Goal: Task Accomplishment & Management: Manage account settings

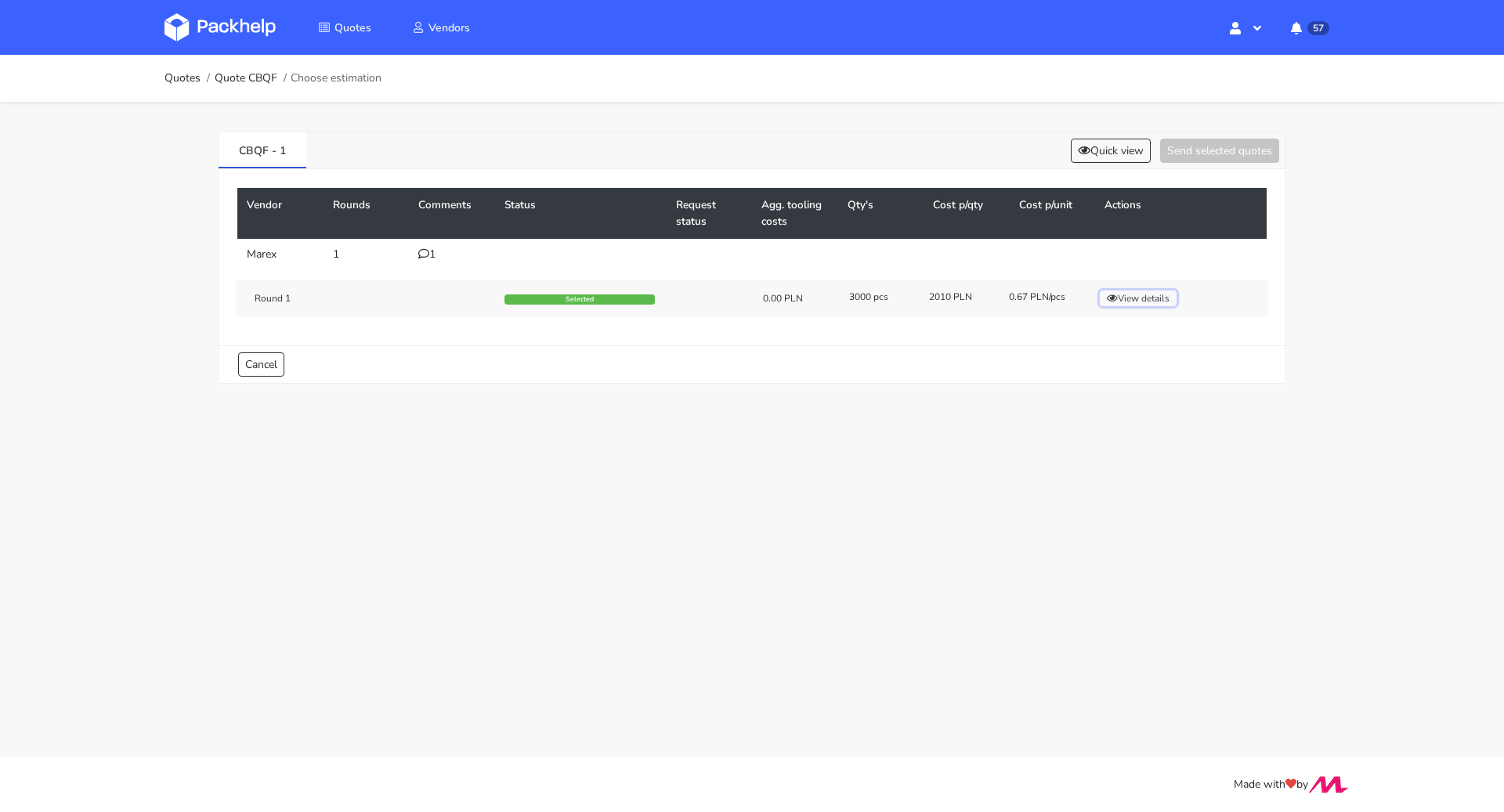
click at [1128, 298] on button "View details" at bounding box center [1138, 299] width 77 height 15
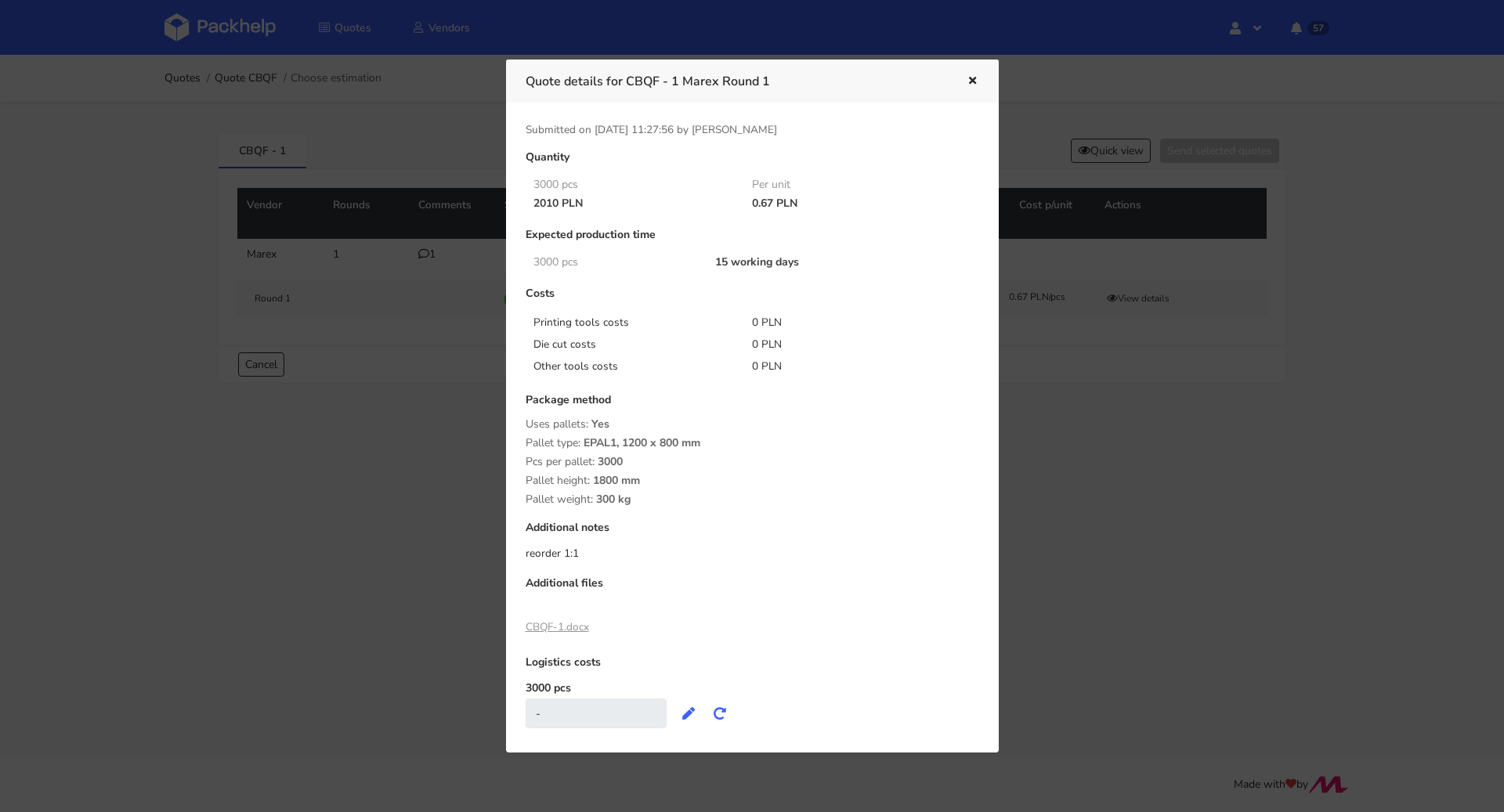
click at [970, 83] on icon "button" at bounding box center [972, 81] width 13 height 11
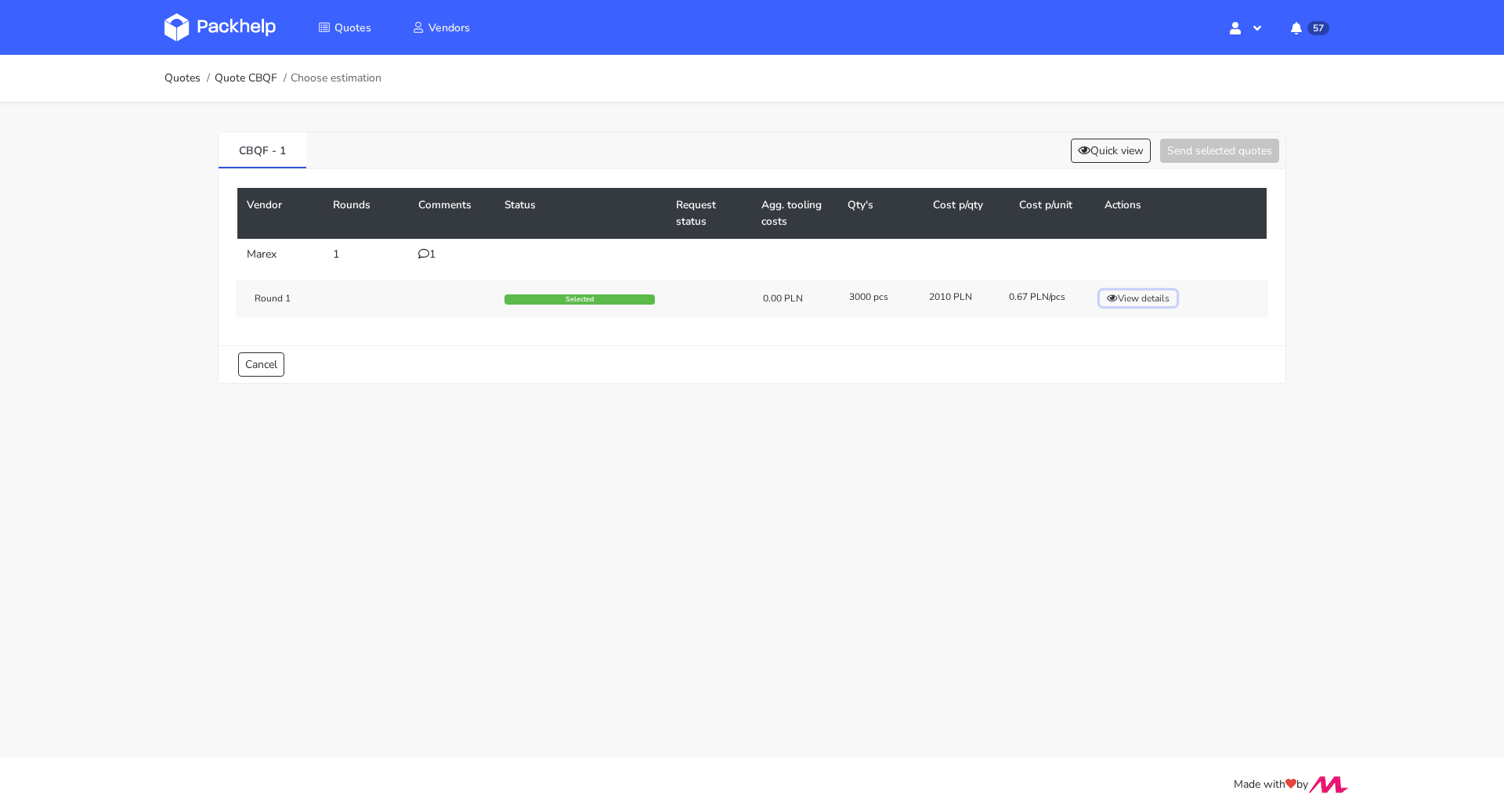
click at [1125, 296] on button "View details" at bounding box center [1138, 299] width 77 height 15
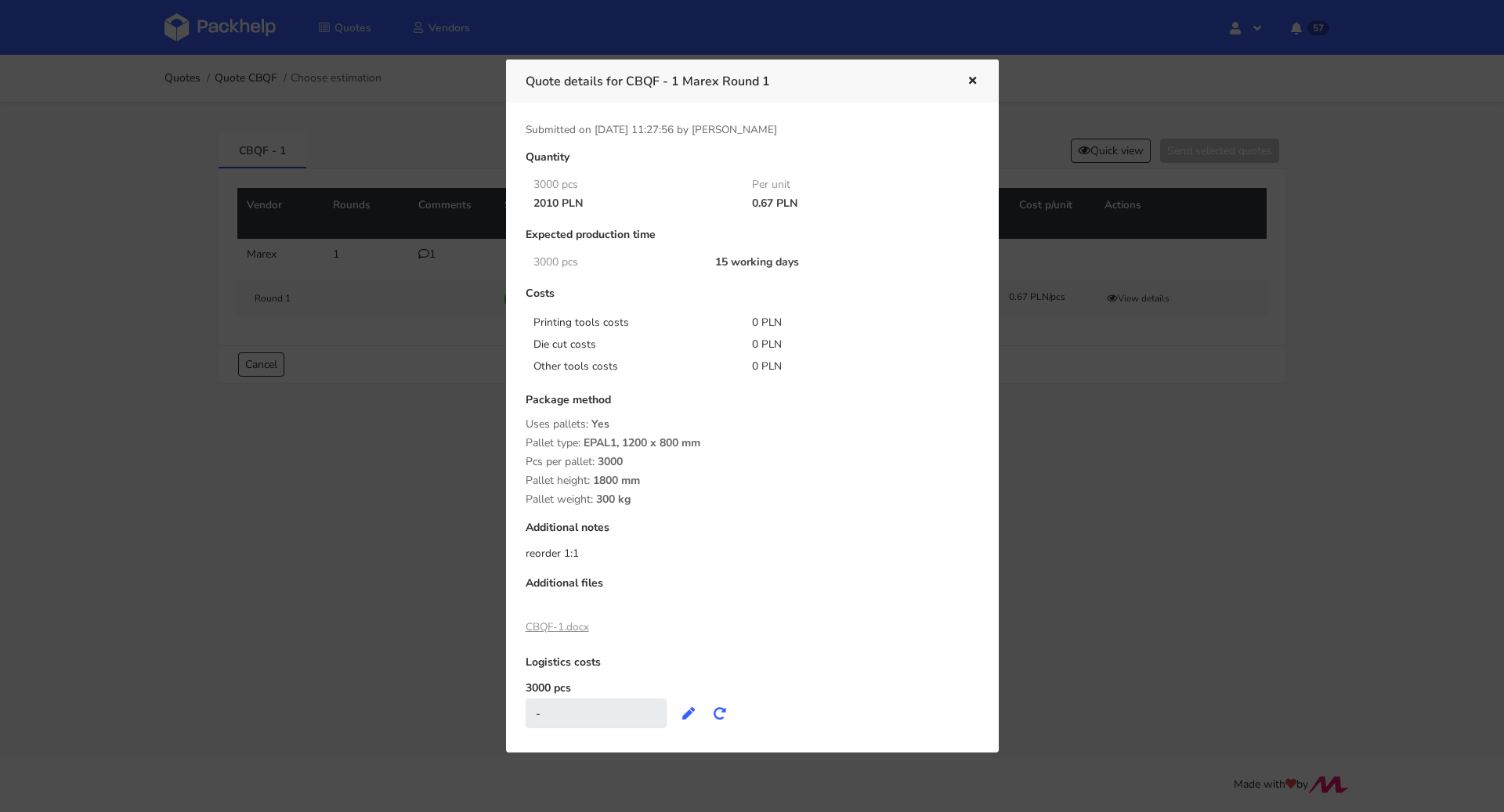
click at [1063, 385] on div at bounding box center [752, 406] width 1504 height 812
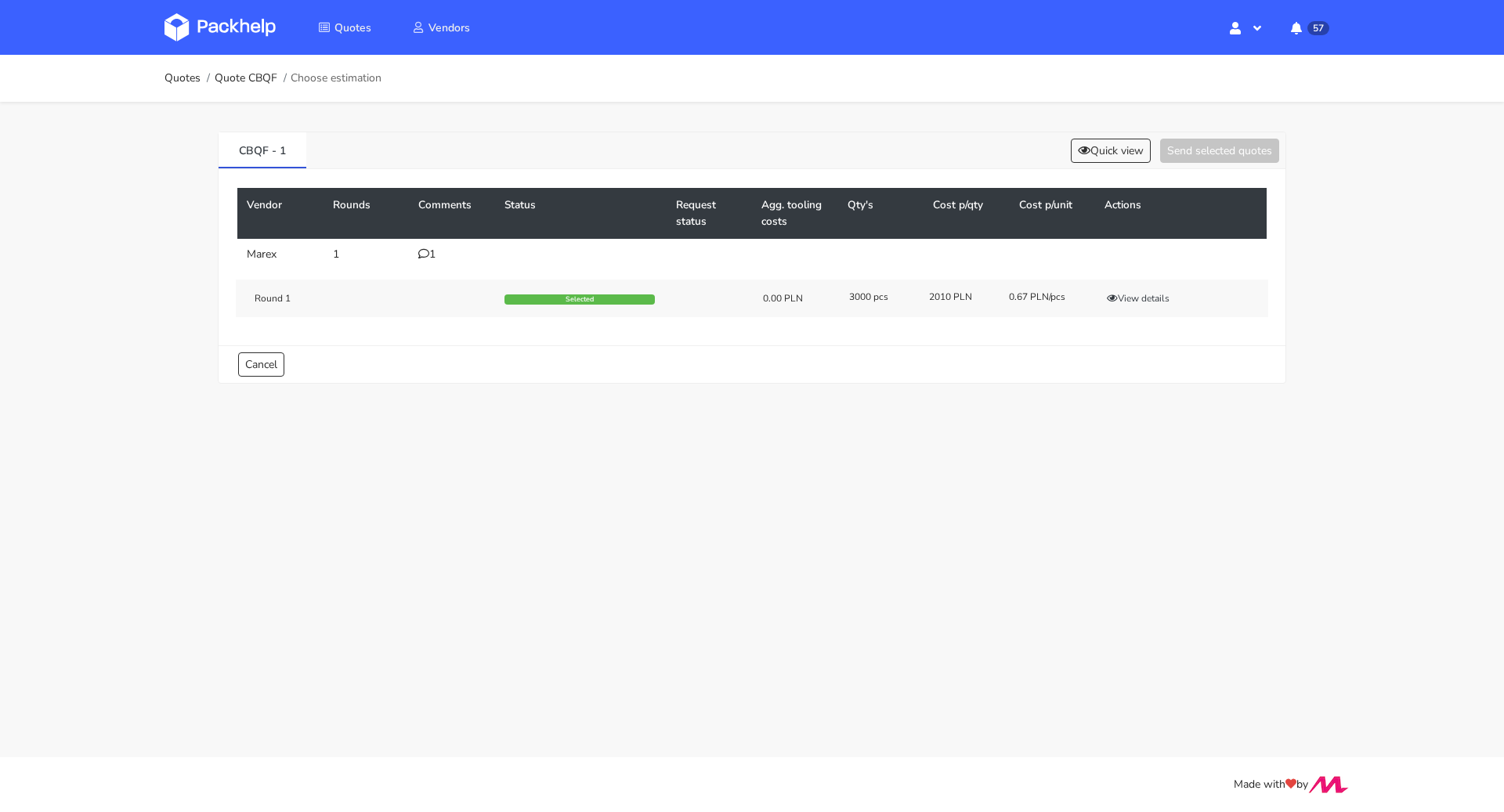
click at [428, 250] on icon at bounding box center [423, 253] width 11 height 11
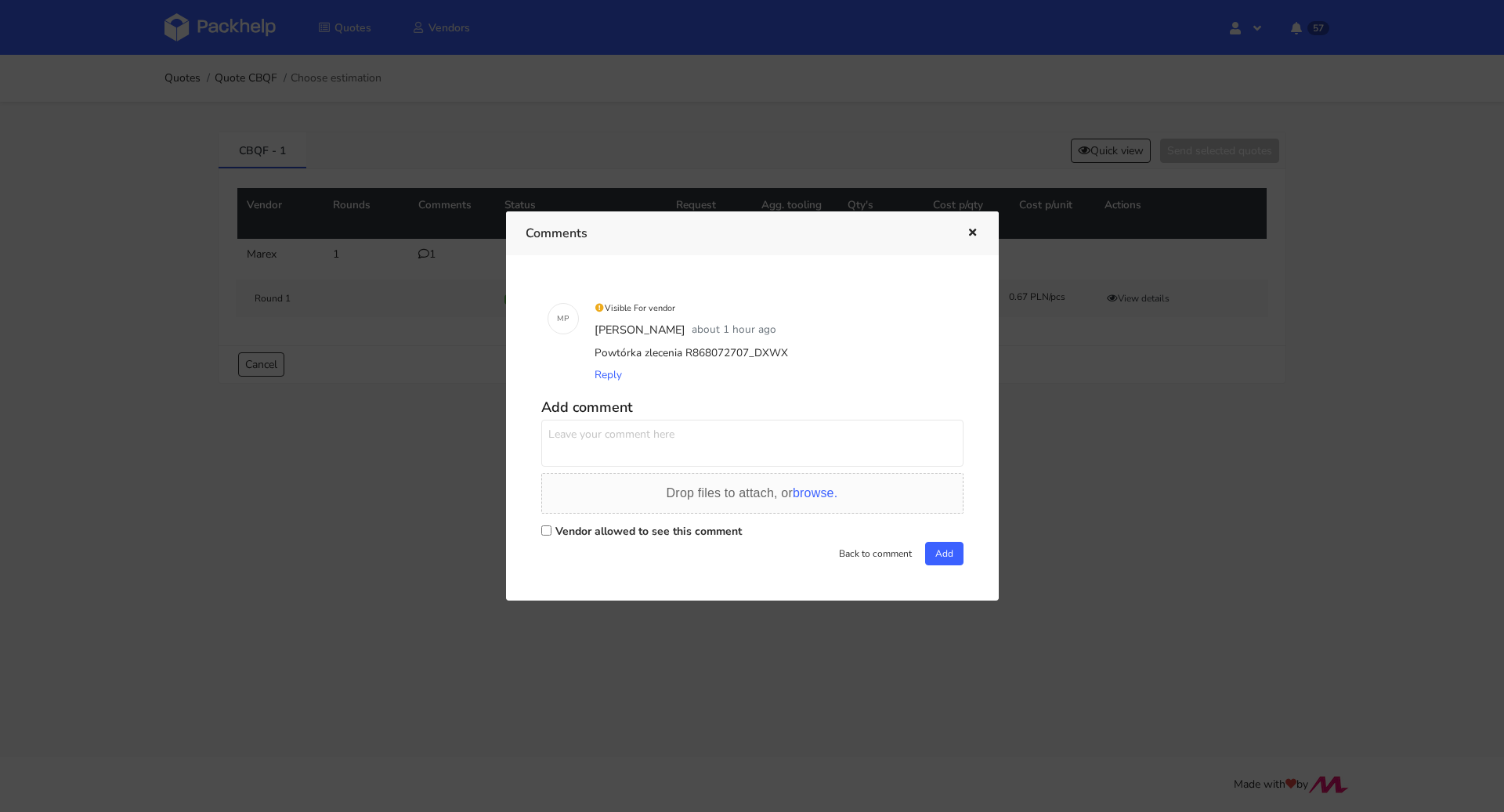
click at [966, 235] on icon "button" at bounding box center [972, 233] width 13 height 11
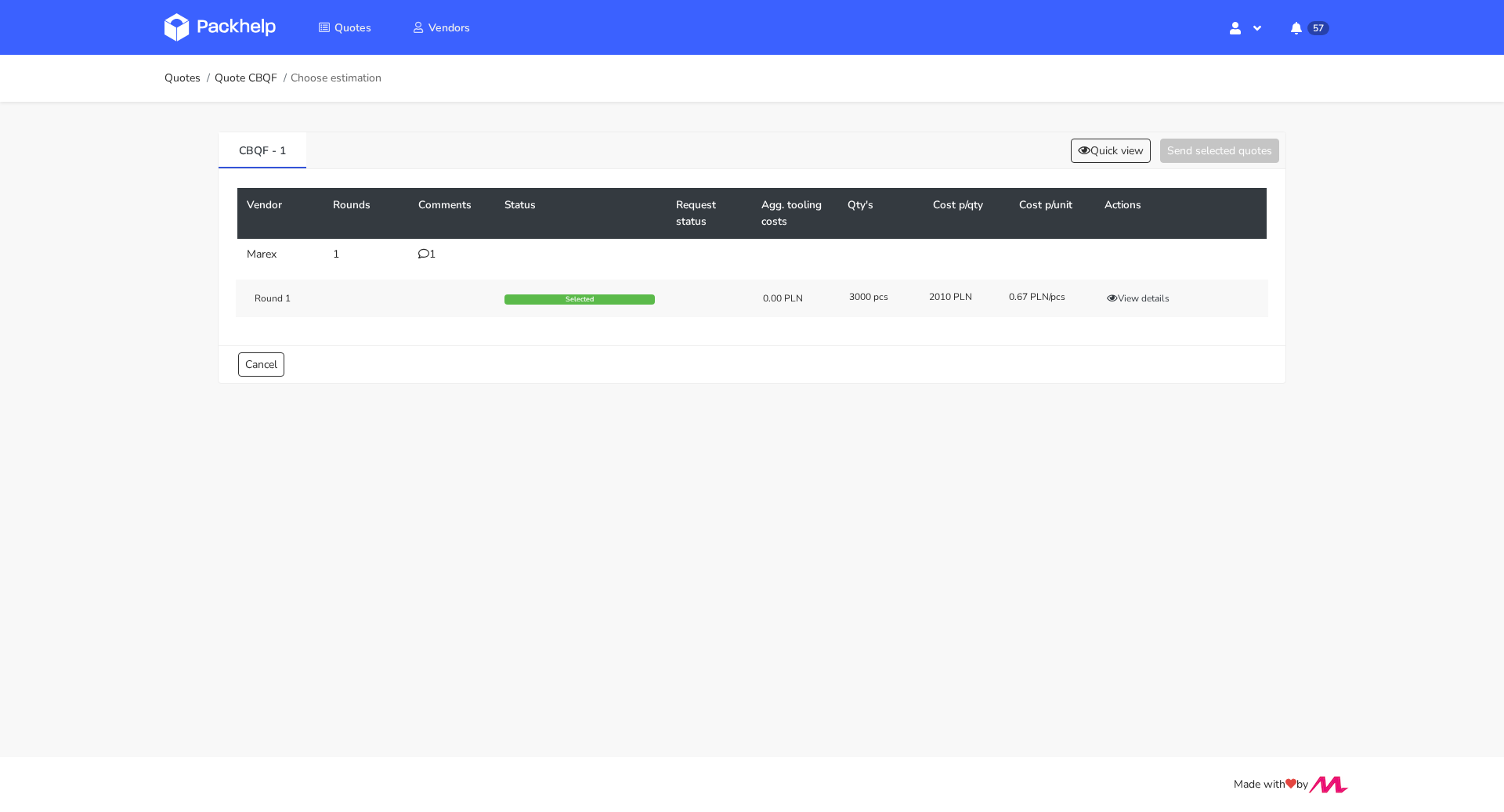
click at [425, 255] on icon at bounding box center [423, 253] width 11 height 11
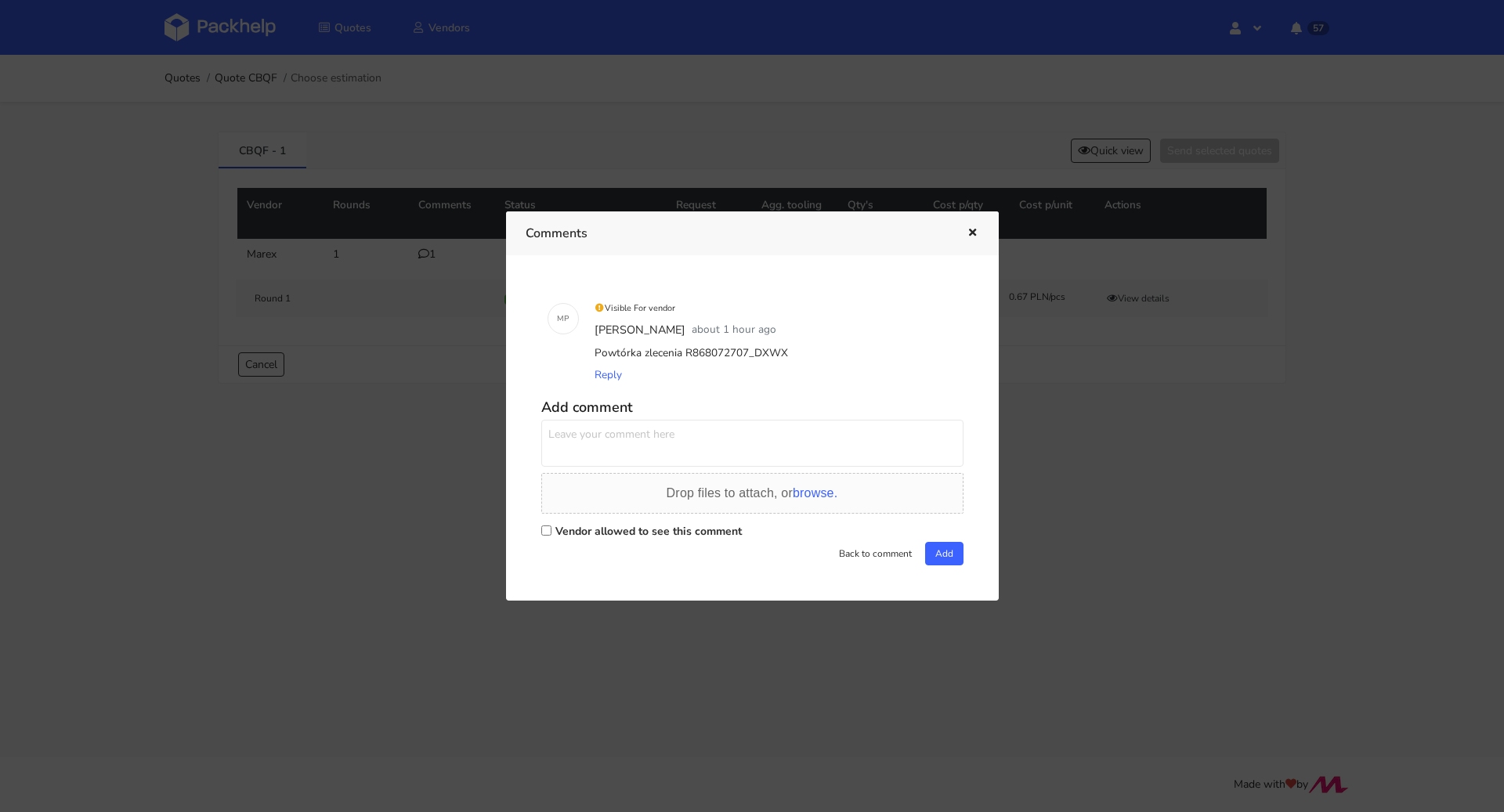
click at [965, 230] on icon "button" at bounding box center [972, 233] width 13 height 11
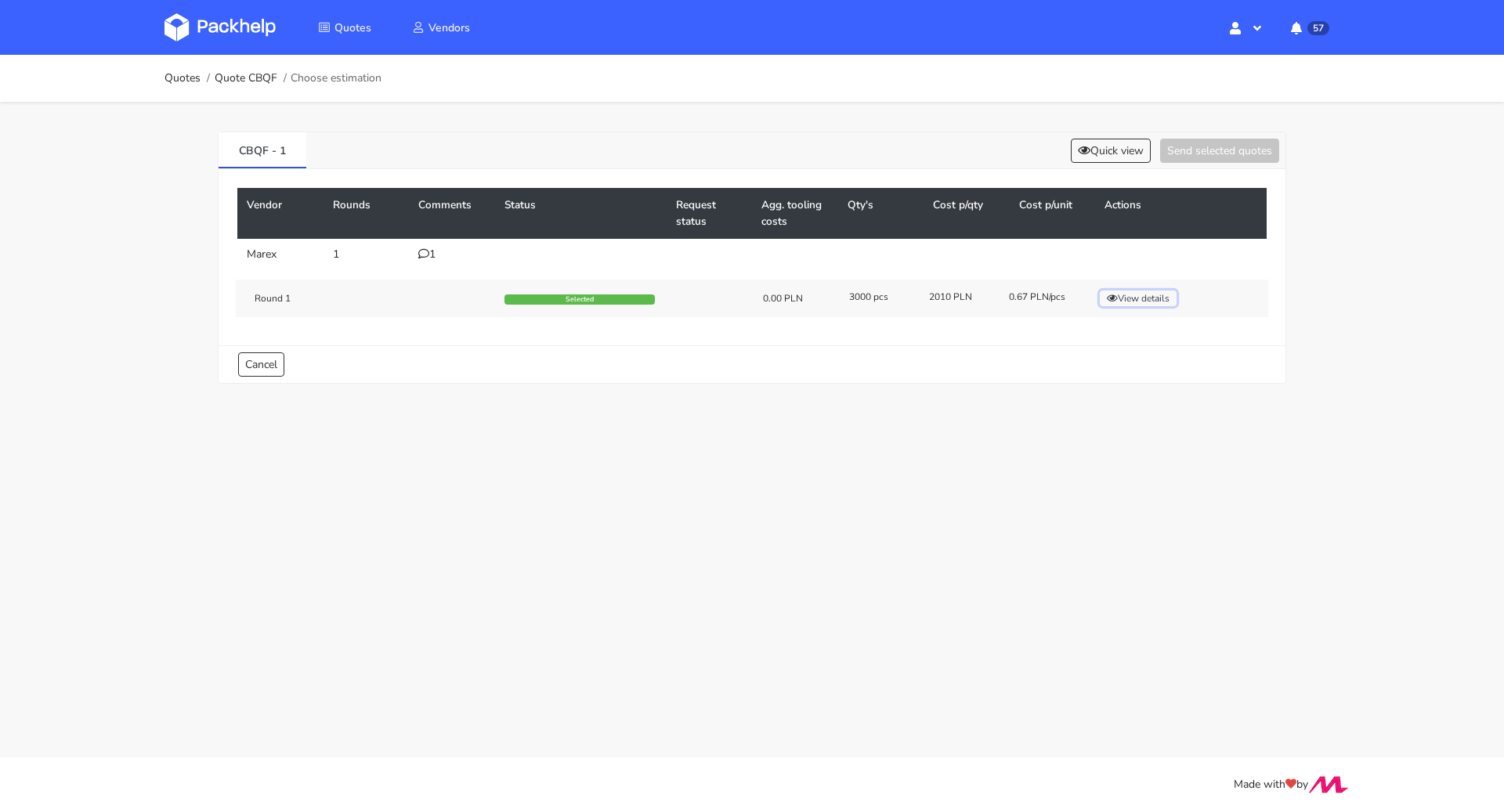
click at [1167, 291] on button "View details" at bounding box center [1138, 299] width 77 height 15
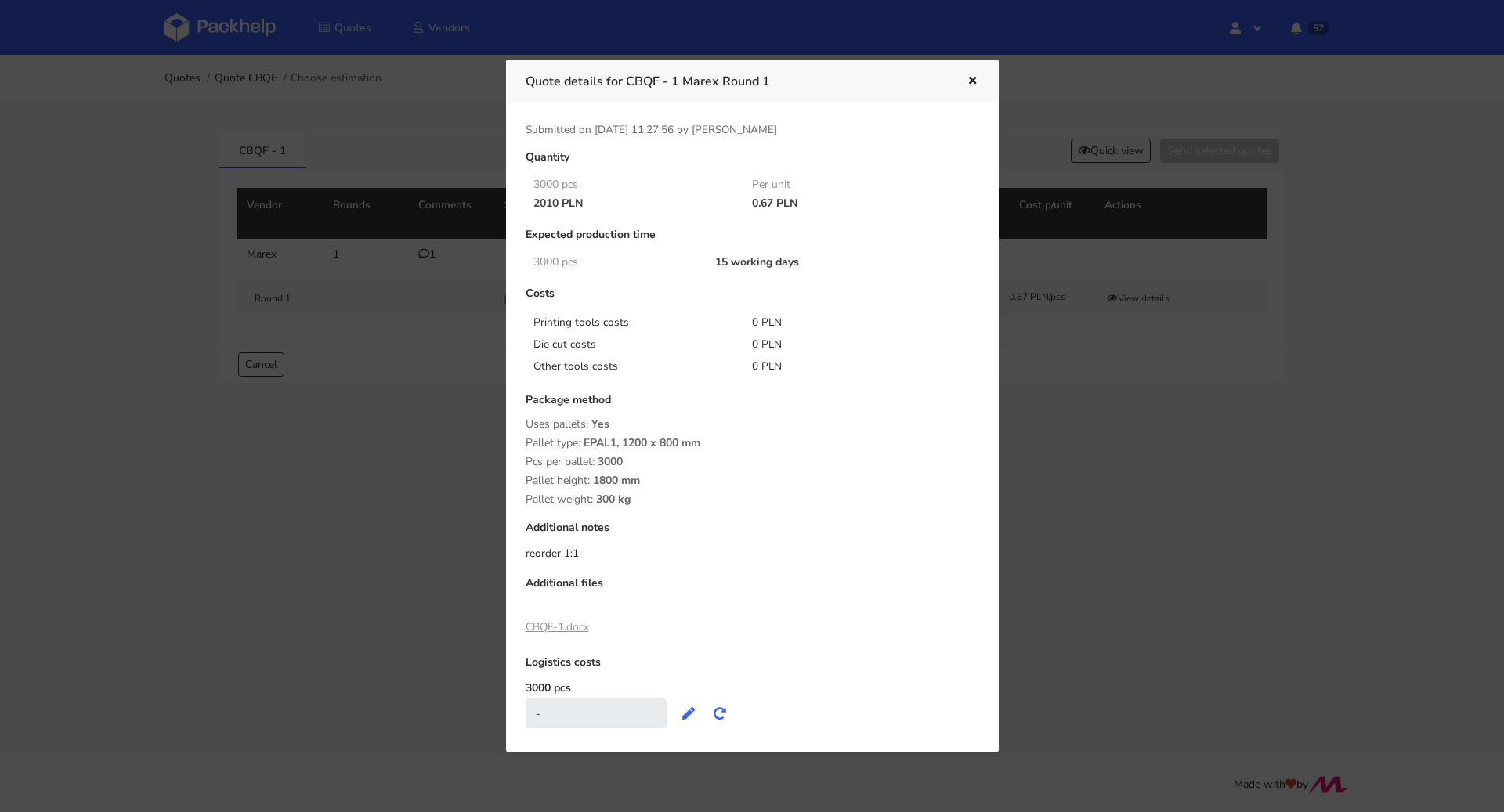
click at [973, 82] on icon "button" at bounding box center [972, 81] width 13 height 11
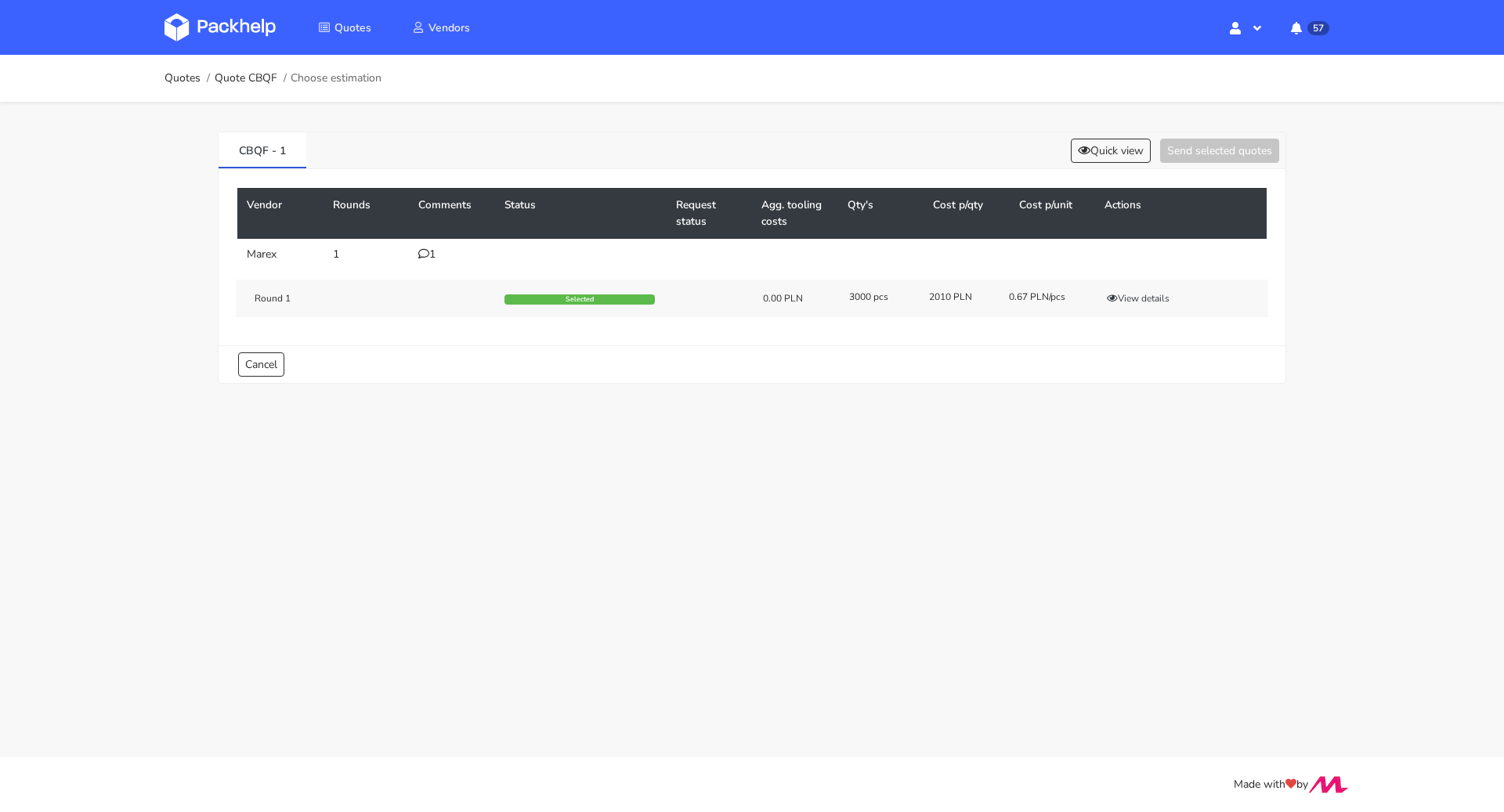
click at [426, 251] on icon at bounding box center [423, 253] width 11 height 11
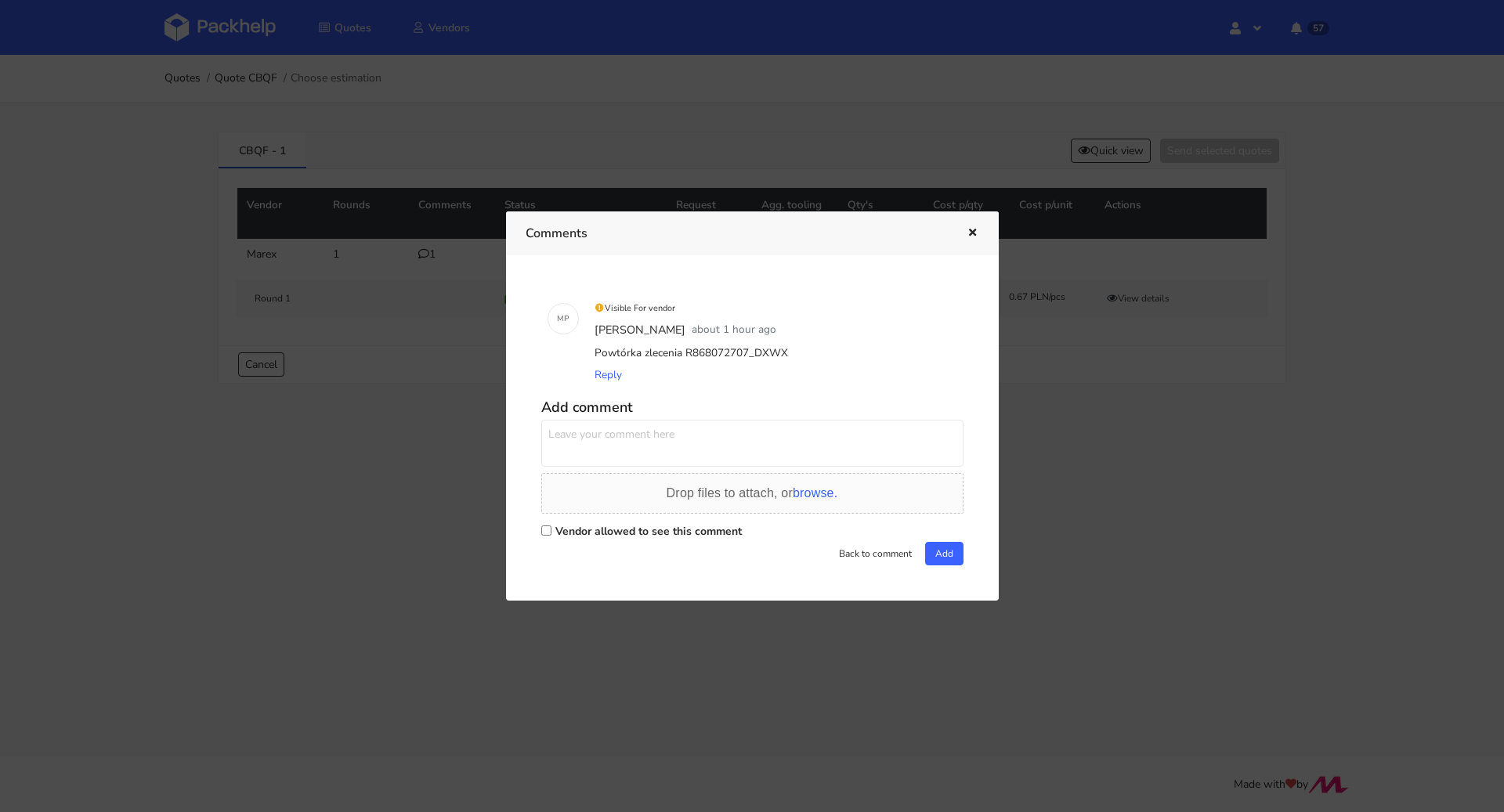
click at [599, 530] on label "Vendor allowed to see this comment" at bounding box center [647, 531] width 186 height 14
click at [551, 530] on input "Vendor allowed to see this comment" at bounding box center [546, 530] width 11 height 11
checkbox input "true"
click at [613, 447] on textarea at bounding box center [752, 443] width 422 height 47
drag, startPoint x: 770, startPoint y: 354, endPoint x: 748, endPoint y: 354, distance: 22.0
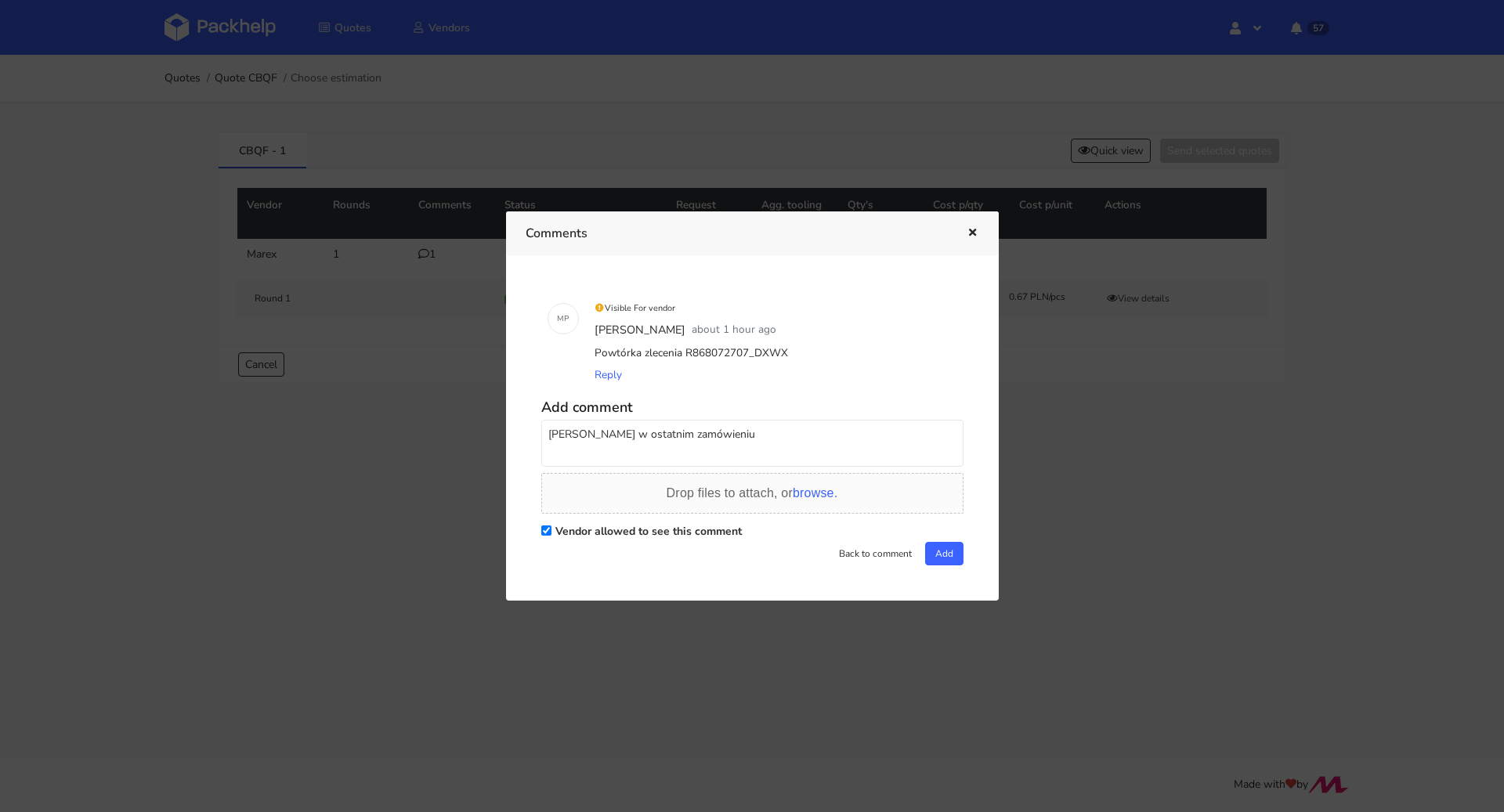
click at [748, 354] on div "Powtórka zlecenia R868072707_DXWX" at bounding box center [775, 353] width 366 height 22
copy div "DXWX"
click at [763, 446] on textarea "Panie Adrianie w ostatnim zamówieniu" at bounding box center [752, 443] width 422 height 47
paste textarea "DXWX"
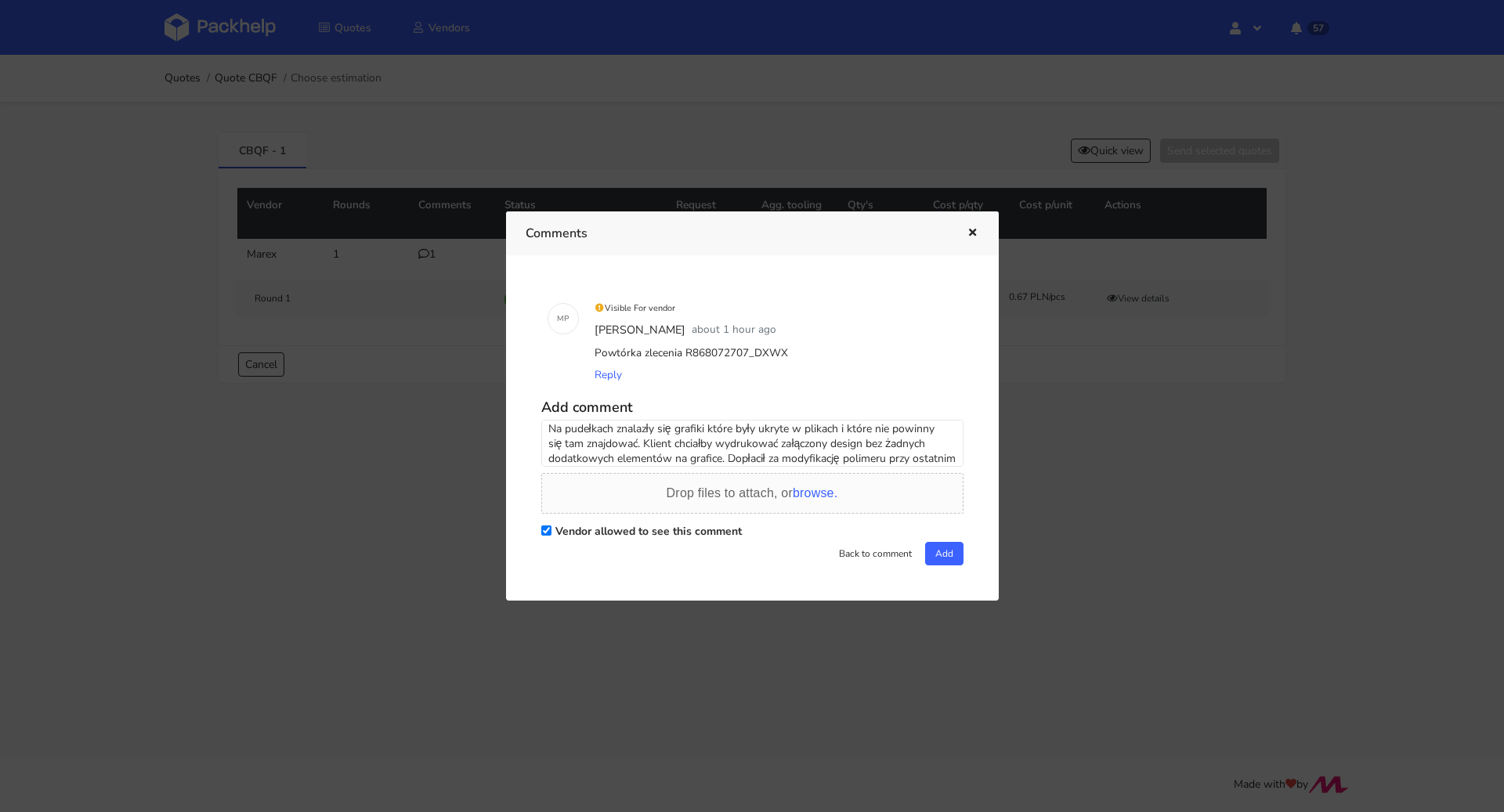
click at [715, 440] on textarea "Panie Adrianie w ostatnim zamówieniu DXWX mieliśmy reklamację na zadruk. Na pud…" at bounding box center [752, 443] width 422 height 47
click at [780, 455] on textarea "Panie Adrianie w ostatnim zamówieniu DXWX mieliśmy reklamację na zadruk. Na pud…" at bounding box center [752, 443] width 422 height 47
type textarea "Panie Adrianie w ostatnim zamówieniu DXWX mieliśmy reklamację na zadruk. Na pud…"
click at [801, 493] on span "browse." at bounding box center [815, 493] width 44 height 13
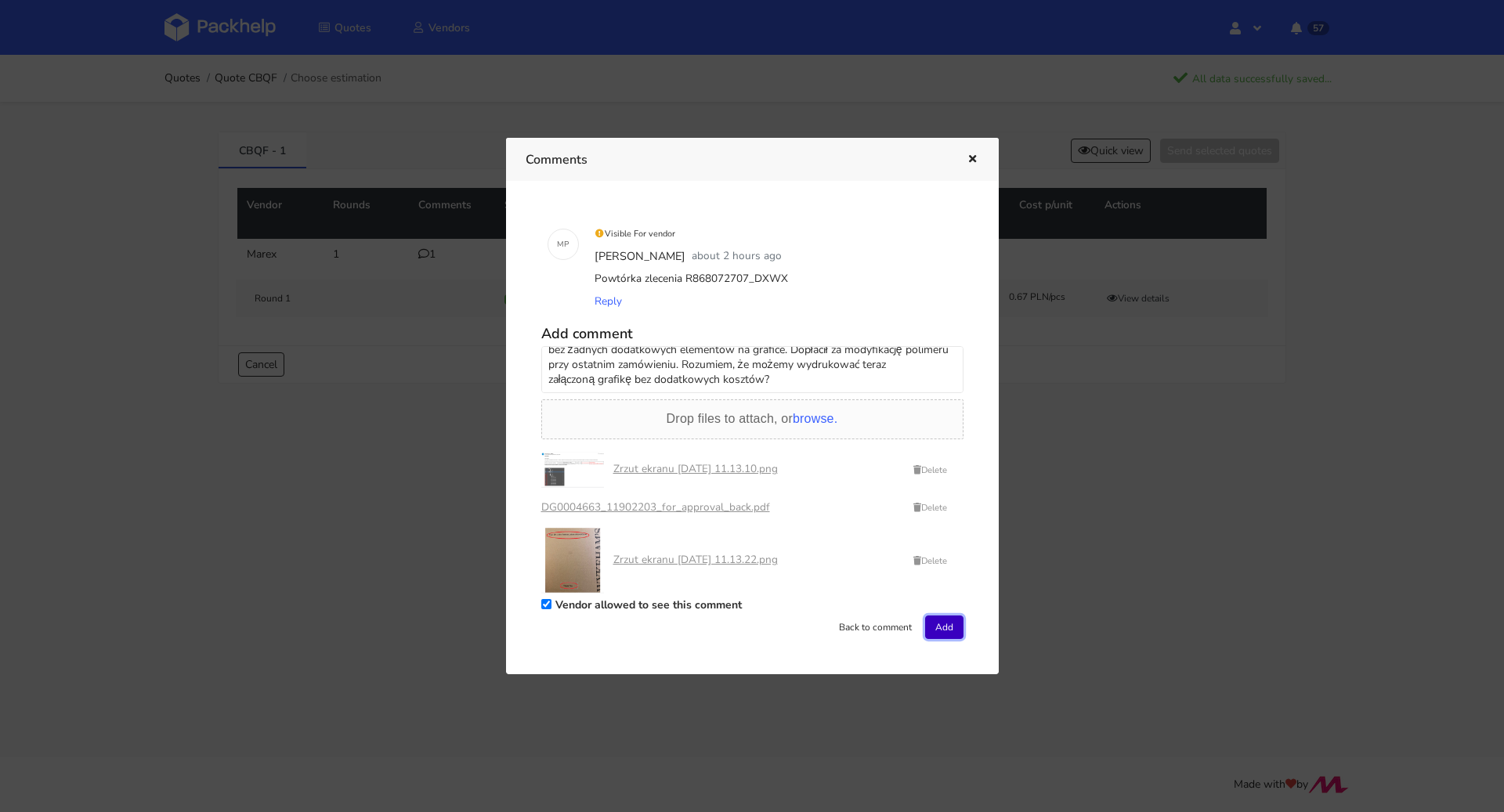
click at [951, 627] on button "Add" at bounding box center [944, 627] width 39 height 23
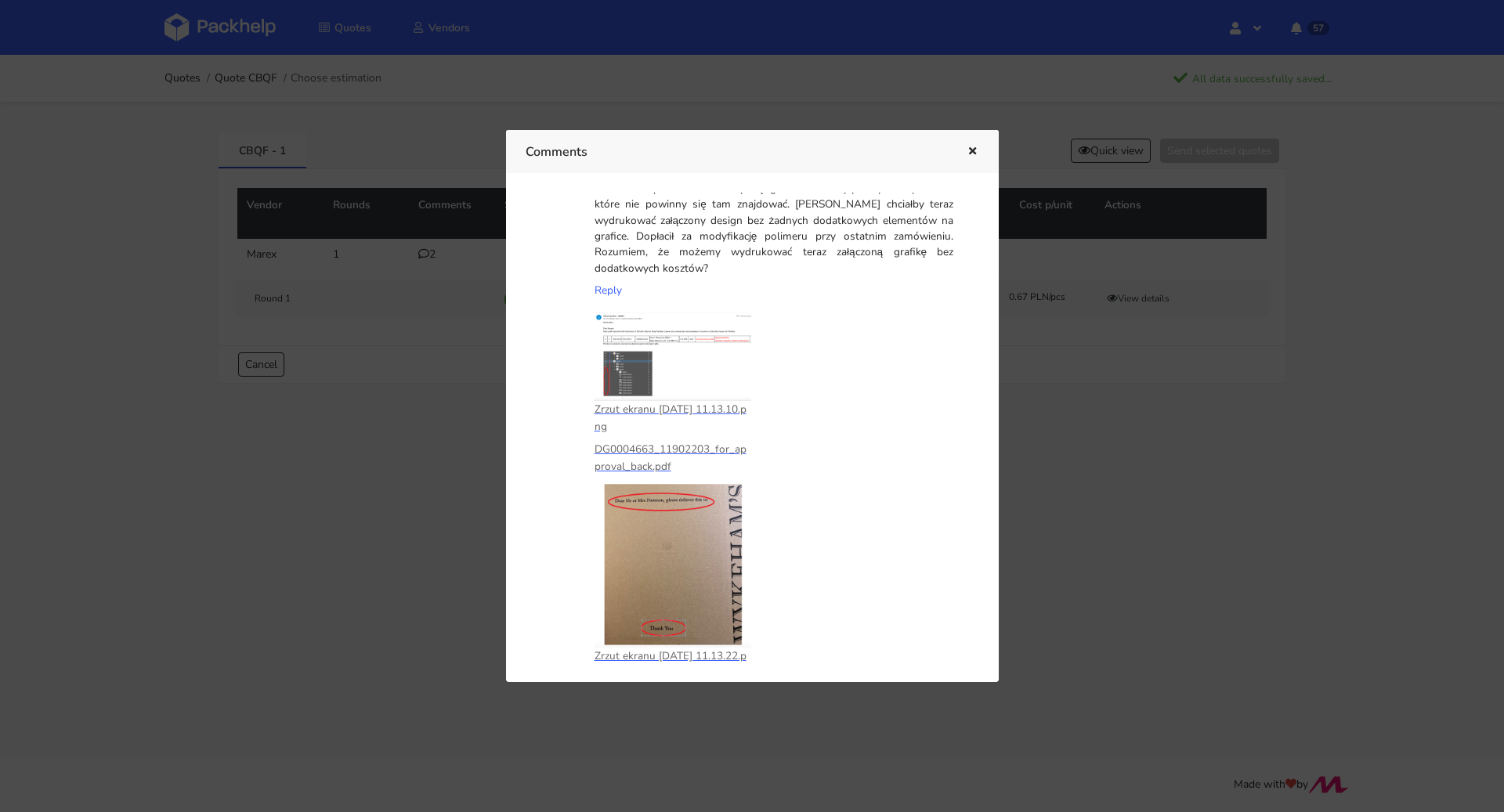
scroll to position [226, 0]
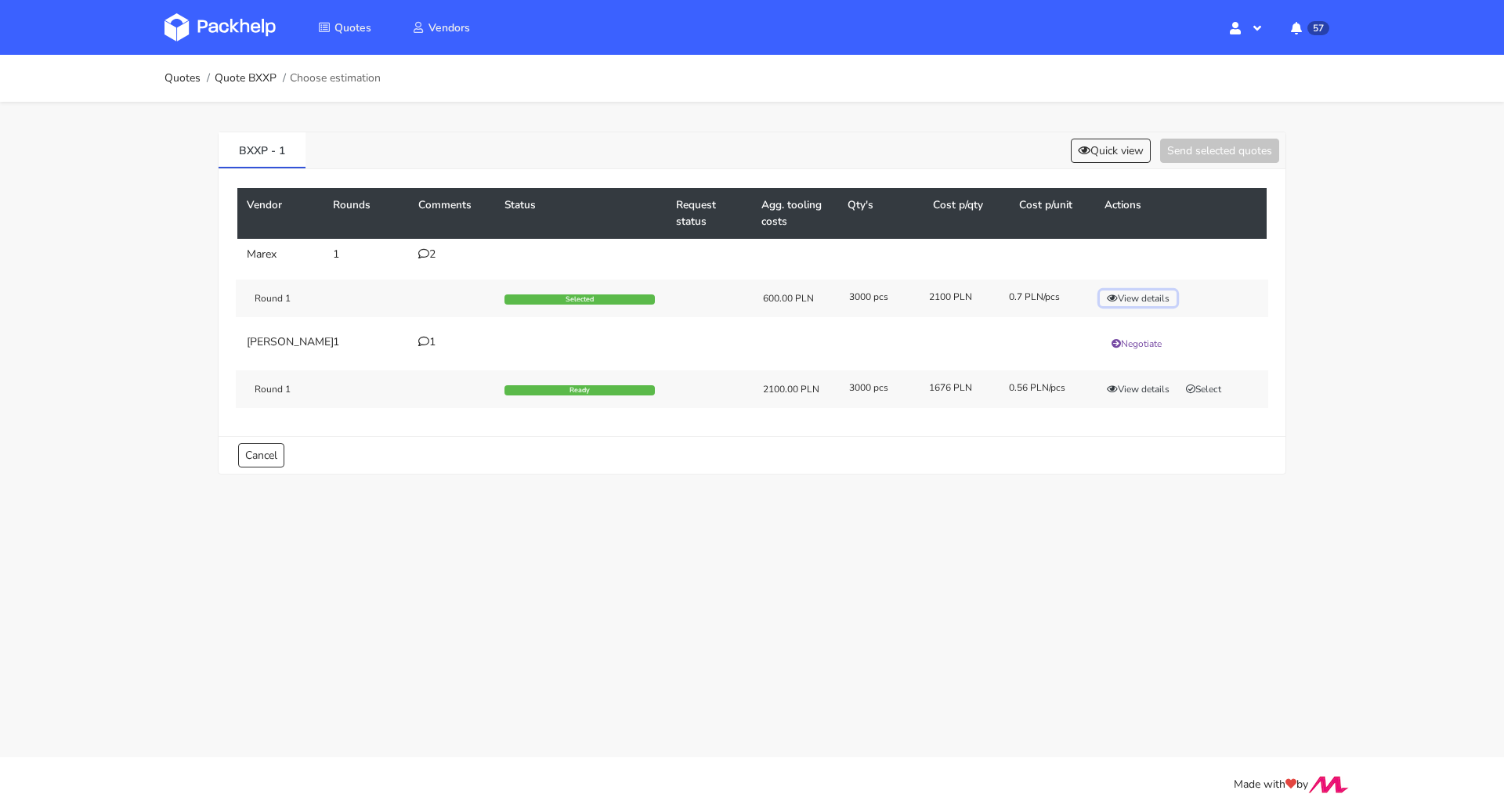
click at [1128, 291] on button "View details" at bounding box center [1138, 299] width 77 height 15
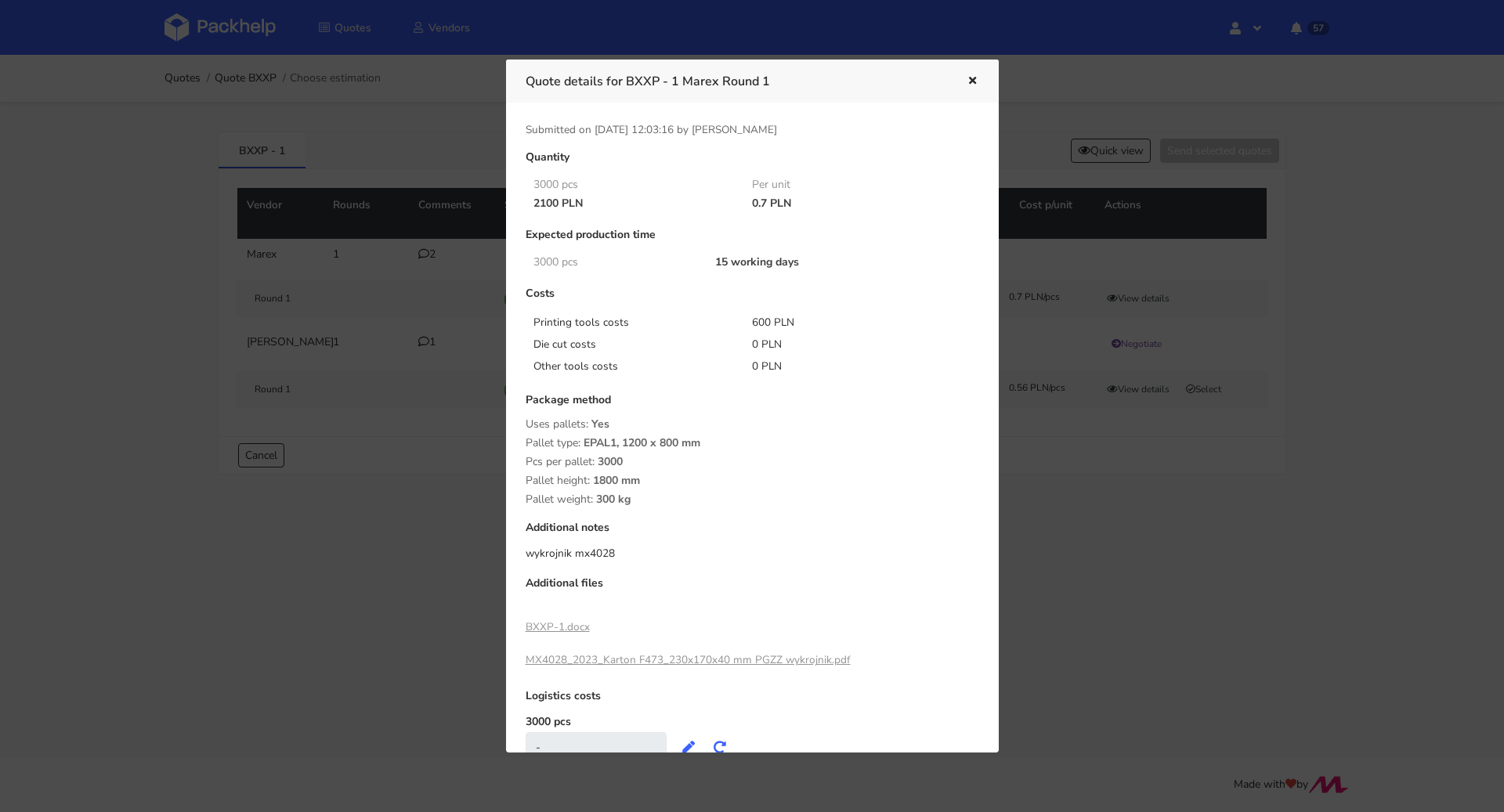
click at [1073, 412] on div at bounding box center [752, 406] width 1504 height 812
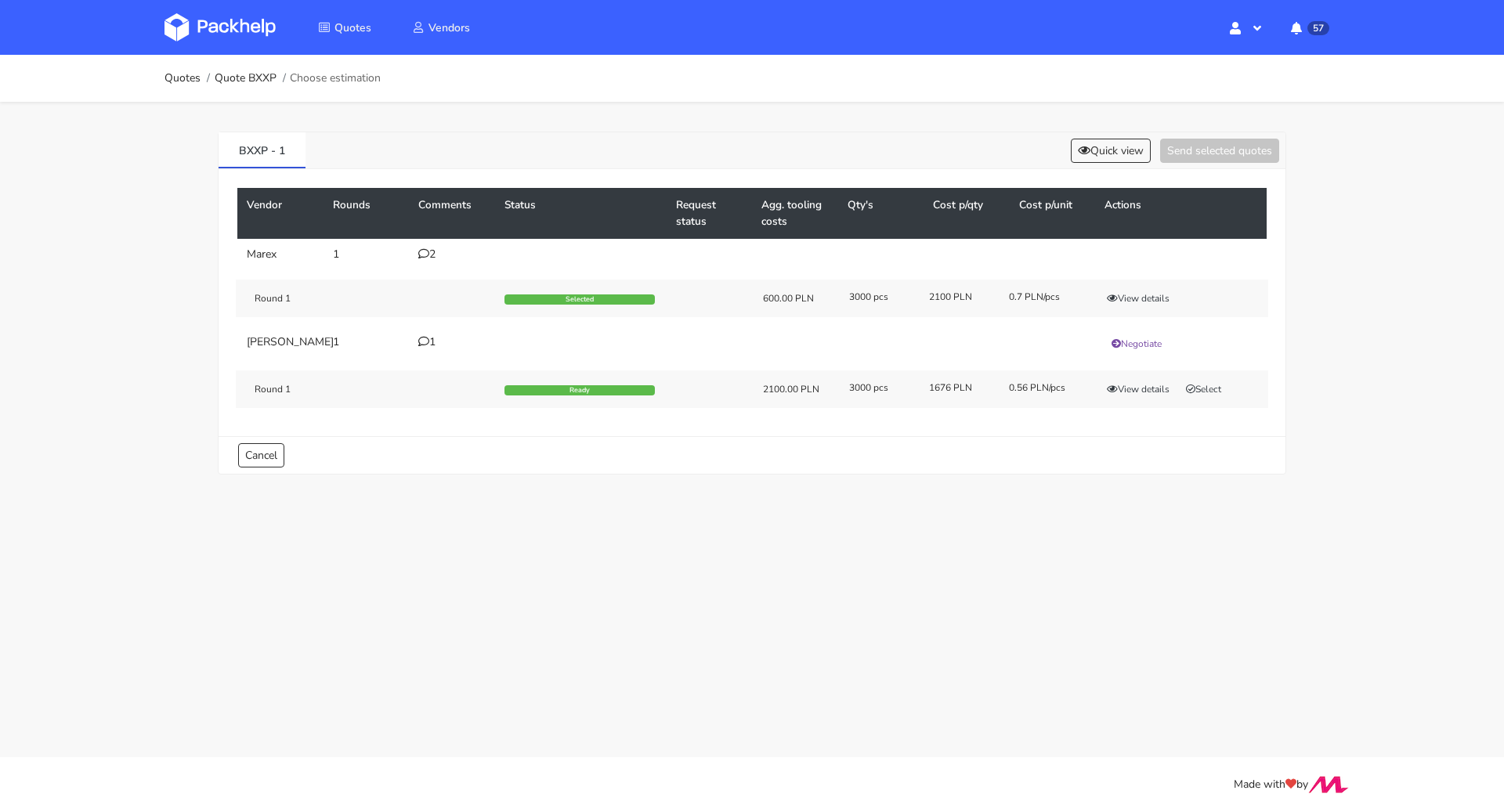
click at [426, 256] on icon at bounding box center [423, 253] width 11 height 11
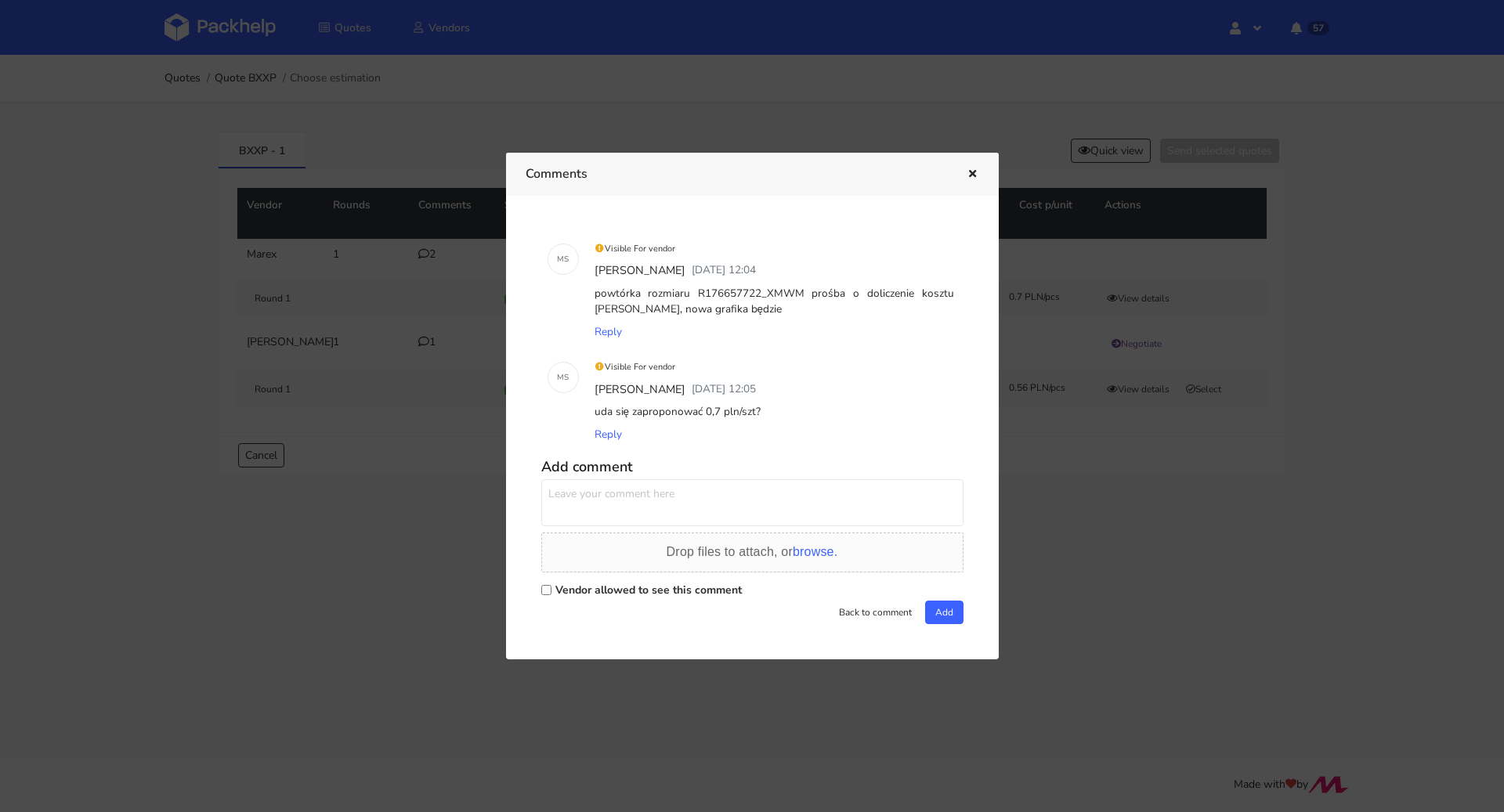
click at [969, 176] on icon "button" at bounding box center [972, 174] width 13 height 11
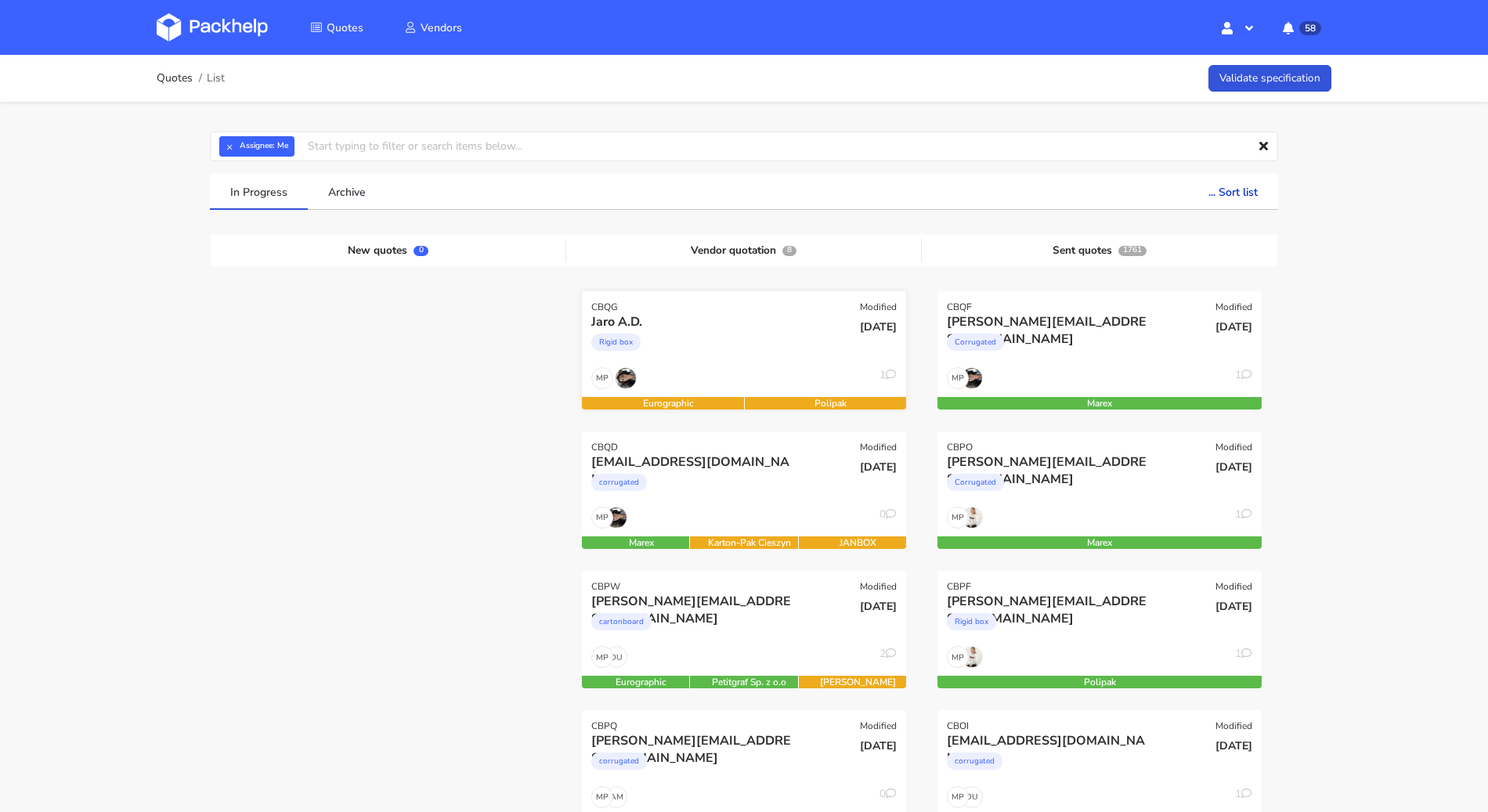
click at [740, 332] on div "Rigid box" at bounding box center [695, 346] width 207 height 32
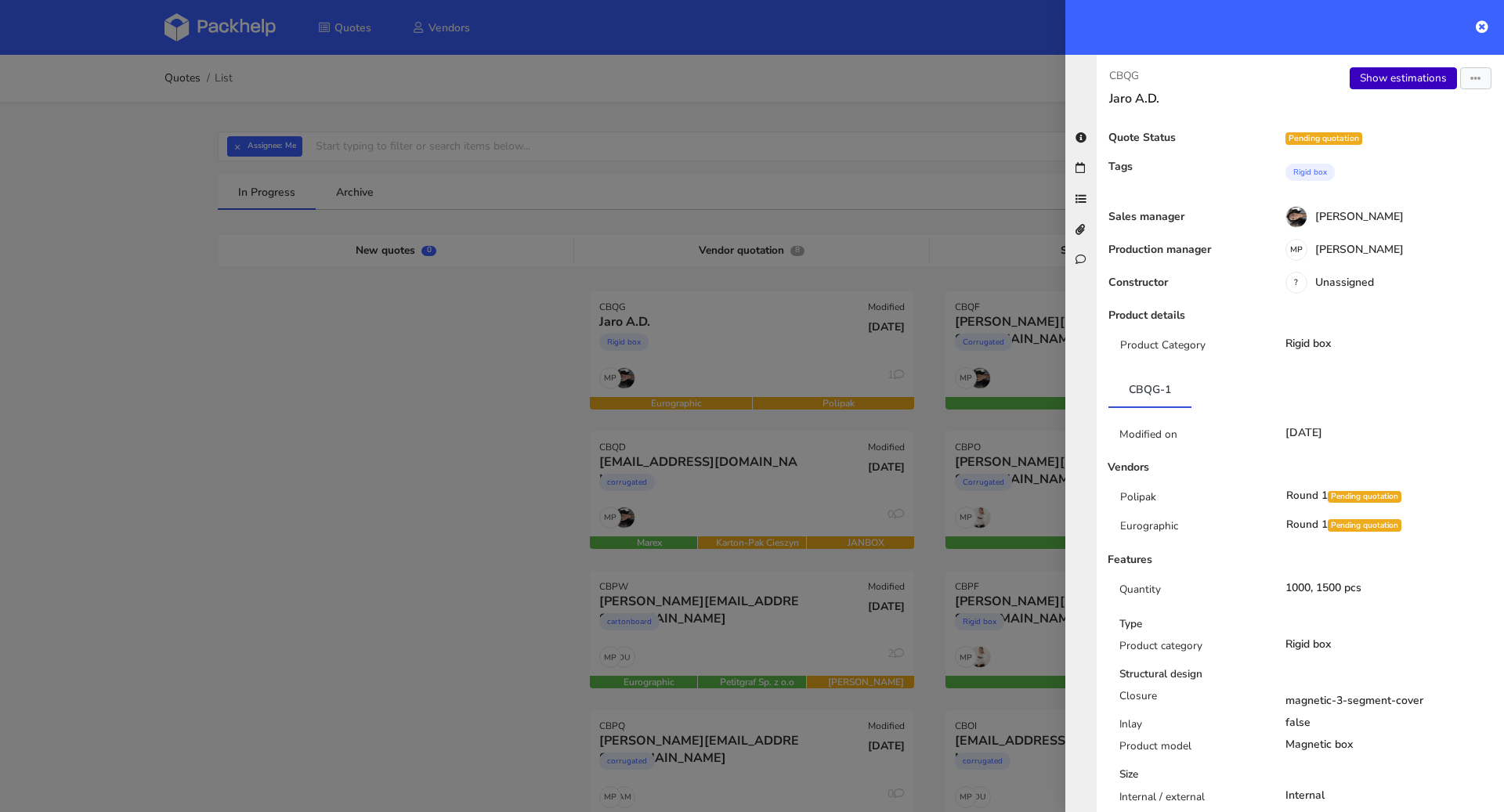
click at [1383, 82] on link "Show estimations" at bounding box center [1403, 78] width 107 height 22
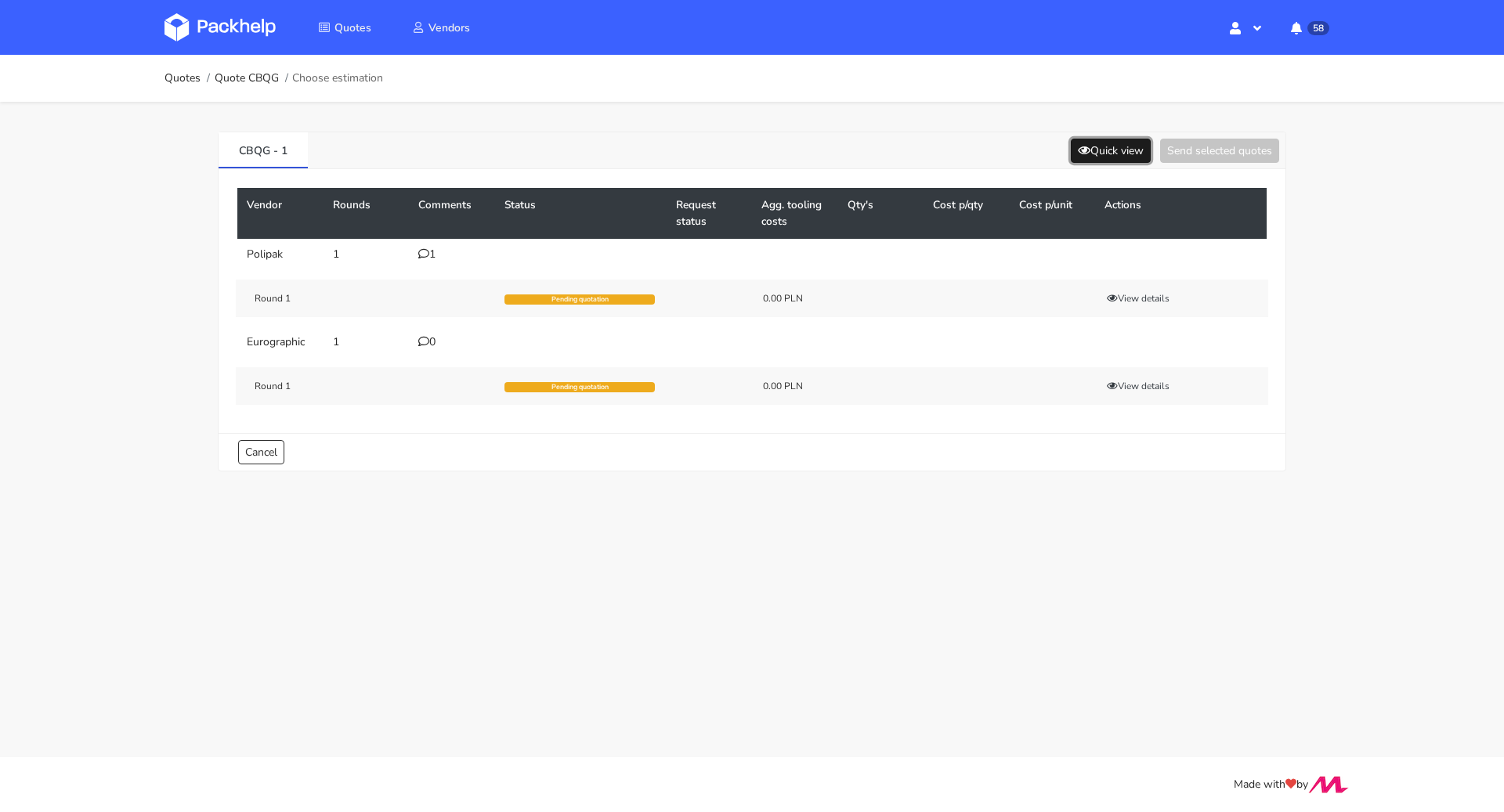
click at [1123, 142] on button "Quick view" at bounding box center [1110, 150] width 80 height 24
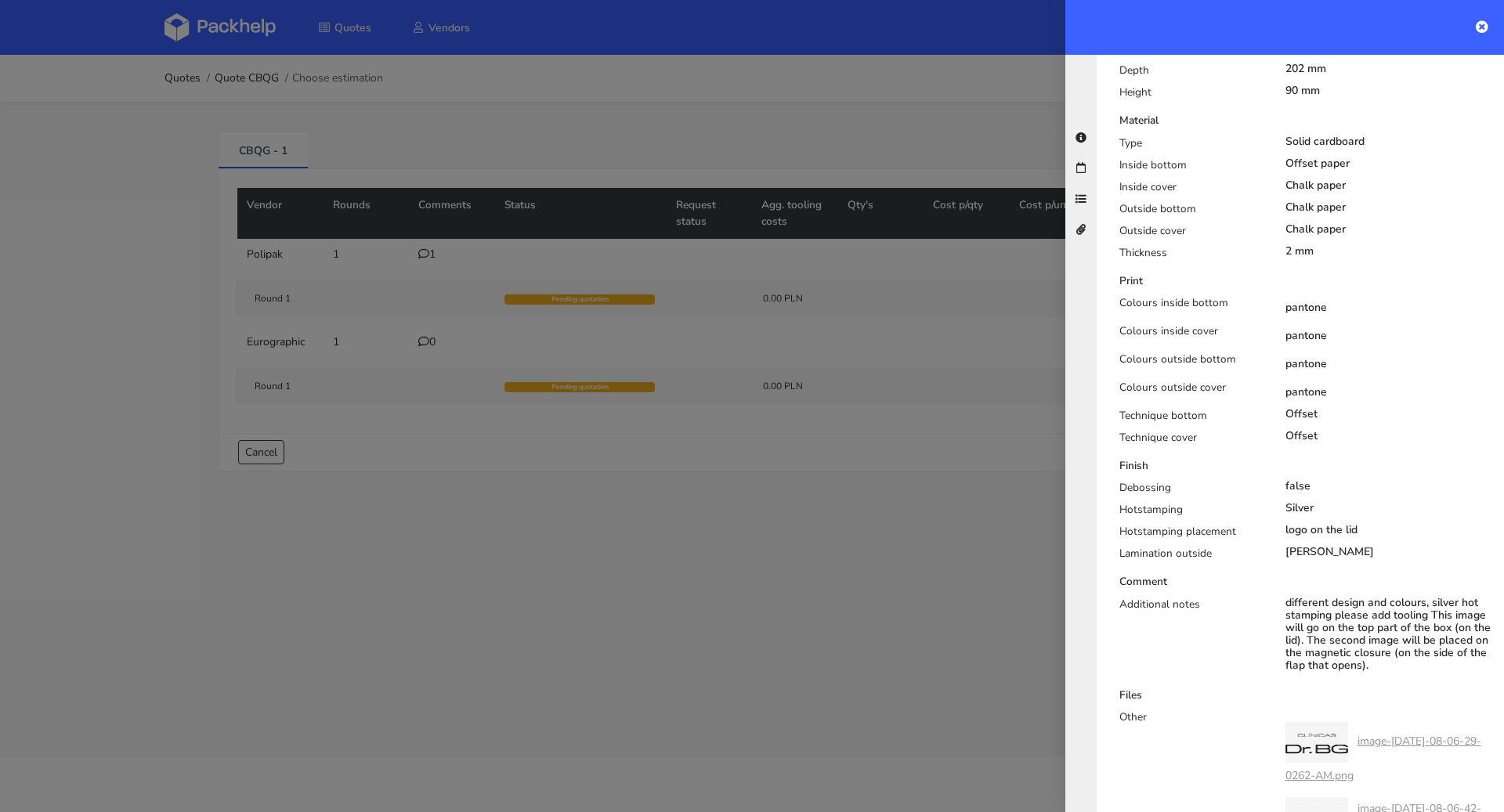
scroll to position [684, 0]
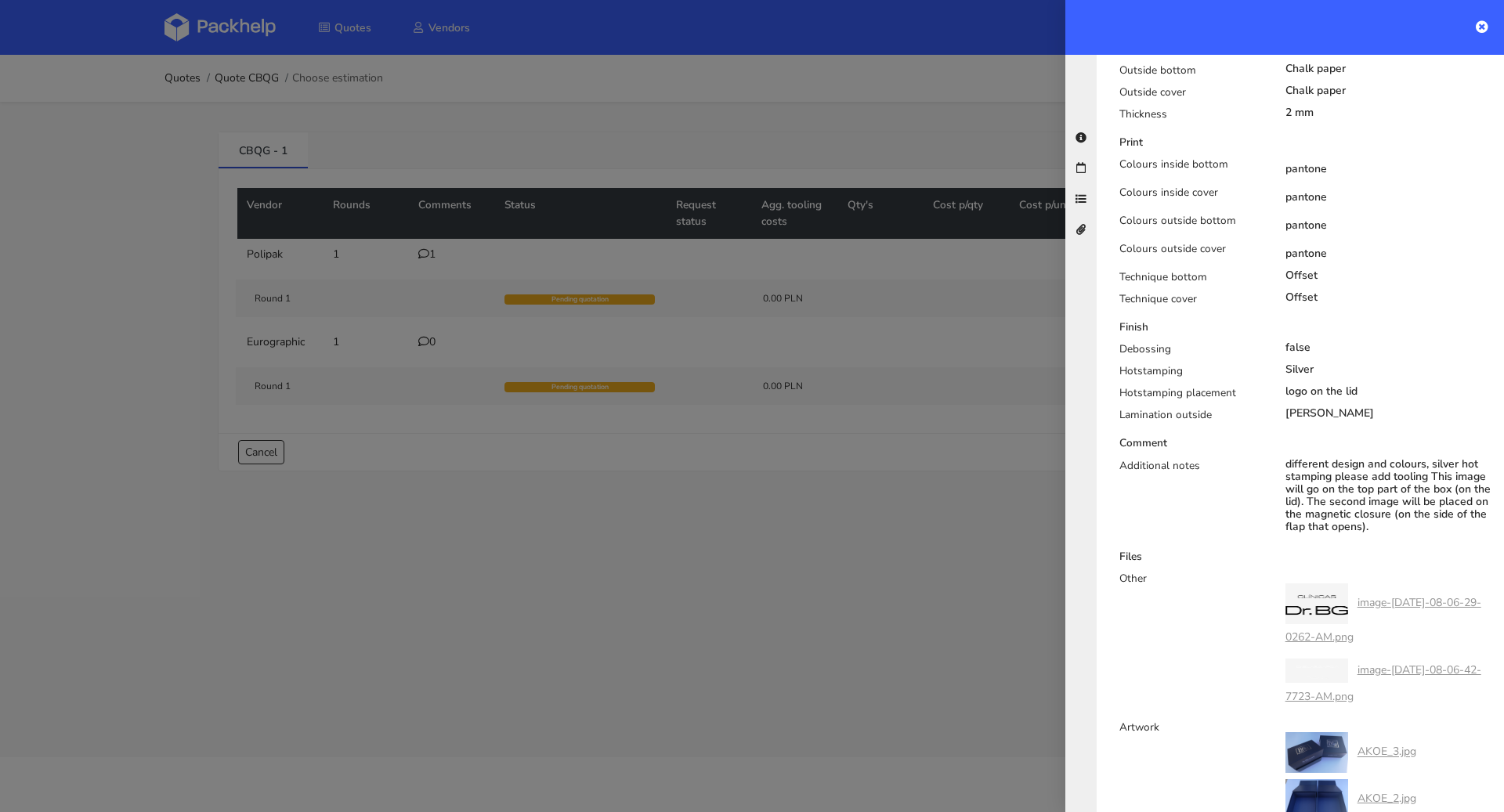
click at [623, 530] on div at bounding box center [752, 406] width 1504 height 812
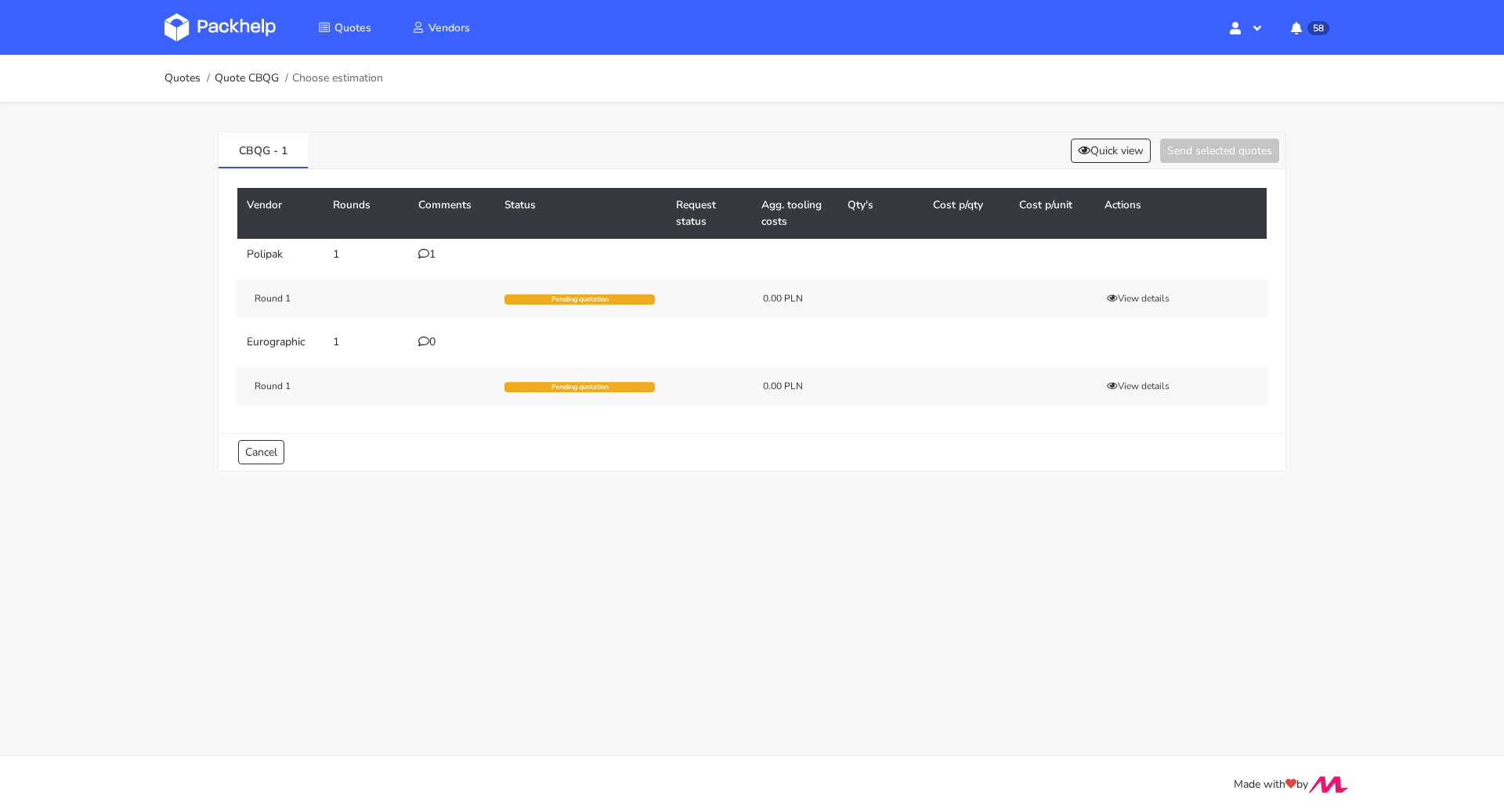
click at [428, 250] on icon at bounding box center [423, 253] width 11 height 11
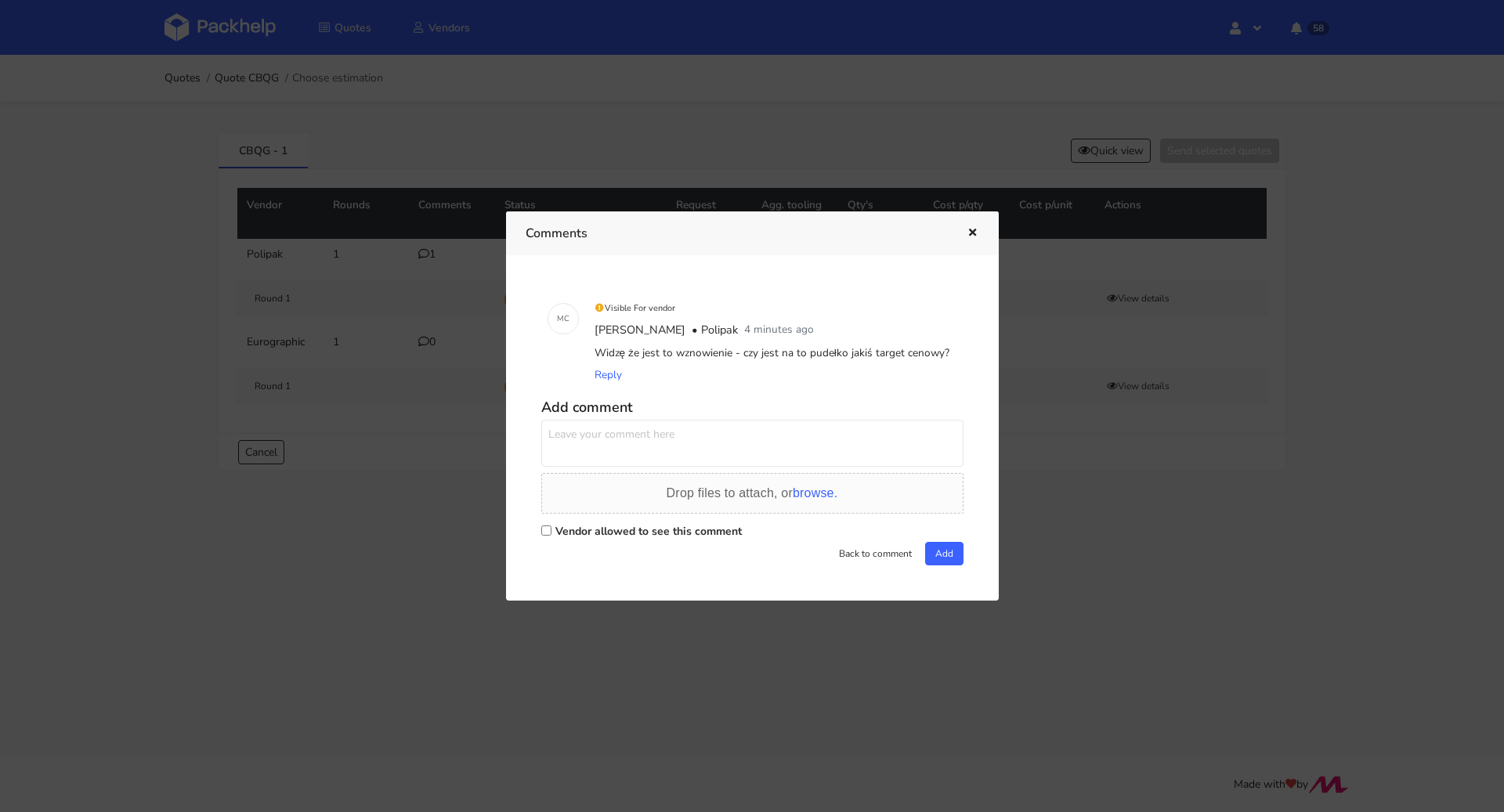
click at [609, 525] on label "Vendor allowed to see this comment" at bounding box center [647, 531] width 186 height 14
click at [551, 525] on input "Vendor allowed to see this comment" at bounding box center [546, 530] width 11 height 11
checkbox input "true"
click at [634, 435] on textarea at bounding box center [752, 443] width 422 height 47
type textarea "[PERSON_NAME]"
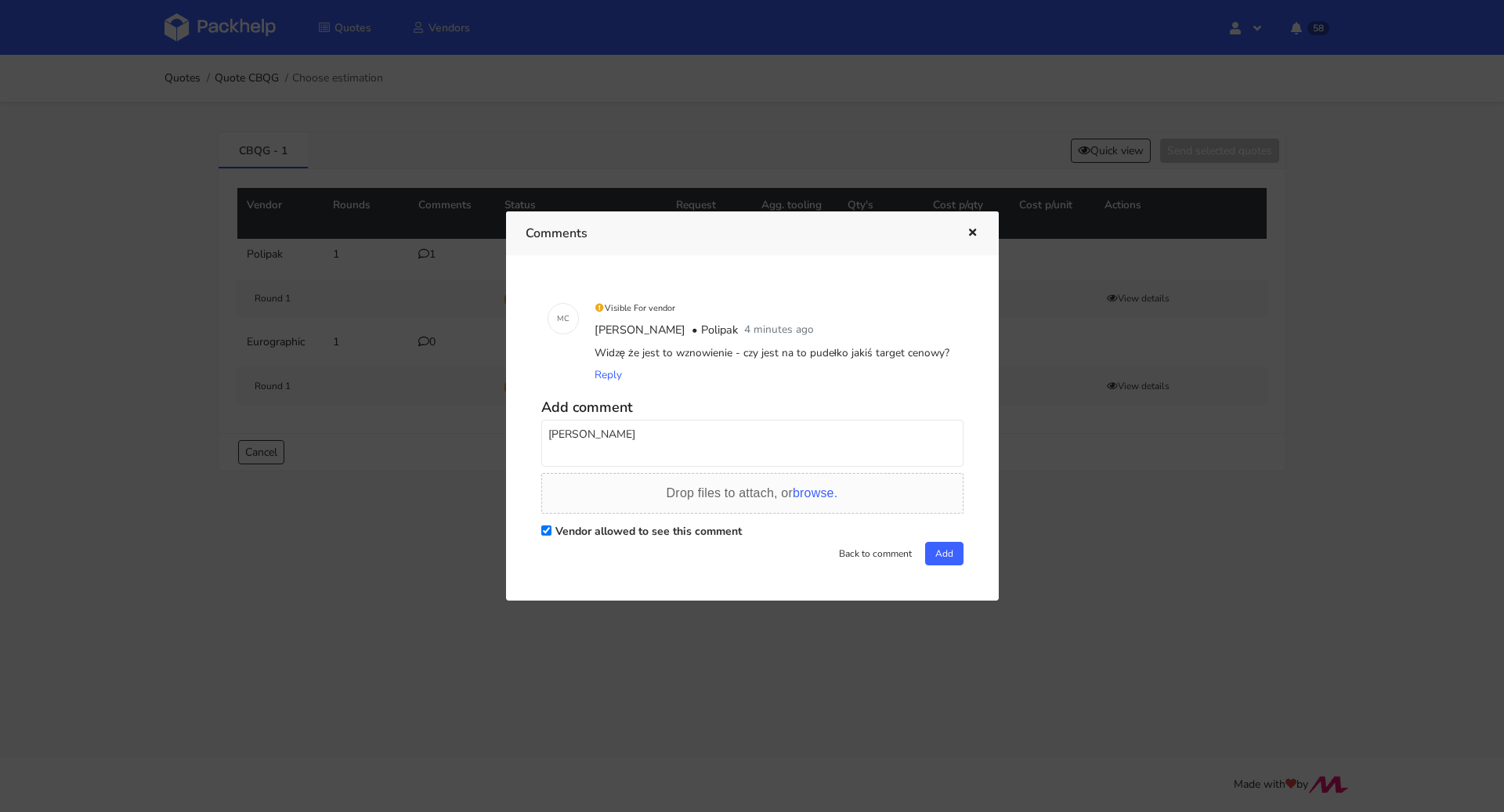
click at [490, 144] on div at bounding box center [752, 406] width 1504 height 812
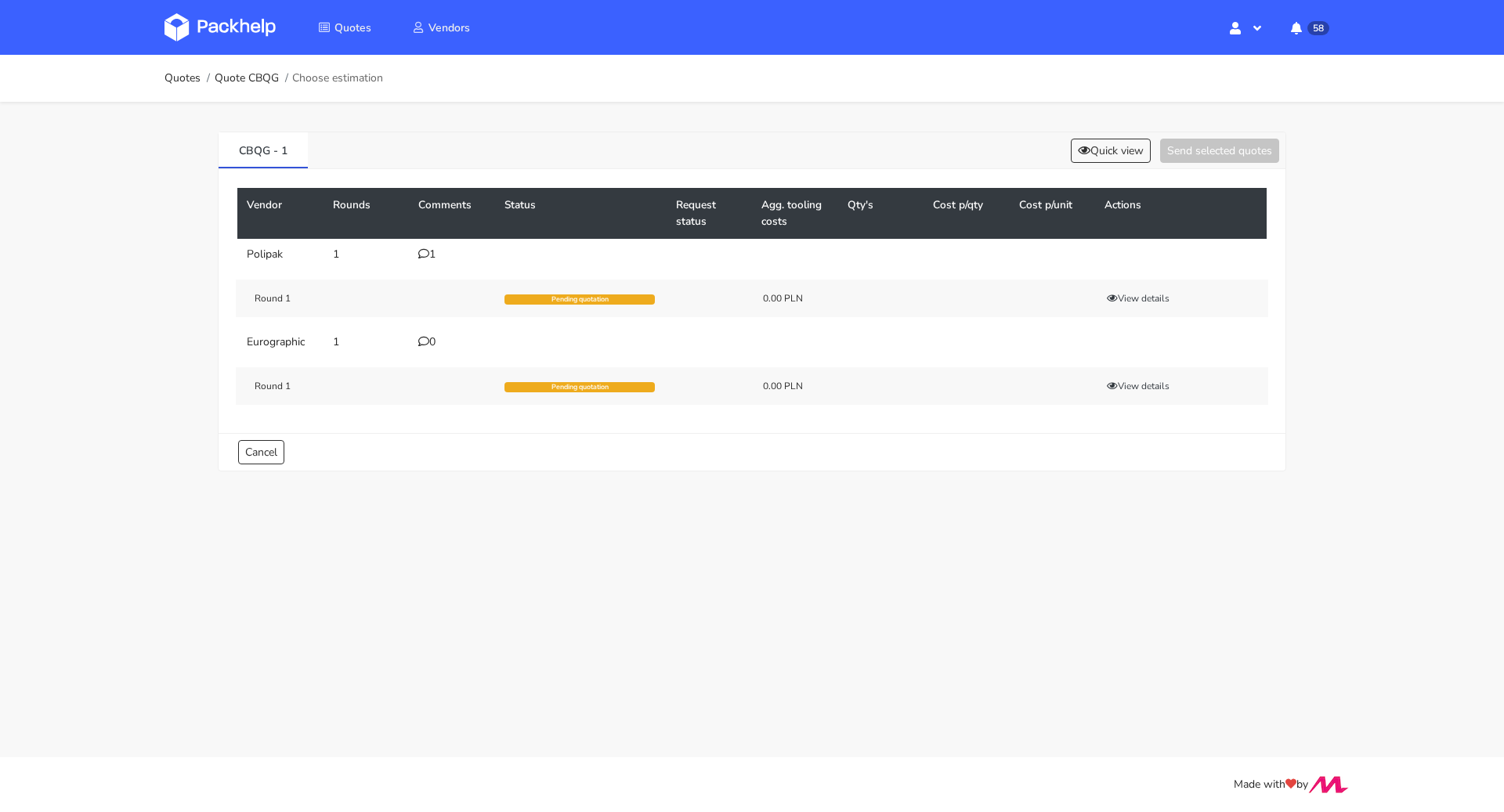
click at [418, 253] on icon at bounding box center [423, 253] width 11 height 11
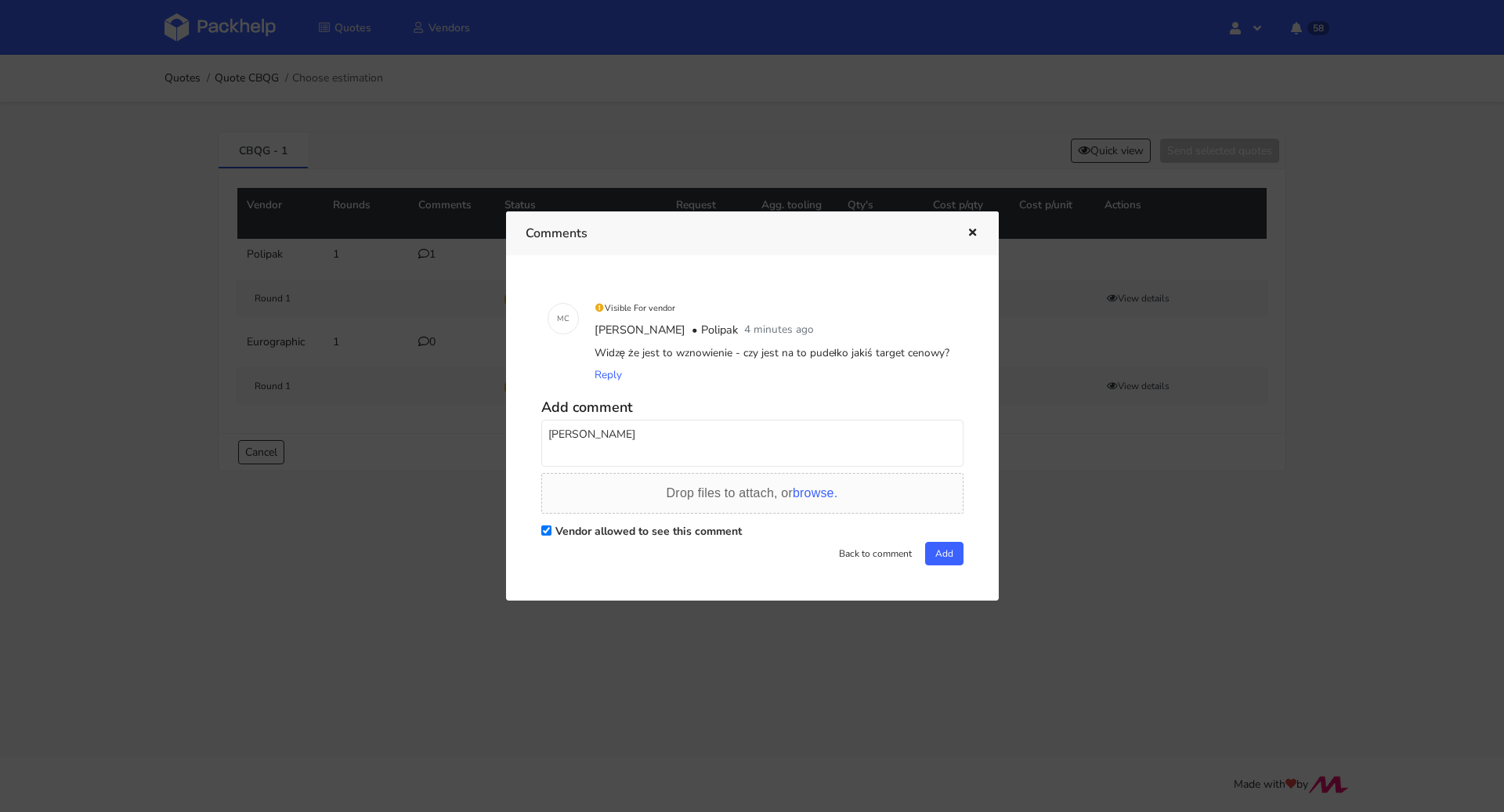
click at [969, 237] on icon "button" at bounding box center [972, 233] width 13 height 11
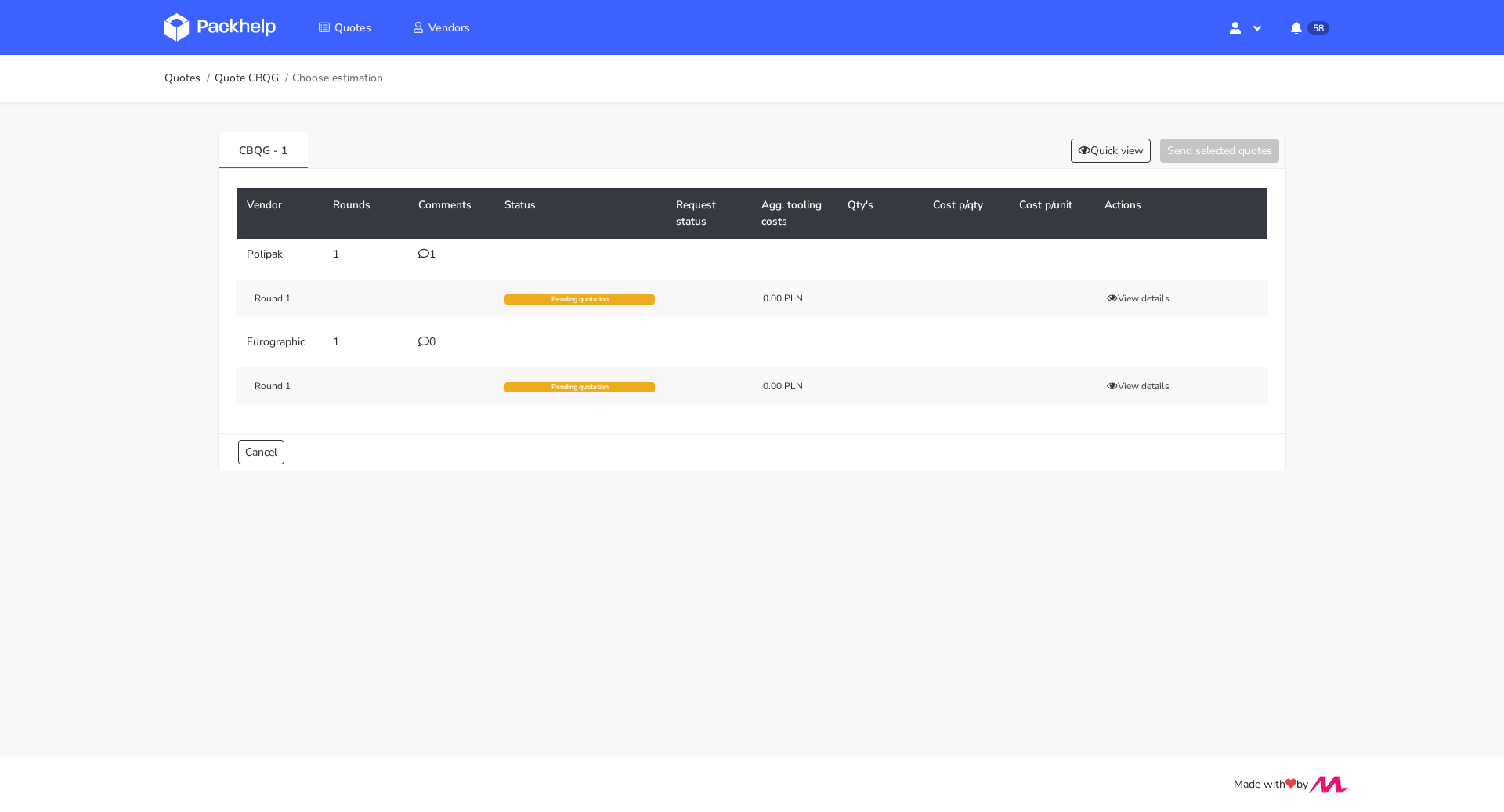
click at [1093, 164] on div "CBQG - 1 Quick view Send selected quotes" at bounding box center [752, 150] width 1067 height 37
click at [1107, 153] on button "Quick view" at bounding box center [1110, 150] width 80 height 24
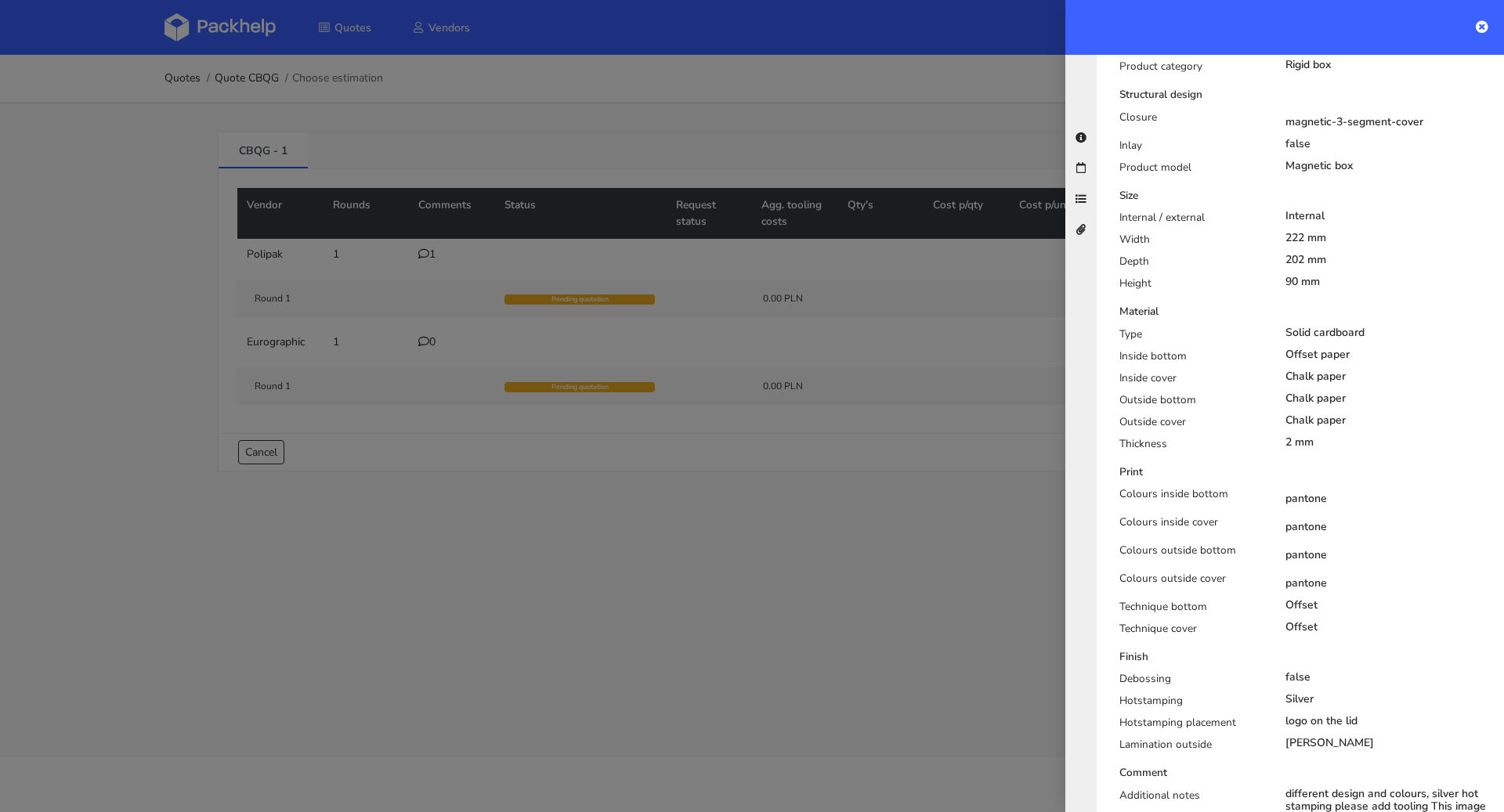
scroll to position [0, 0]
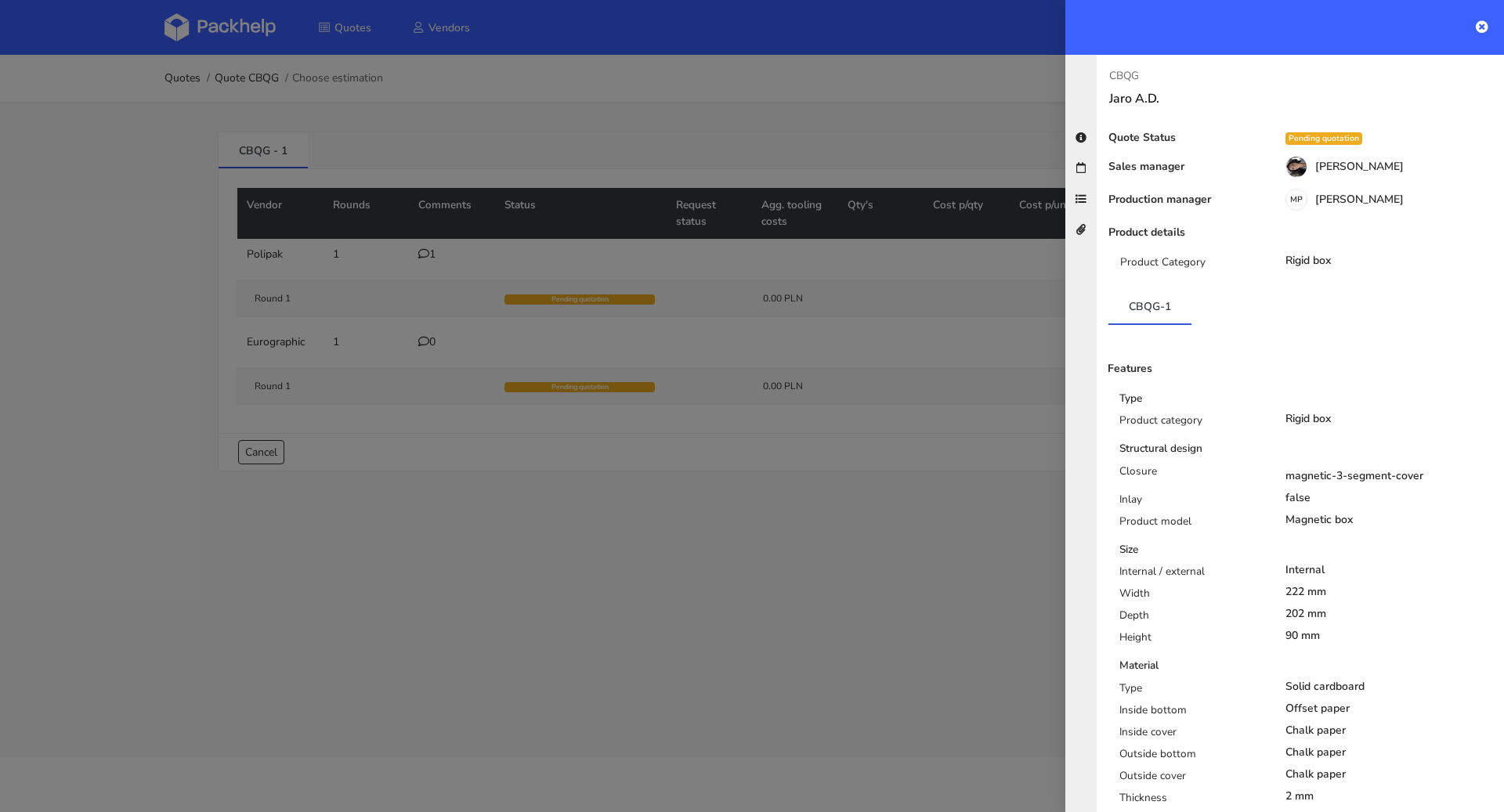
click at [452, 291] on div at bounding box center [752, 406] width 1504 height 812
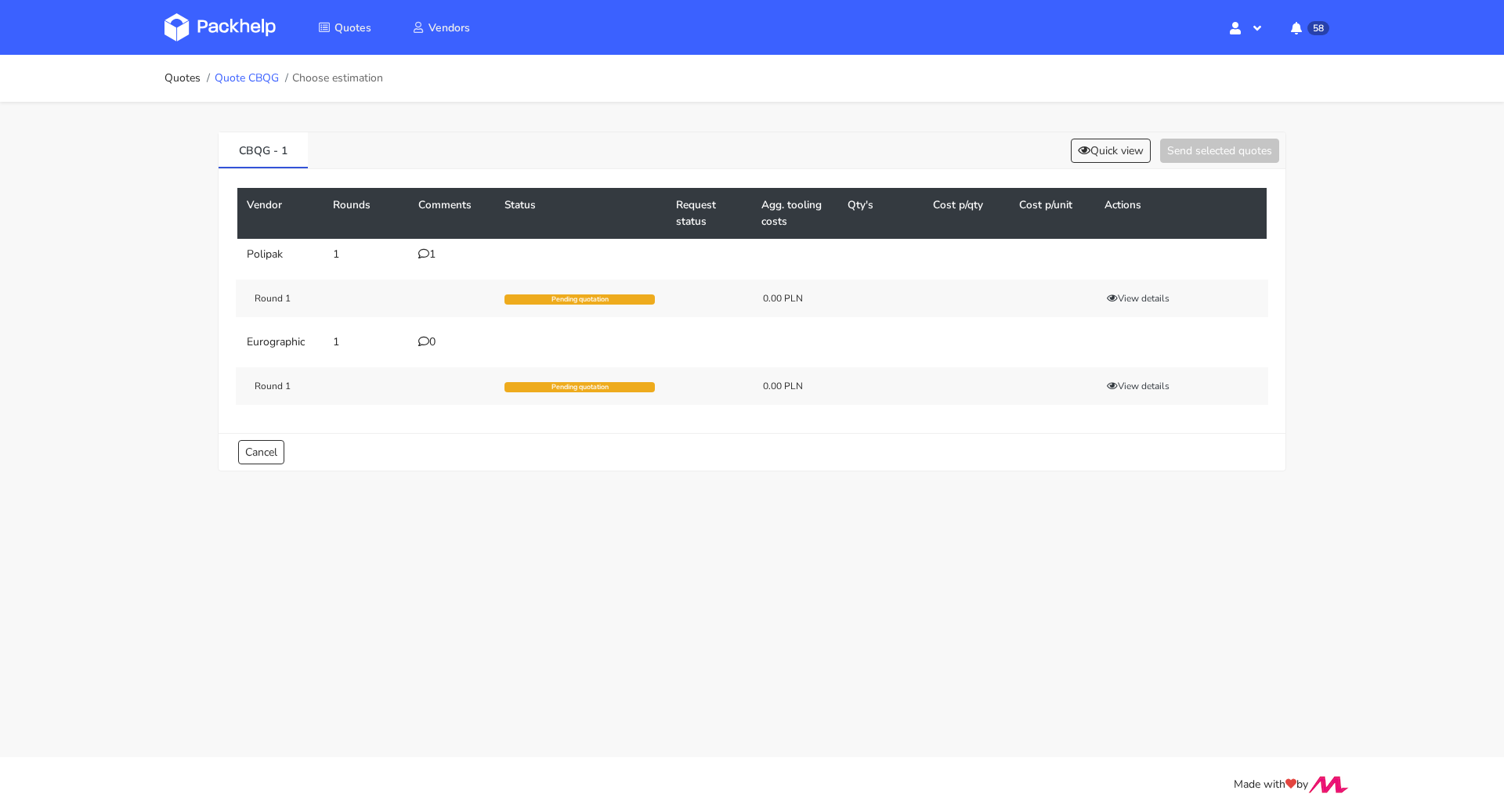
click at [270, 74] on link "Quote CBQG" at bounding box center [247, 78] width 65 height 13
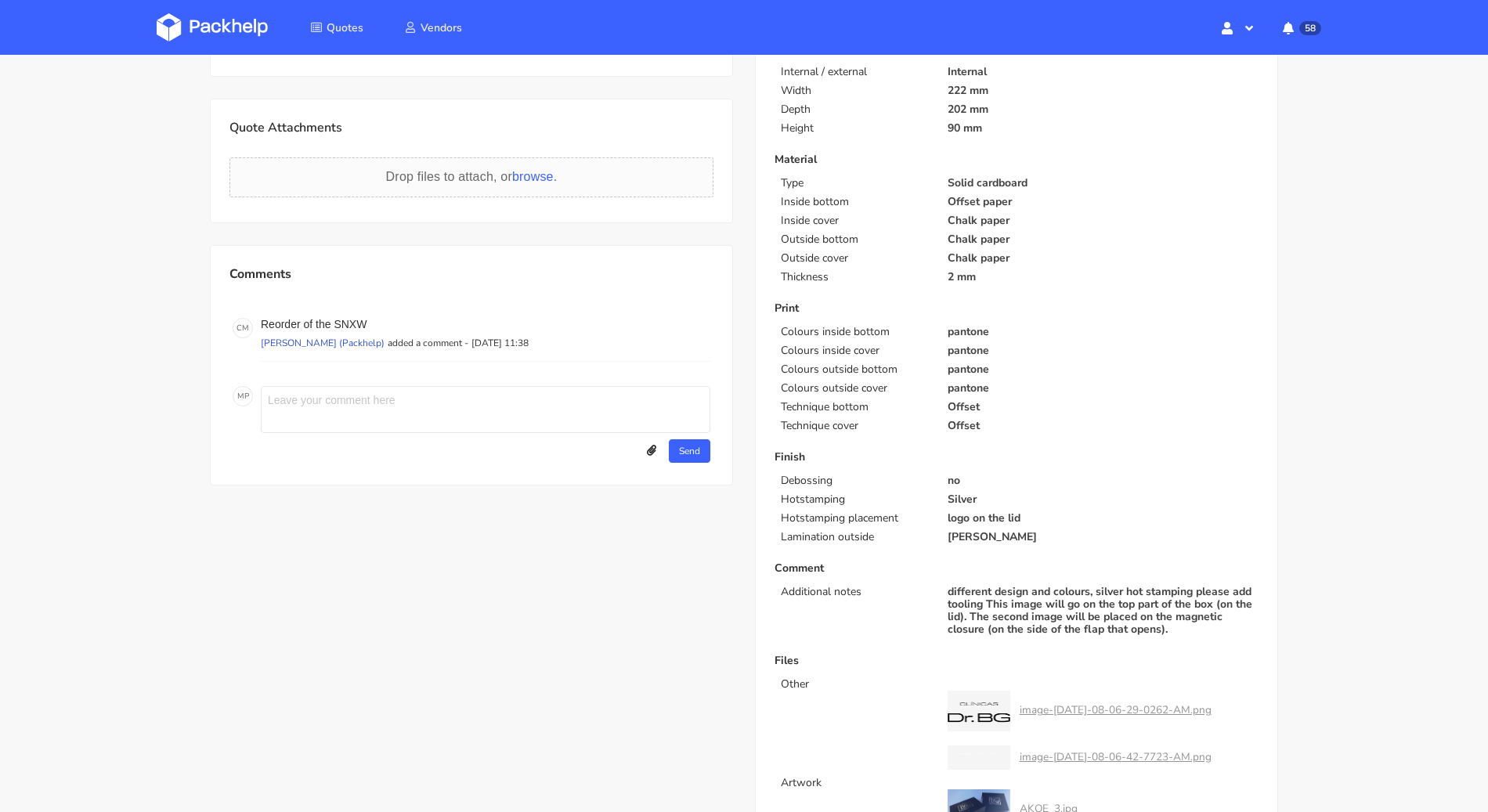
scroll to position [236, 0]
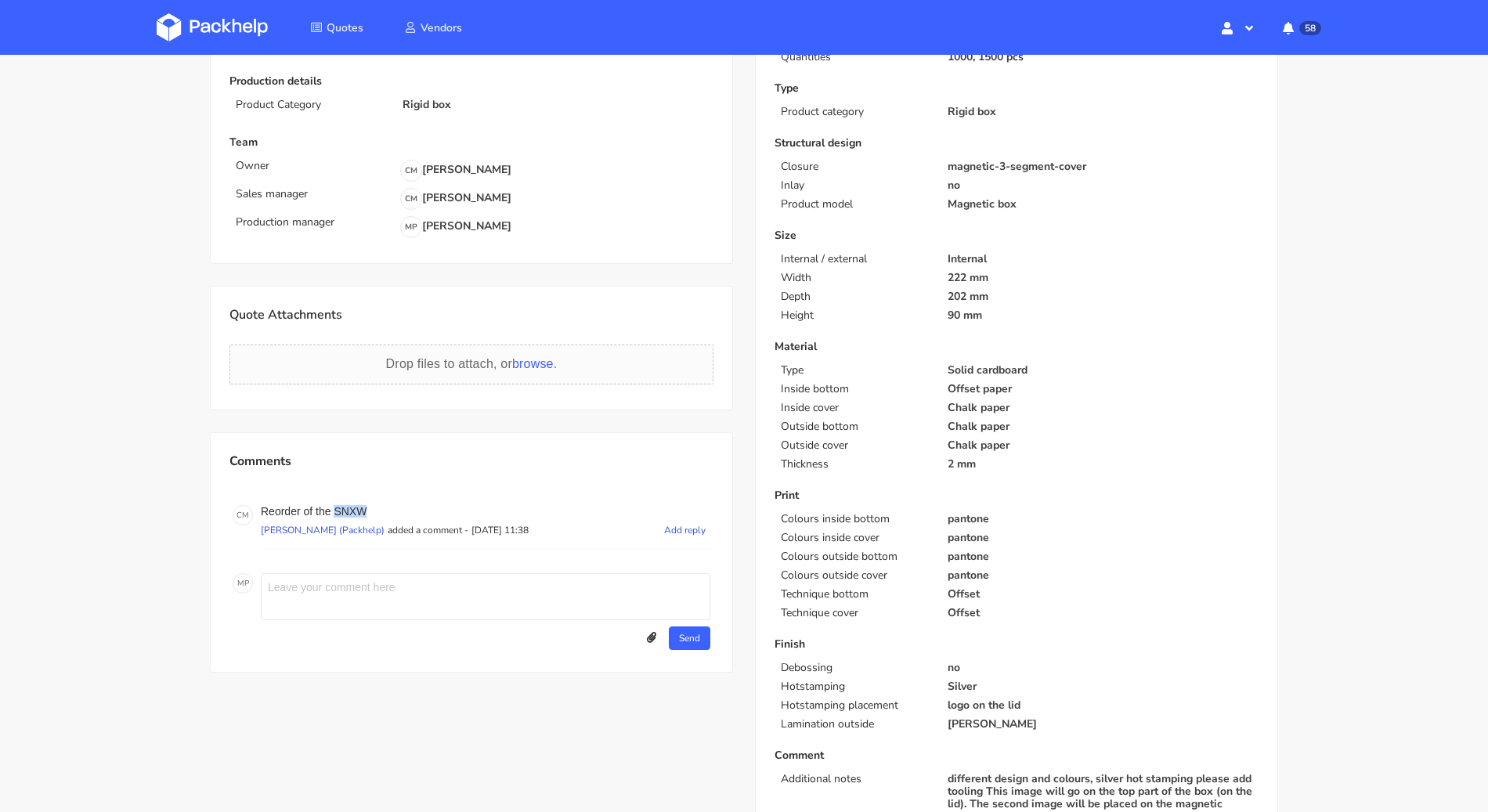
drag, startPoint x: 370, startPoint y: 504, endPoint x: 336, endPoint y: 510, distance: 34.5
click at [336, 510] on p "Reorder of the SNXW" at bounding box center [486, 511] width 450 height 13
copy p "SNXW"
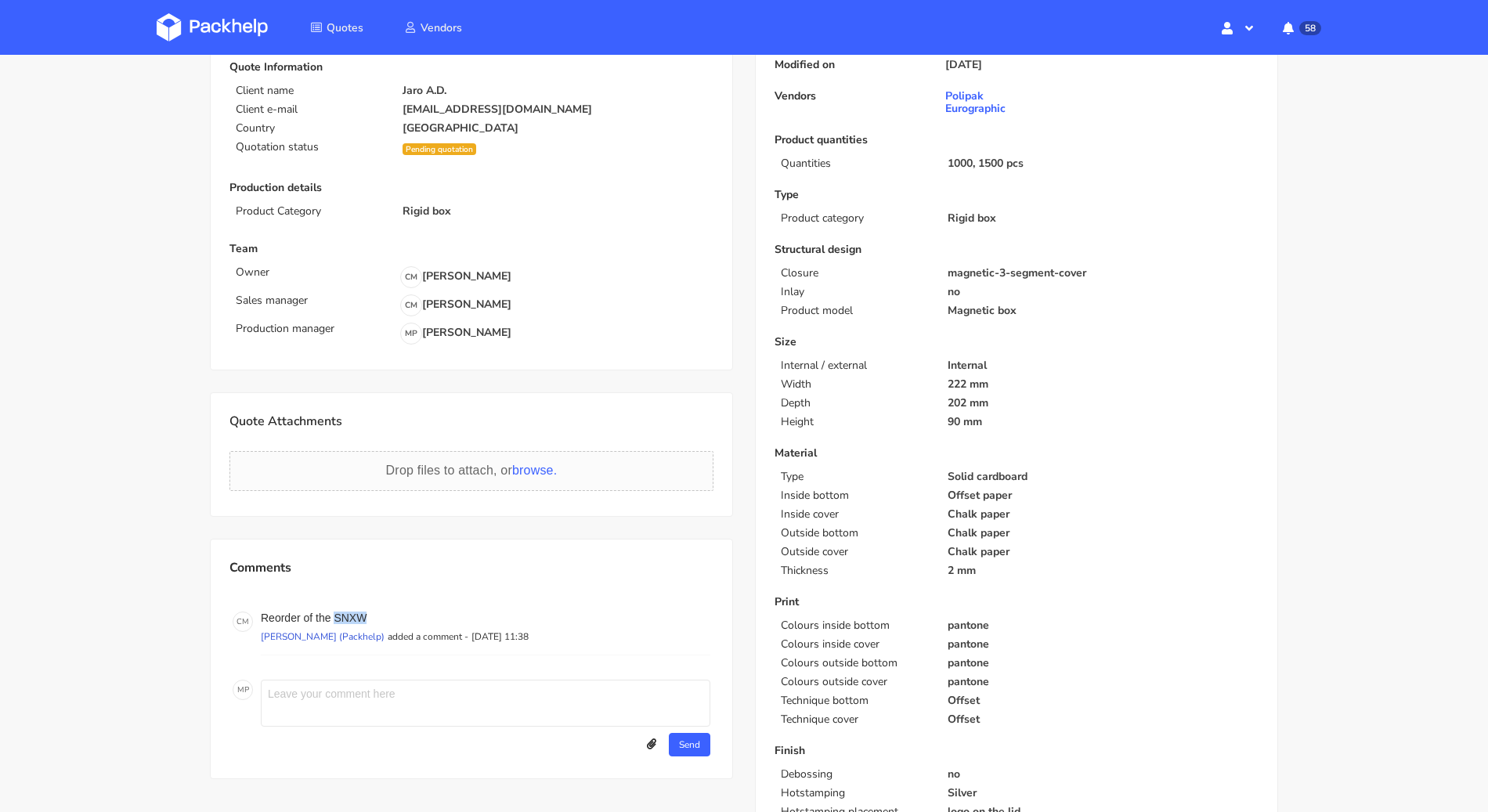
scroll to position [0, 0]
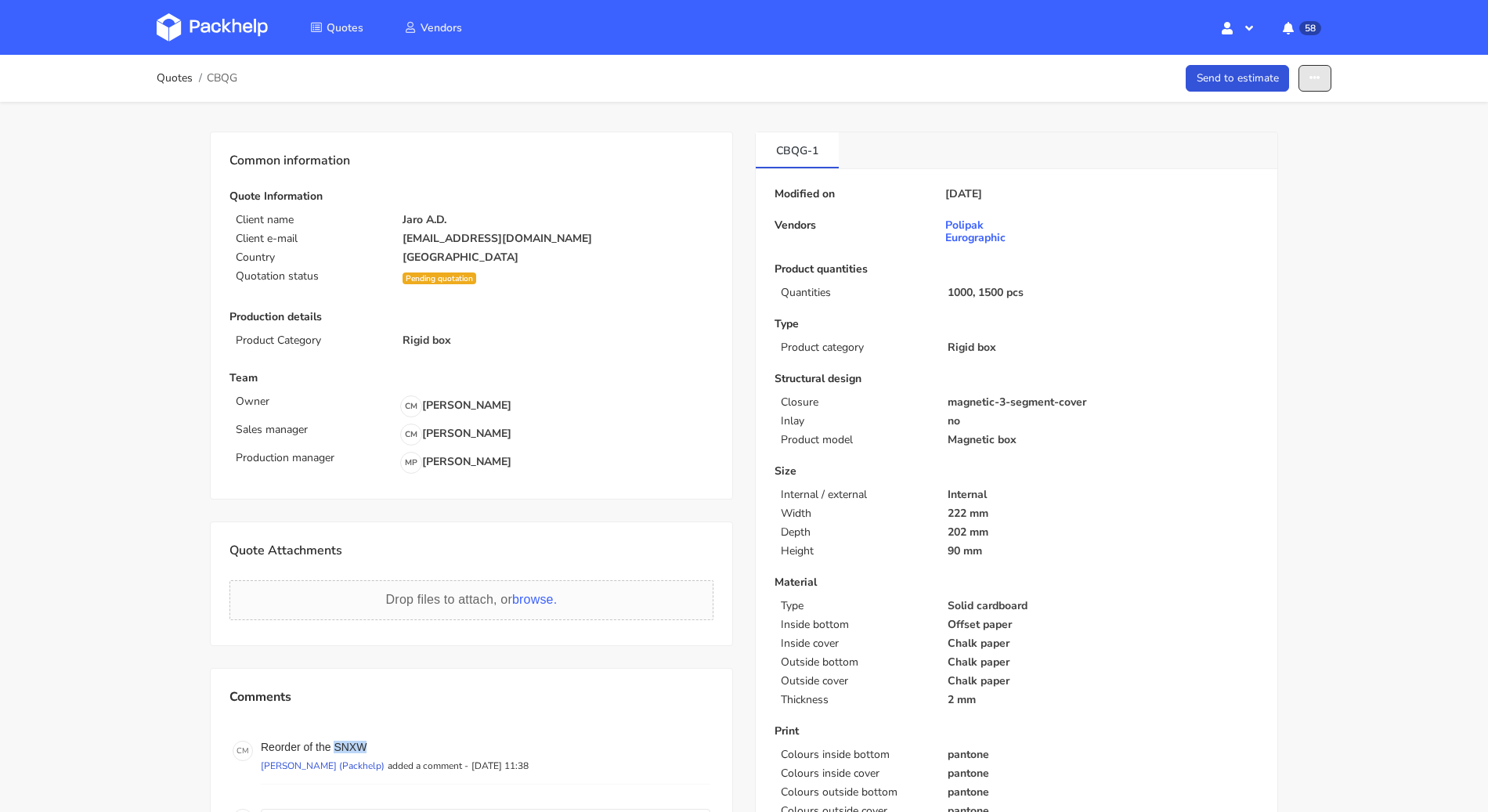
click at [1316, 77] on icon "button" at bounding box center [1315, 78] width 11 height 11
click at [1285, 191] on link "Show estimations" at bounding box center [1255, 198] width 138 height 26
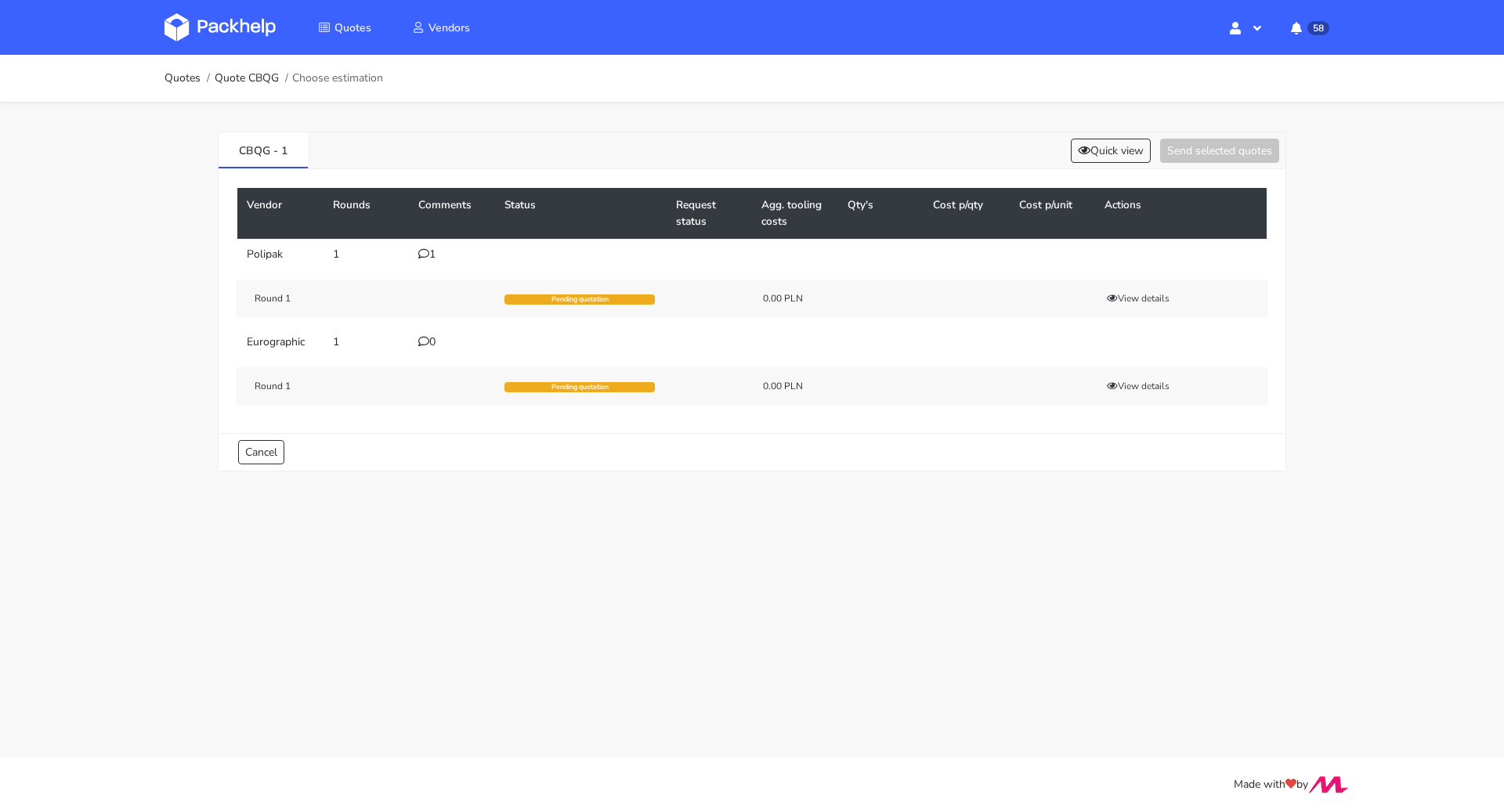
click at [424, 253] on icon at bounding box center [423, 253] width 11 height 11
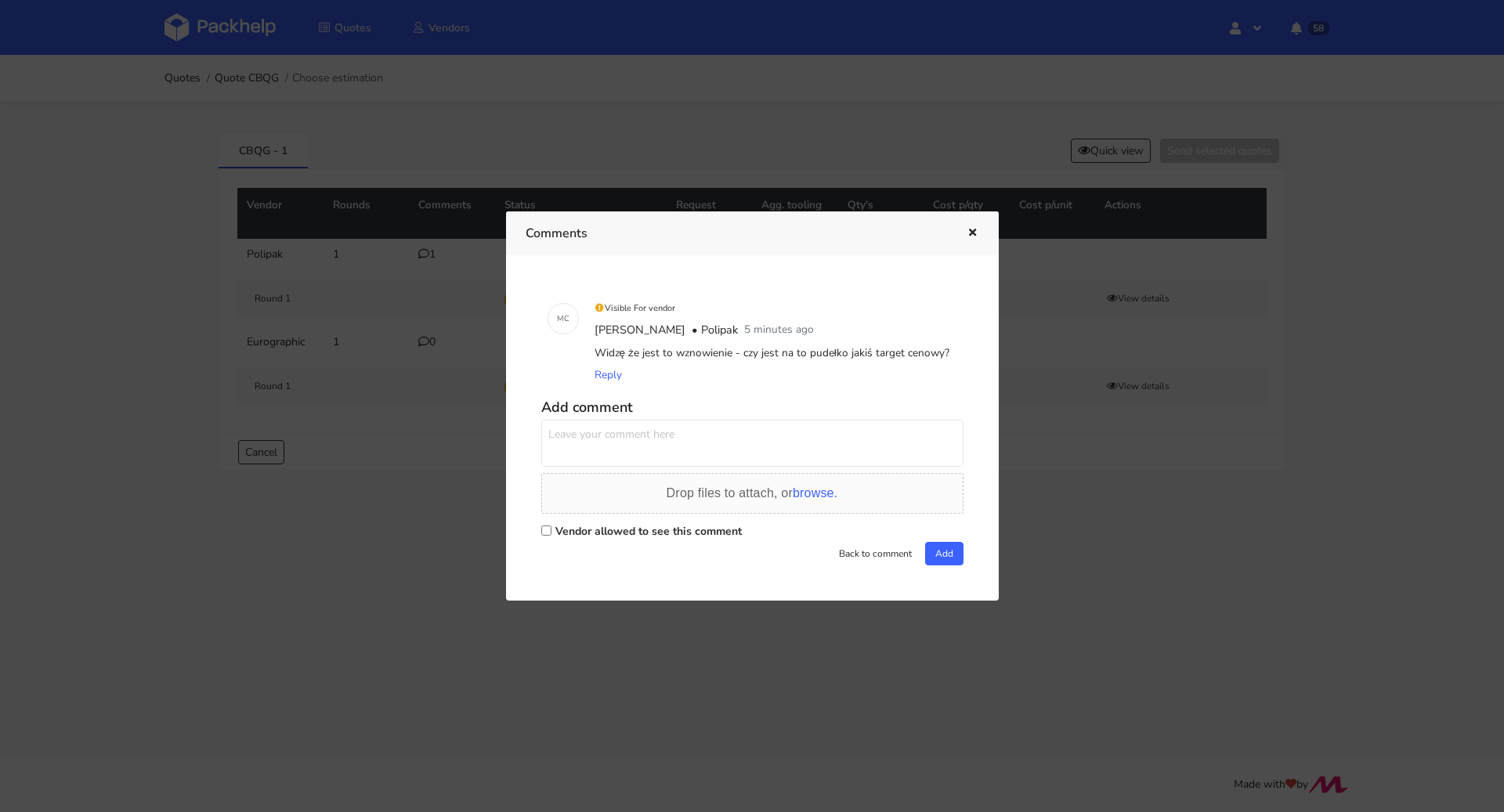
drag, startPoint x: 620, startPoint y: 526, endPoint x: 620, endPoint y: 514, distance: 12.0
click at [620, 526] on label "Vendor allowed to see this comment" at bounding box center [647, 531] width 186 height 14
click at [551, 526] on input "Vendor allowed to see this comment" at bounding box center [546, 530] width 11 height 11
checkbox input "true"
click at [655, 437] on textarea at bounding box center [752, 443] width 422 height 47
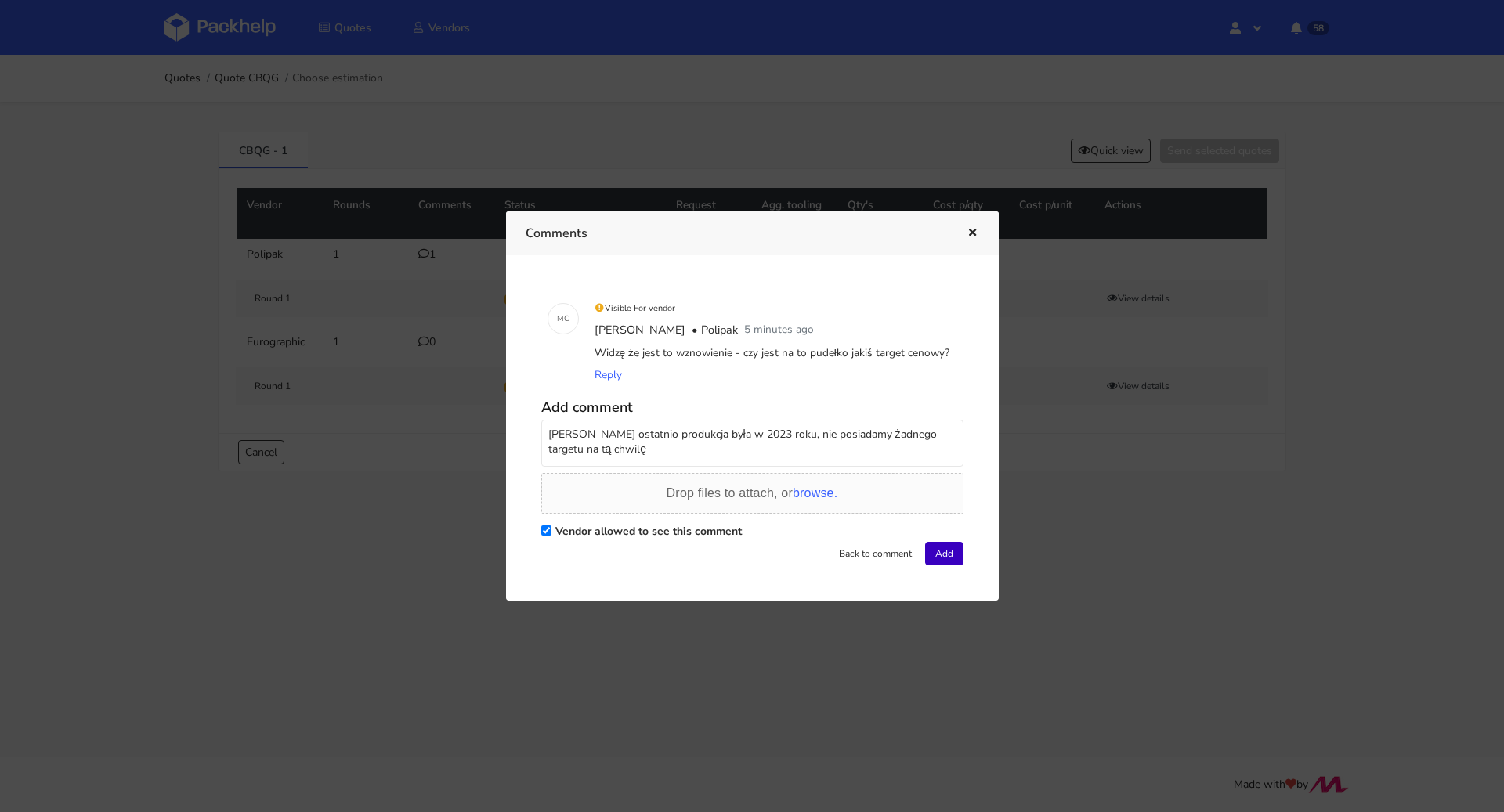
type textarea "[PERSON_NAME] ostatnio produkcja była w 2023 roku, nie posiadamy żadnego target…"
click at [940, 546] on button "Add" at bounding box center [944, 554] width 39 height 23
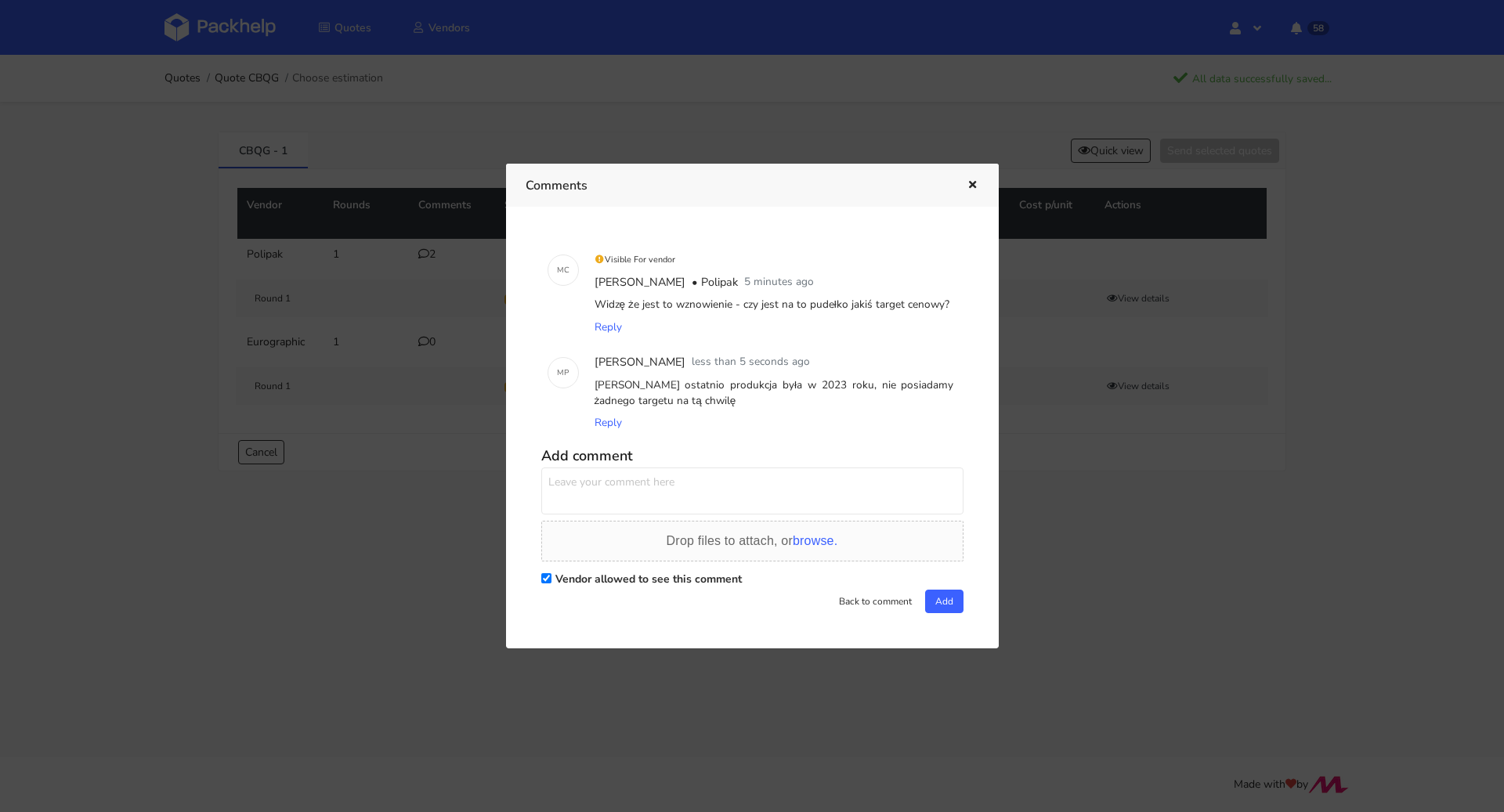
click at [975, 188] on icon "button" at bounding box center [972, 185] width 13 height 11
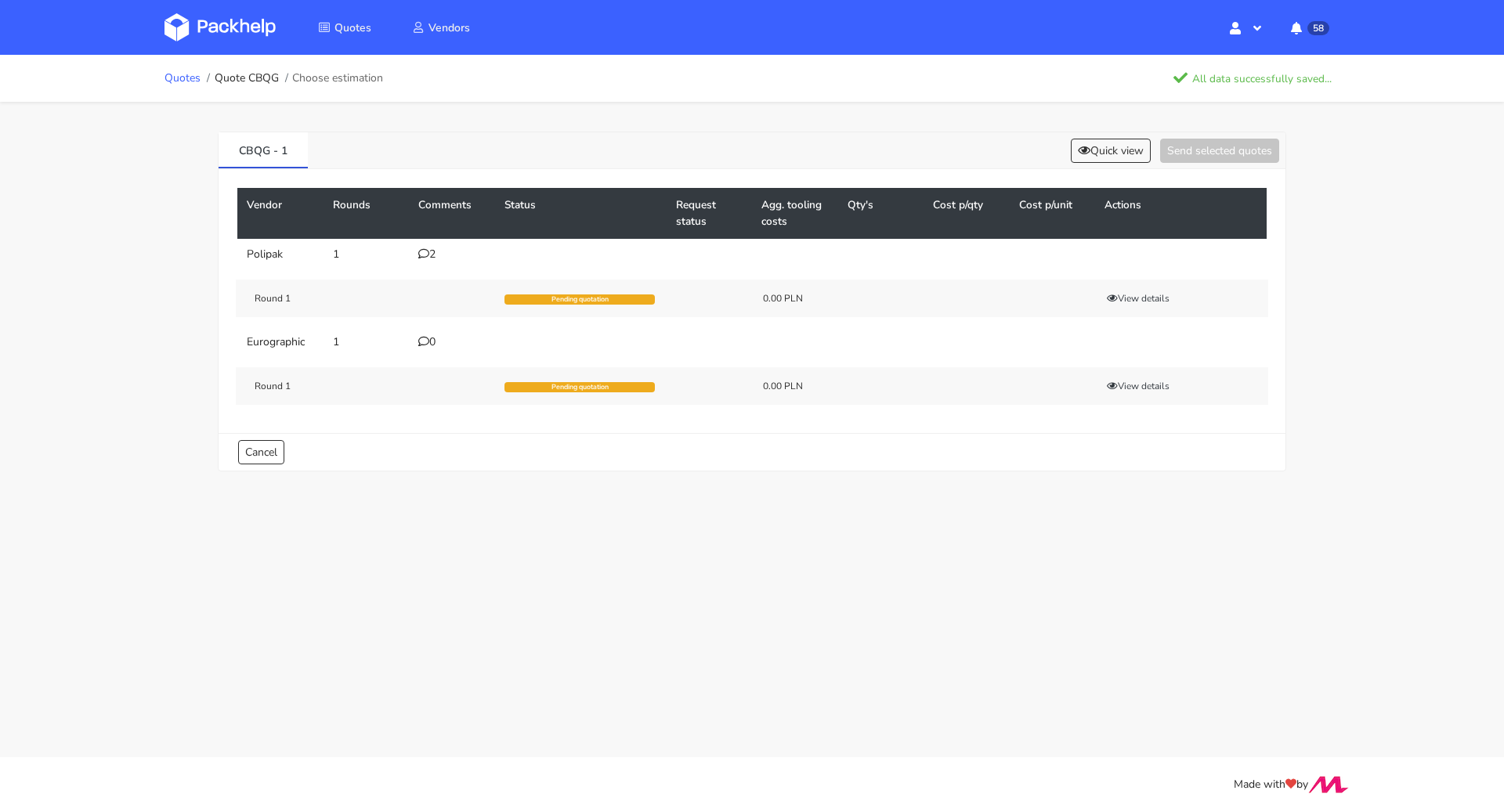
click at [187, 73] on link "Quotes" at bounding box center [182, 78] width 36 height 13
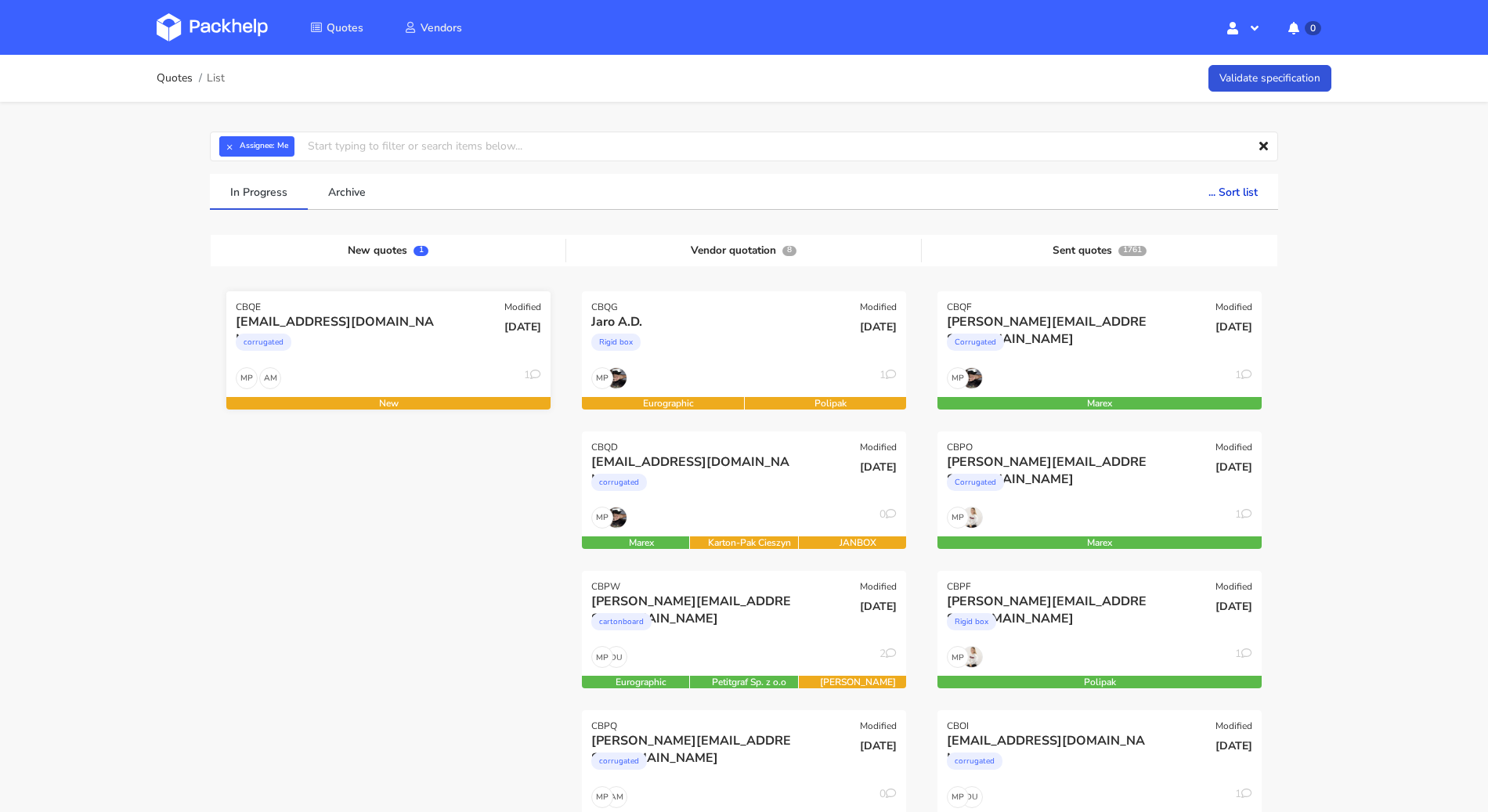
click at [406, 350] on div "corrugated" at bounding box center [339, 346] width 207 height 32
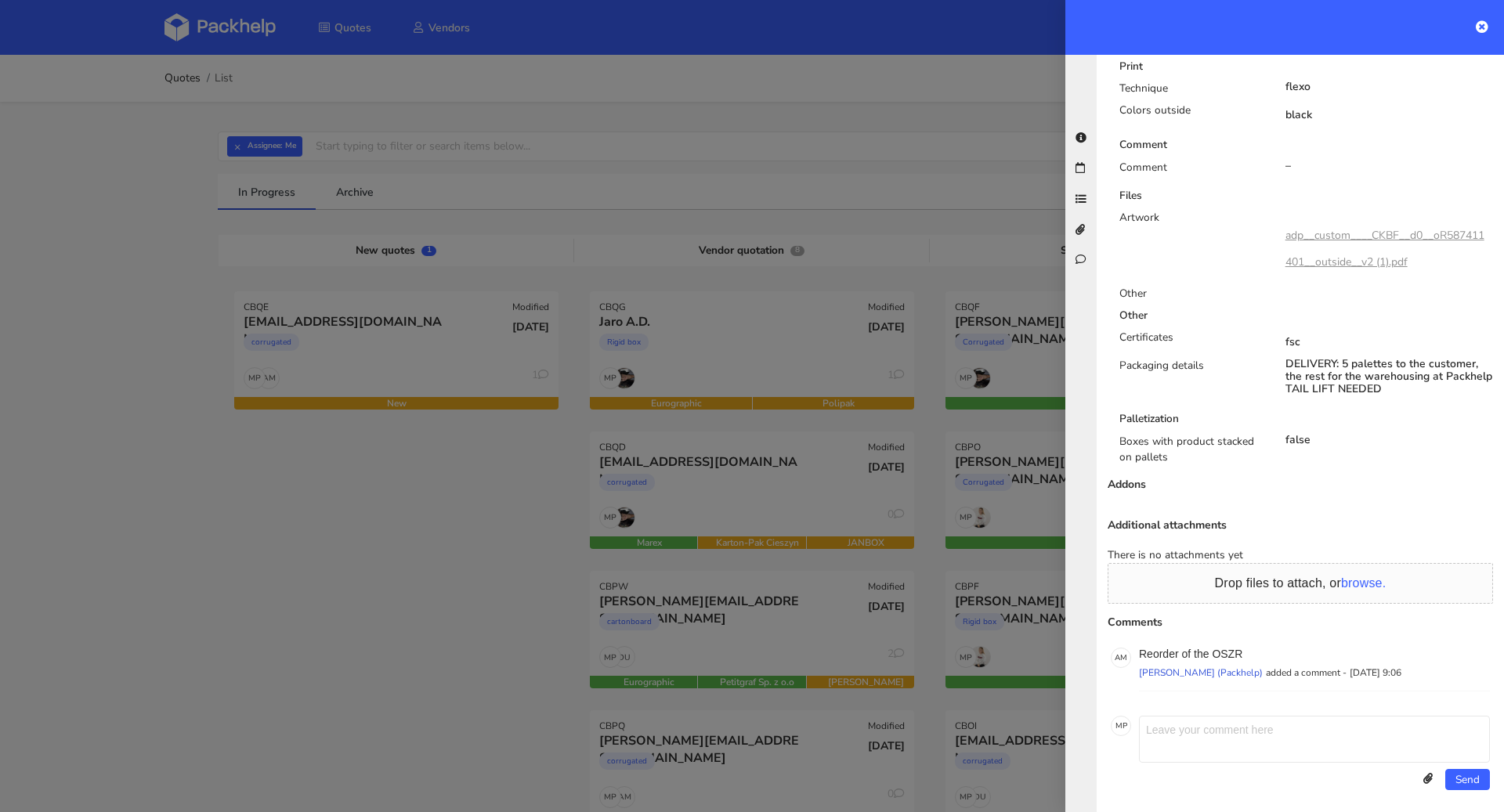
scroll to position [881, 0]
drag, startPoint x: 1252, startPoint y: 642, endPoint x: 1232, endPoint y: 644, distance: 20.1
click at [1232, 644] on p "Reorder of the OSZR" at bounding box center [1314, 648] width 351 height 13
click at [1212, 648] on p "Reorder of the OSZR" at bounding box center [1314, 648] width 351 height 13
drag, startPoint x: 1213, startPoint y: 646, endPoint x: 1239, endPoint y: 646, distance: 26.0
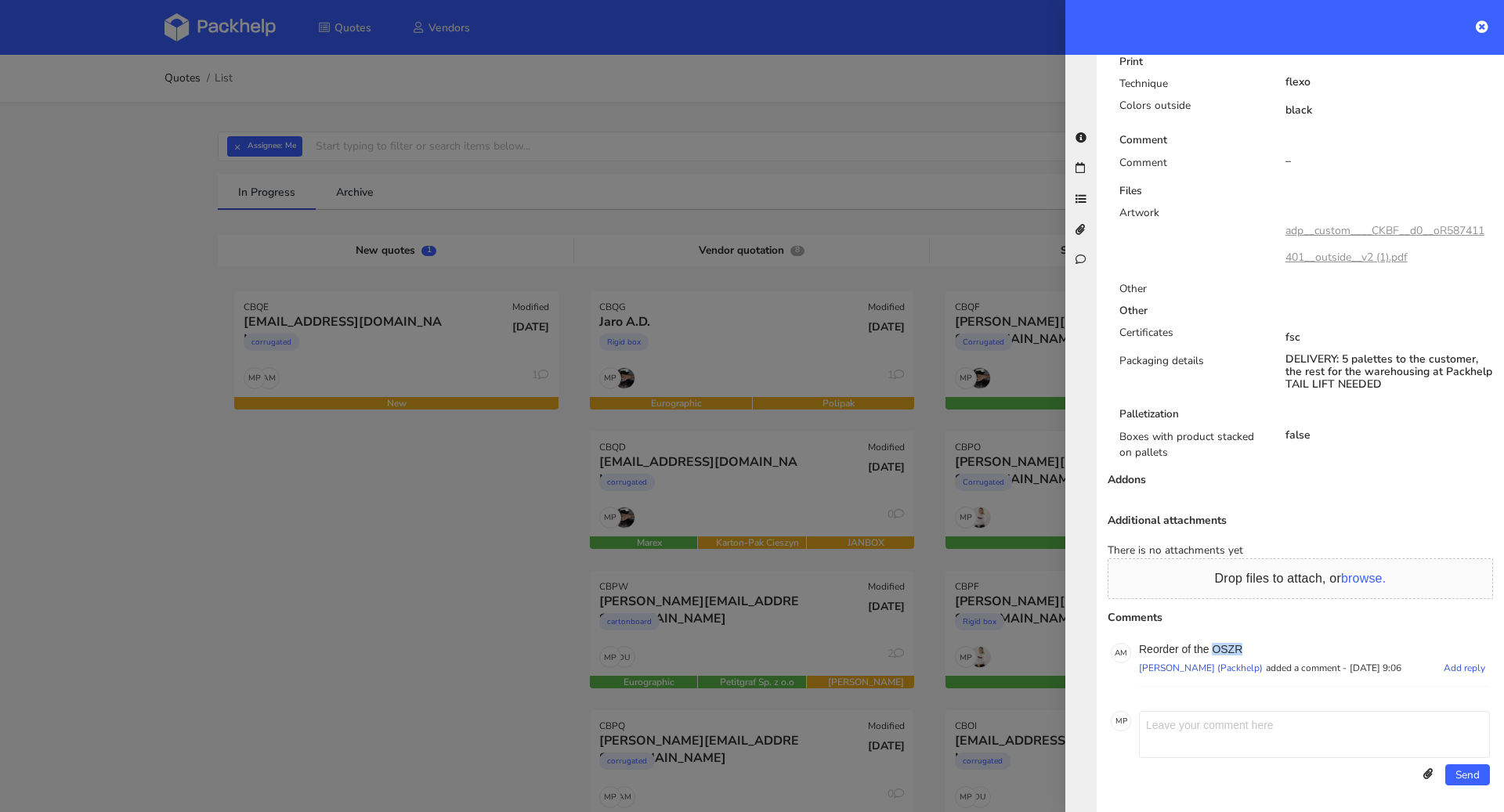
click at [1239, 646] on p "Reorder of the OSZR" at bounding box center [1314, 648] width 351 height 13
copy p "OSZR"
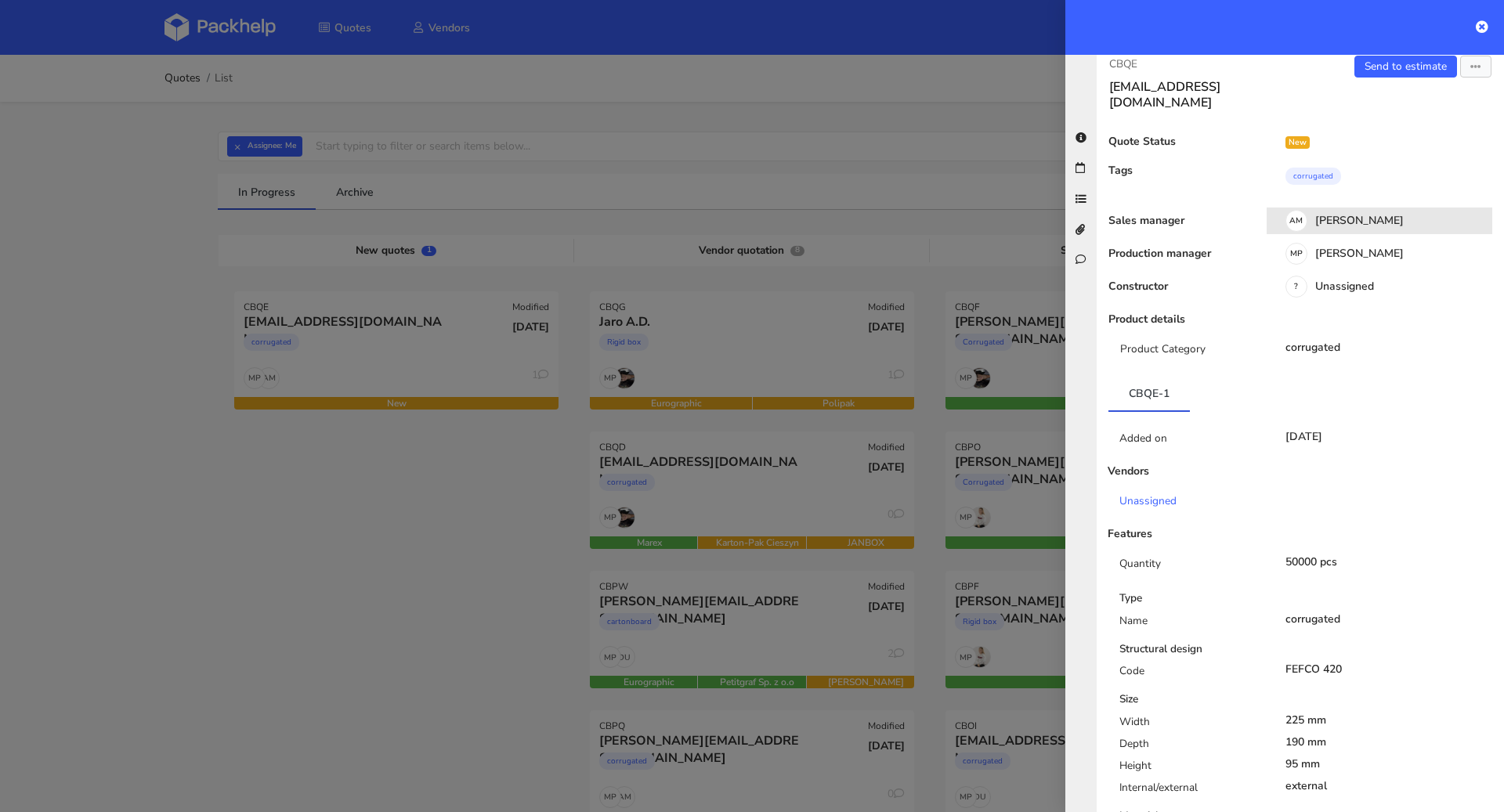
scroll to position [0, 0]
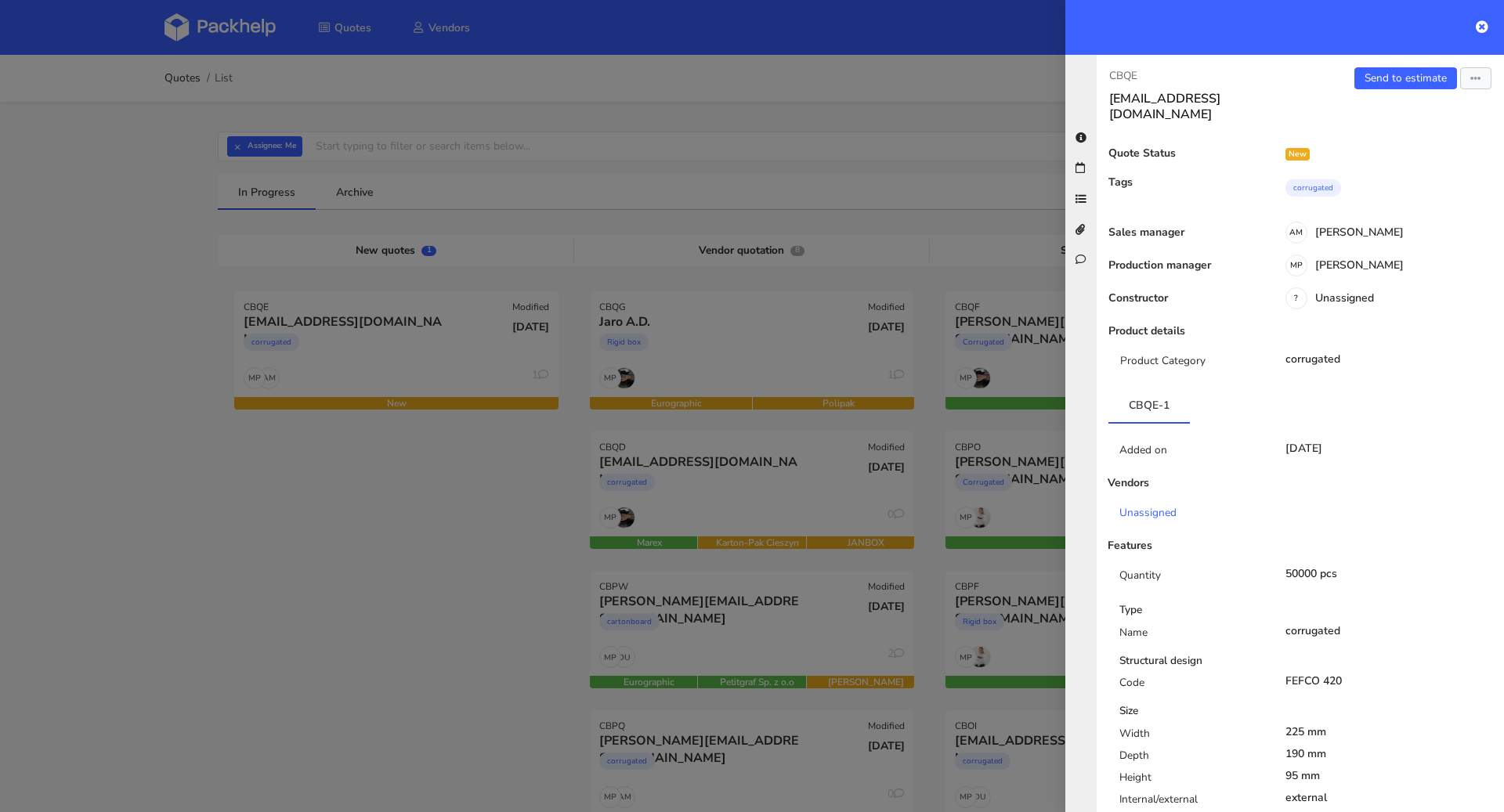
click at [1390, 61] on div "CBQE fanny.dubus@restaurant-made.fr Send to estimate View quote Edit quote Miss…" at bounding box center [1300, 433] width 408 height 757
click at [1390, 72] on link "Send to estimate" at bounding box center [1405, 78] width 102 height 22
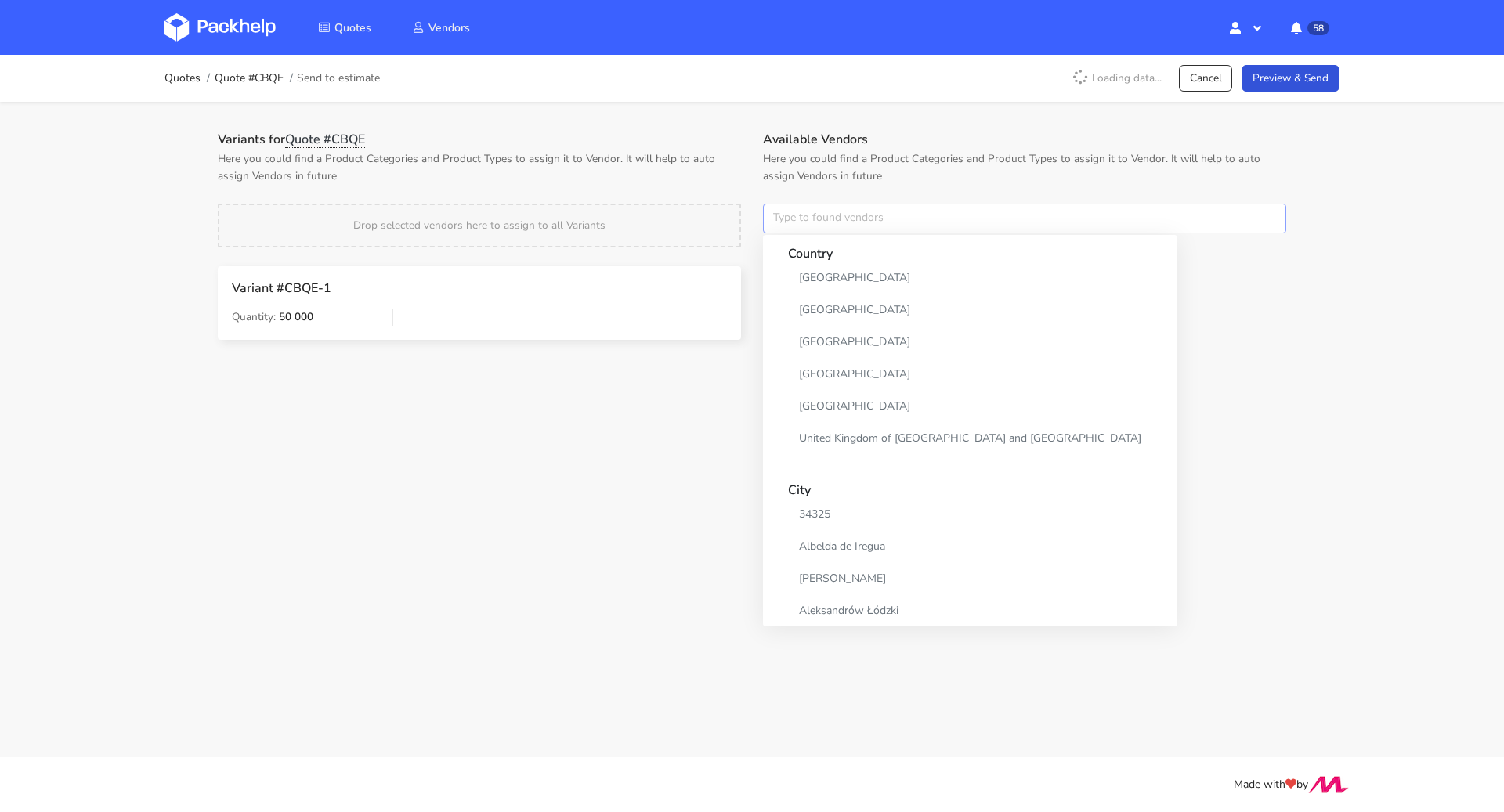
click at [815, 223] on input "text" at bounding box center [1024, 218] width 523 height 30
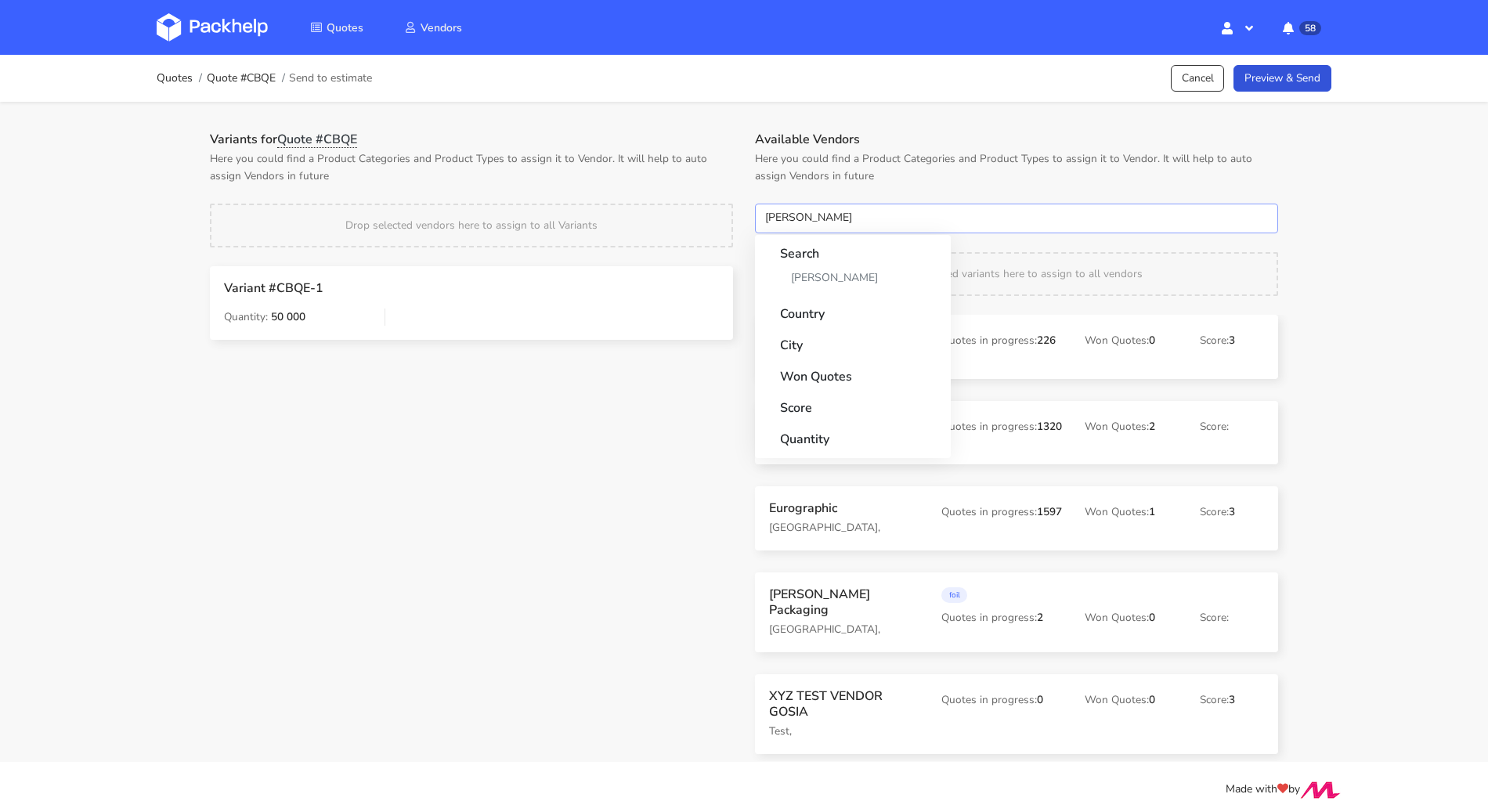
type input "adams"
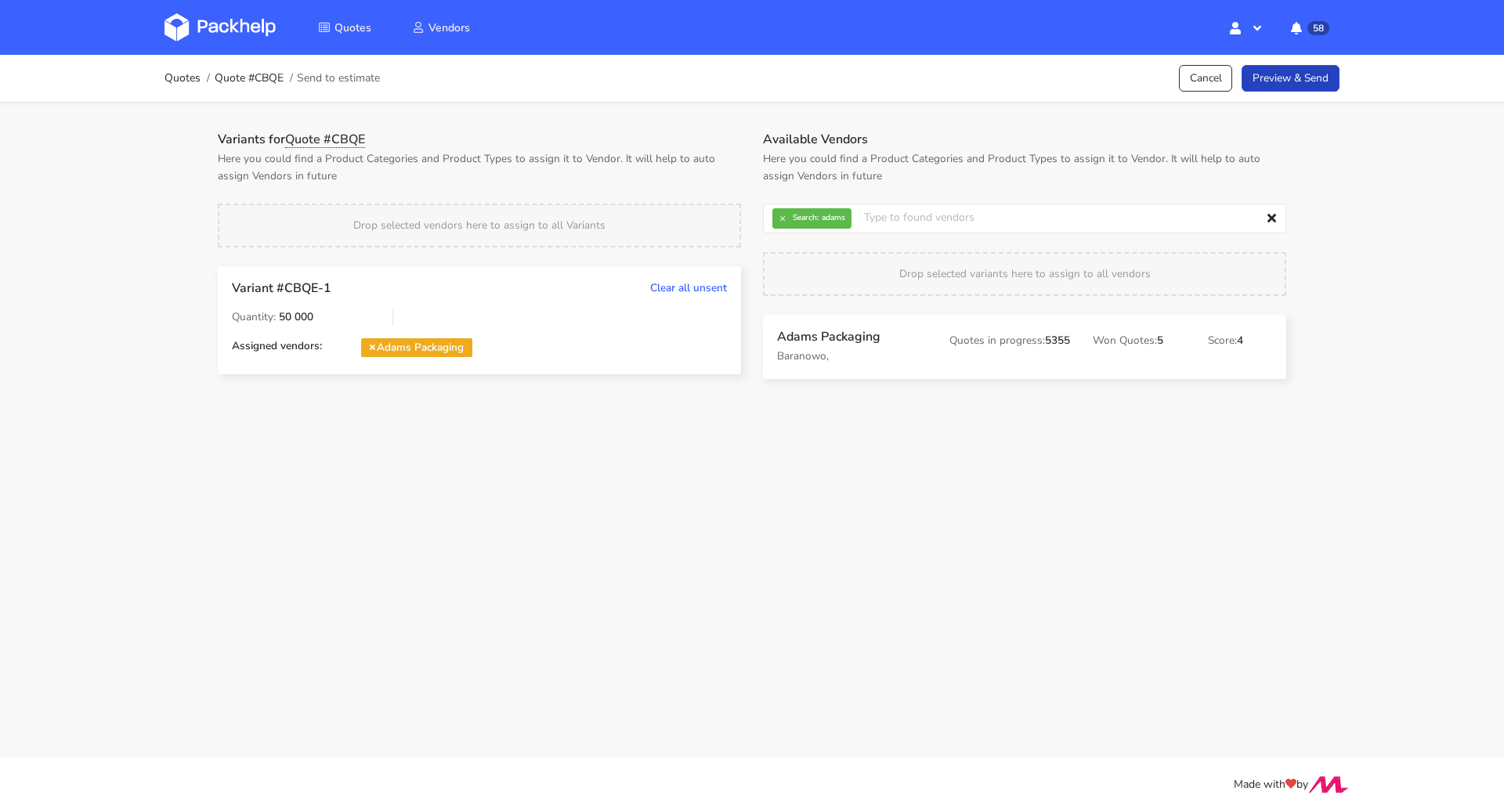
click at [1297, 69] on link "Preview & Send" at bounding box center [1290, 78] width 98 height 27
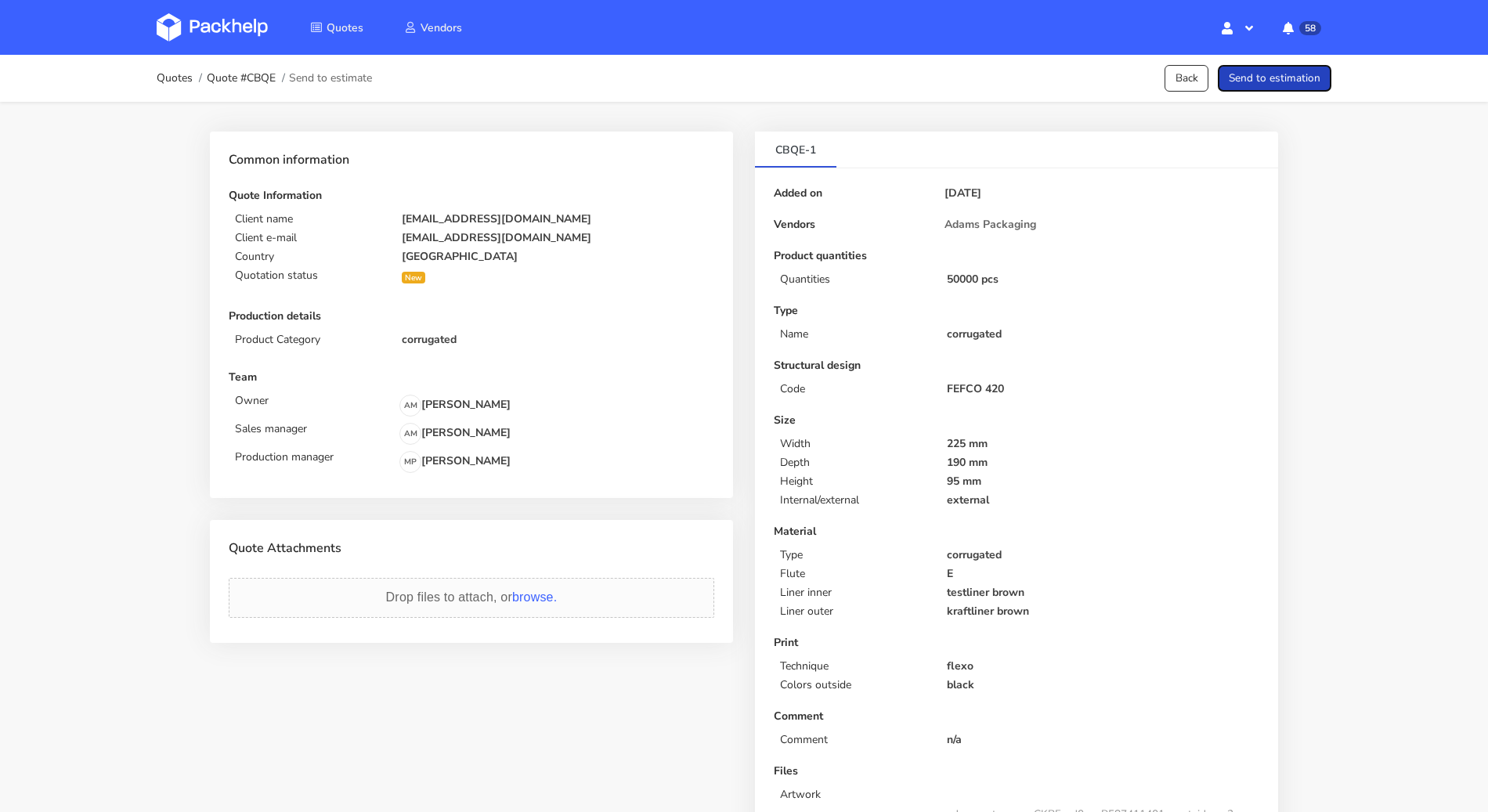
click at [1304, 89] on button "Send to estimation" at bounding box center [1275, 78] width 114 height 27
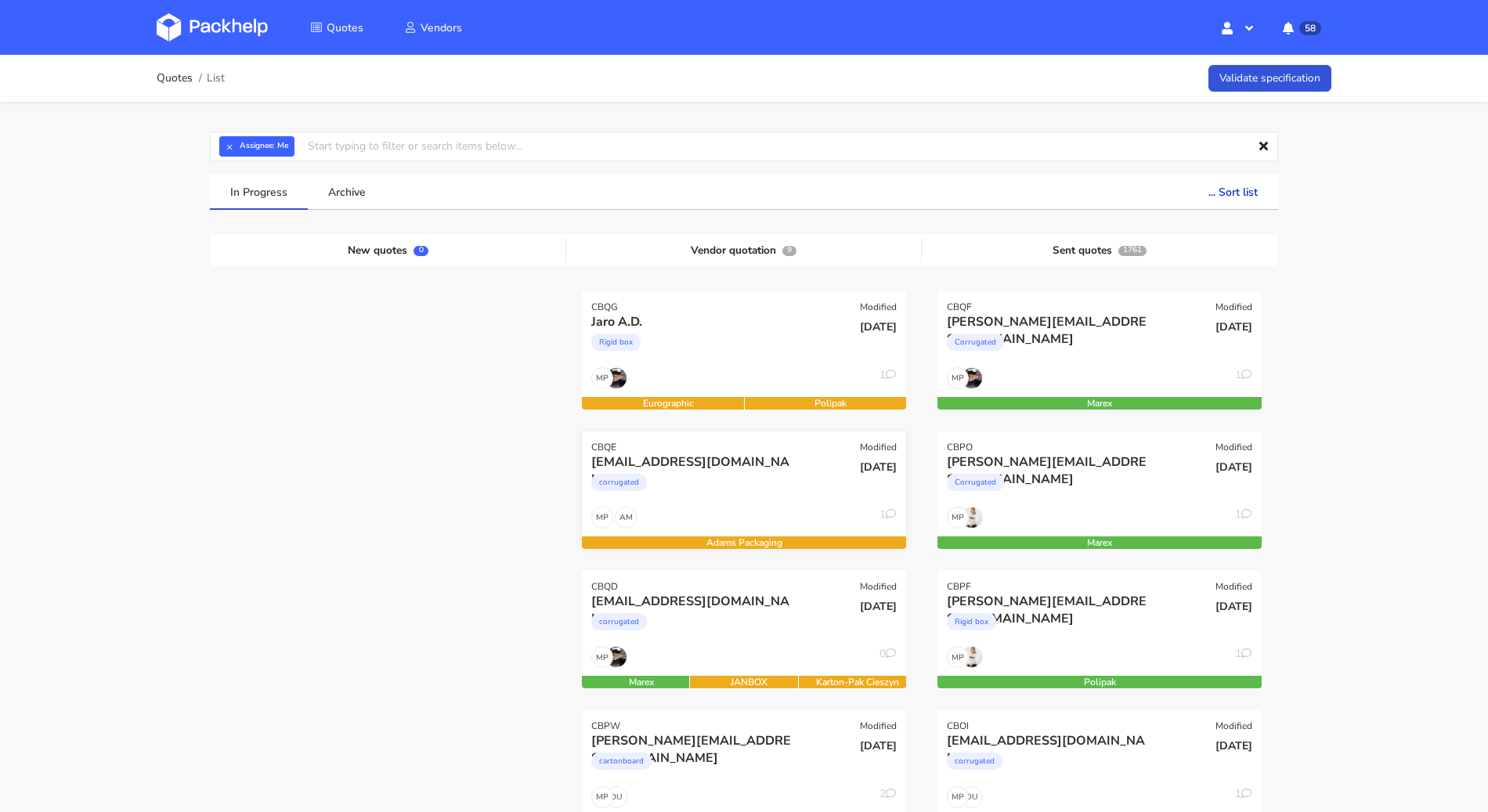
click at [735, 485] on div "corrugated" at bounding box center [695, 486] width 207 height 32
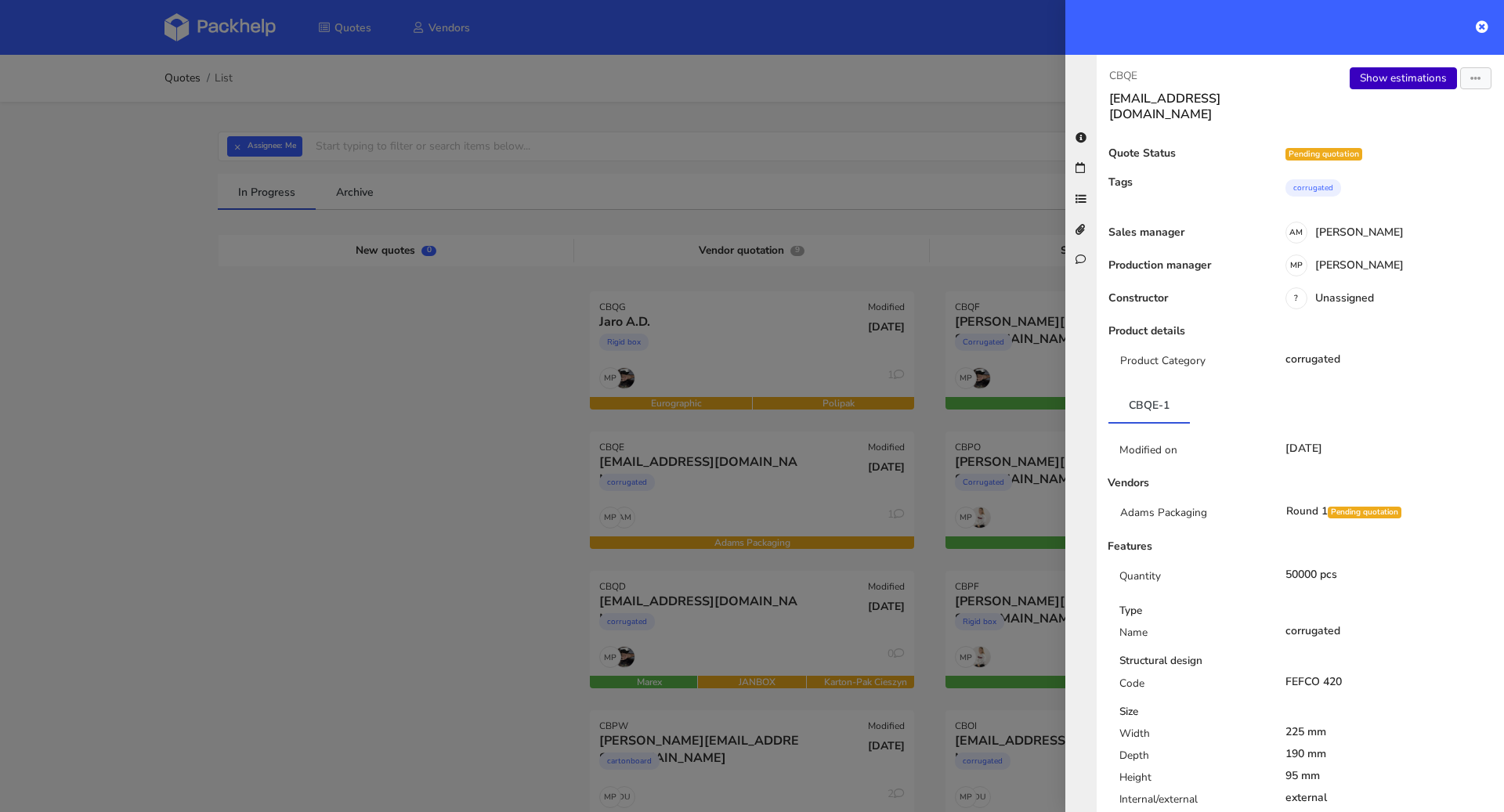
click at [1372, 78] on link "Show estimations" at bounding box center [1403, 78] width 107 height 22
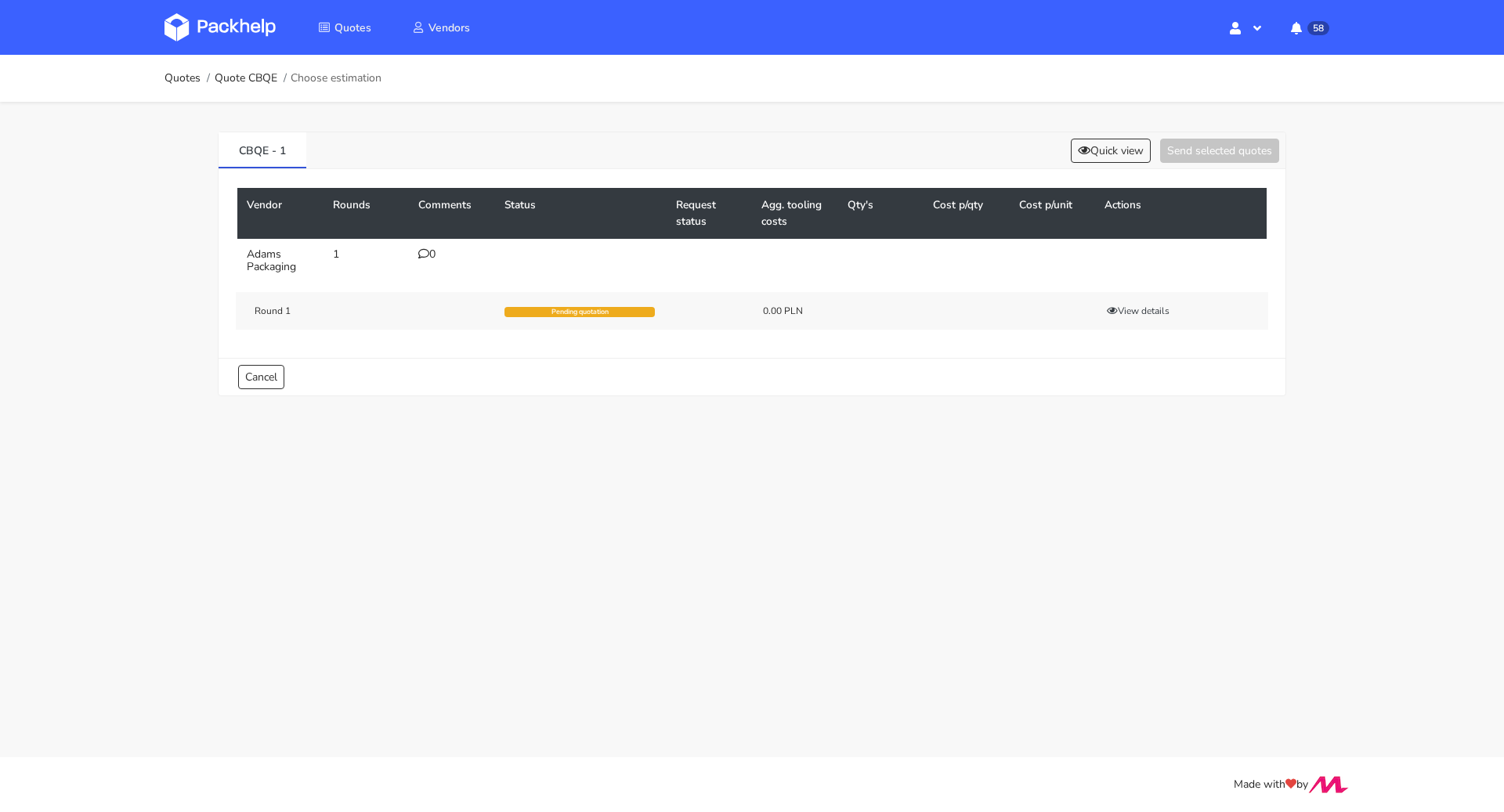
click at [434, 249] on div "0" at bounding box center [452, 254] width 67 height 13
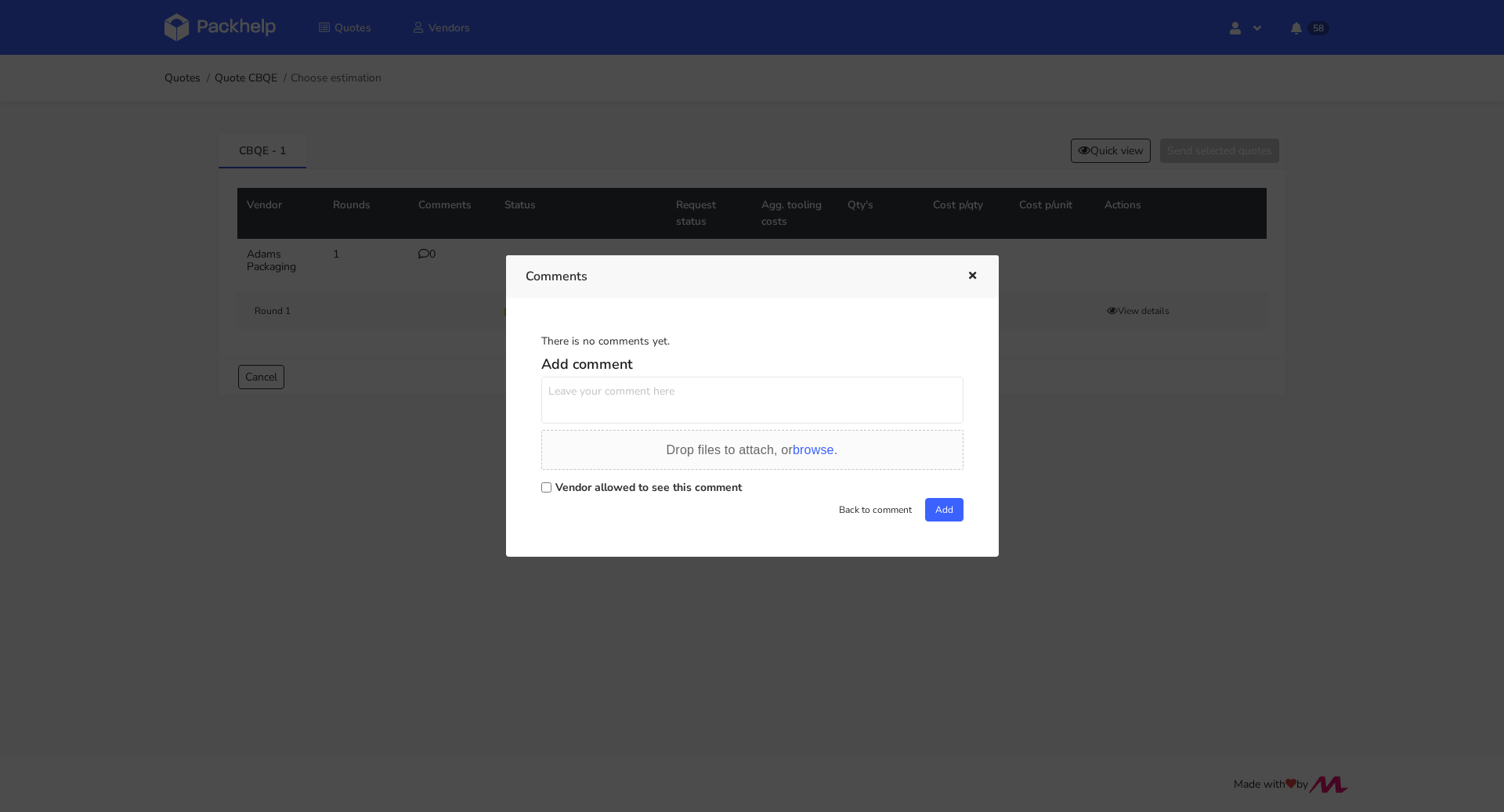
click at [555, 482] on label "Vendor allowed to see this comment" at bounding box center [647, 486] width 186 height 14
click at [551, 483] on input "Vendor allowed to see this comment" at bounding box center [546, 487] width 11 height 11
checkbox input "true"
click at [583, 404] on textarea at bounding box center [752, 400] width 422 height 47
paste textarea "R761848310OSZR"
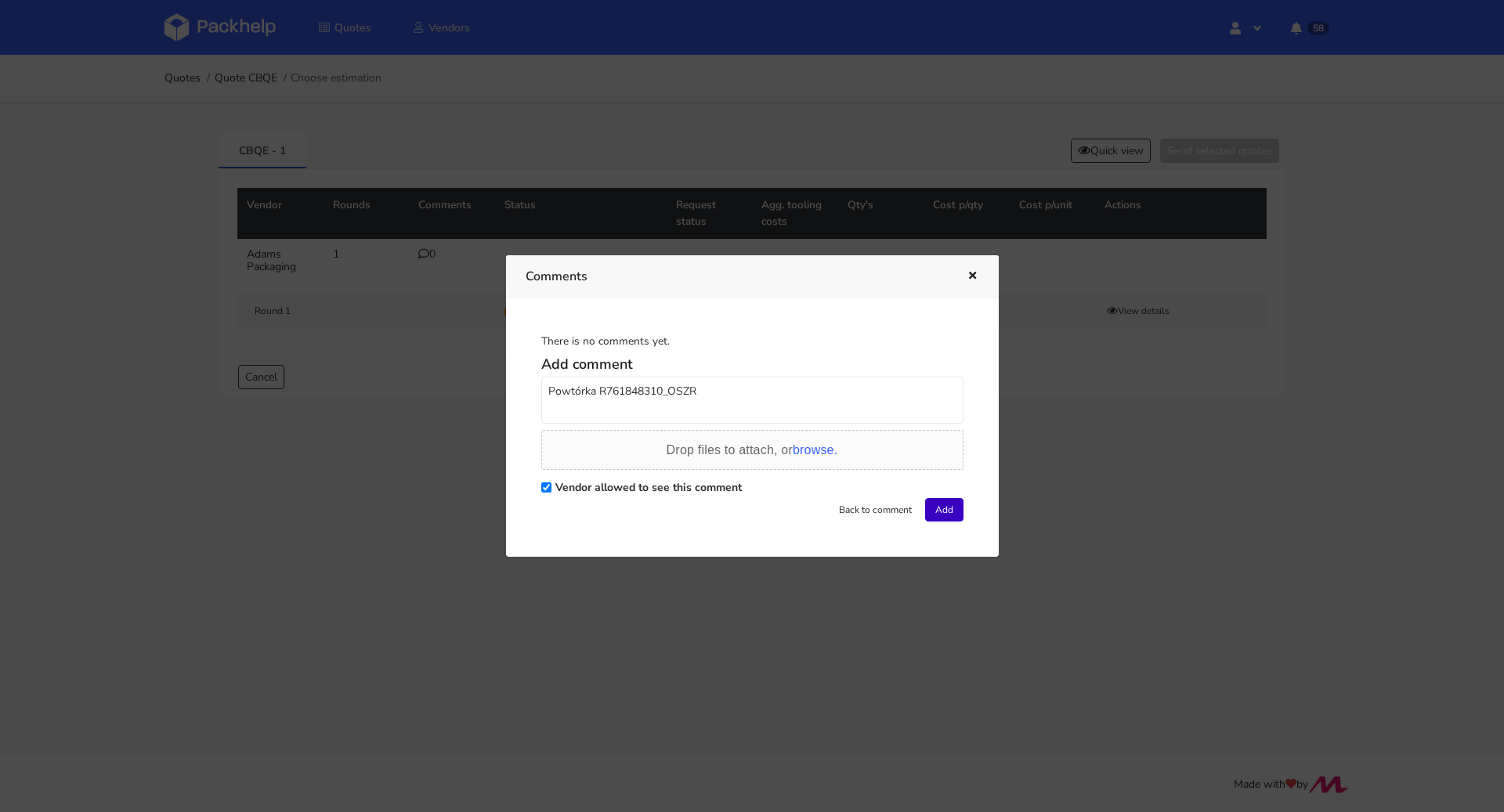
type textarea "Powtórka R761848310_OSZR"
click at [941, 515] on button "Add" at bounding box center [944, 510] width 39 height 23
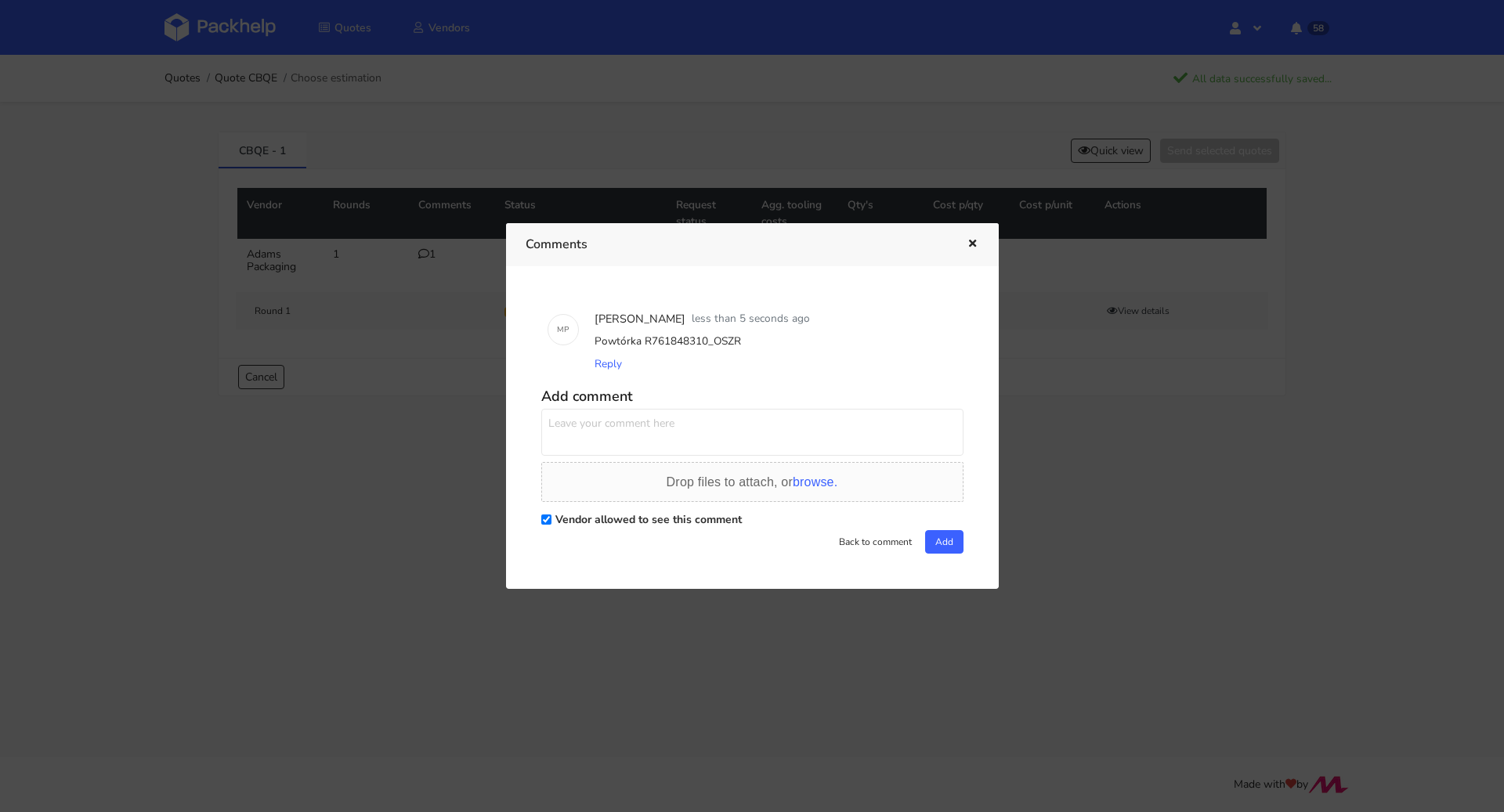
click at [970, 243] on icon "button" at bounding box center [972, 244] width 13 height 11
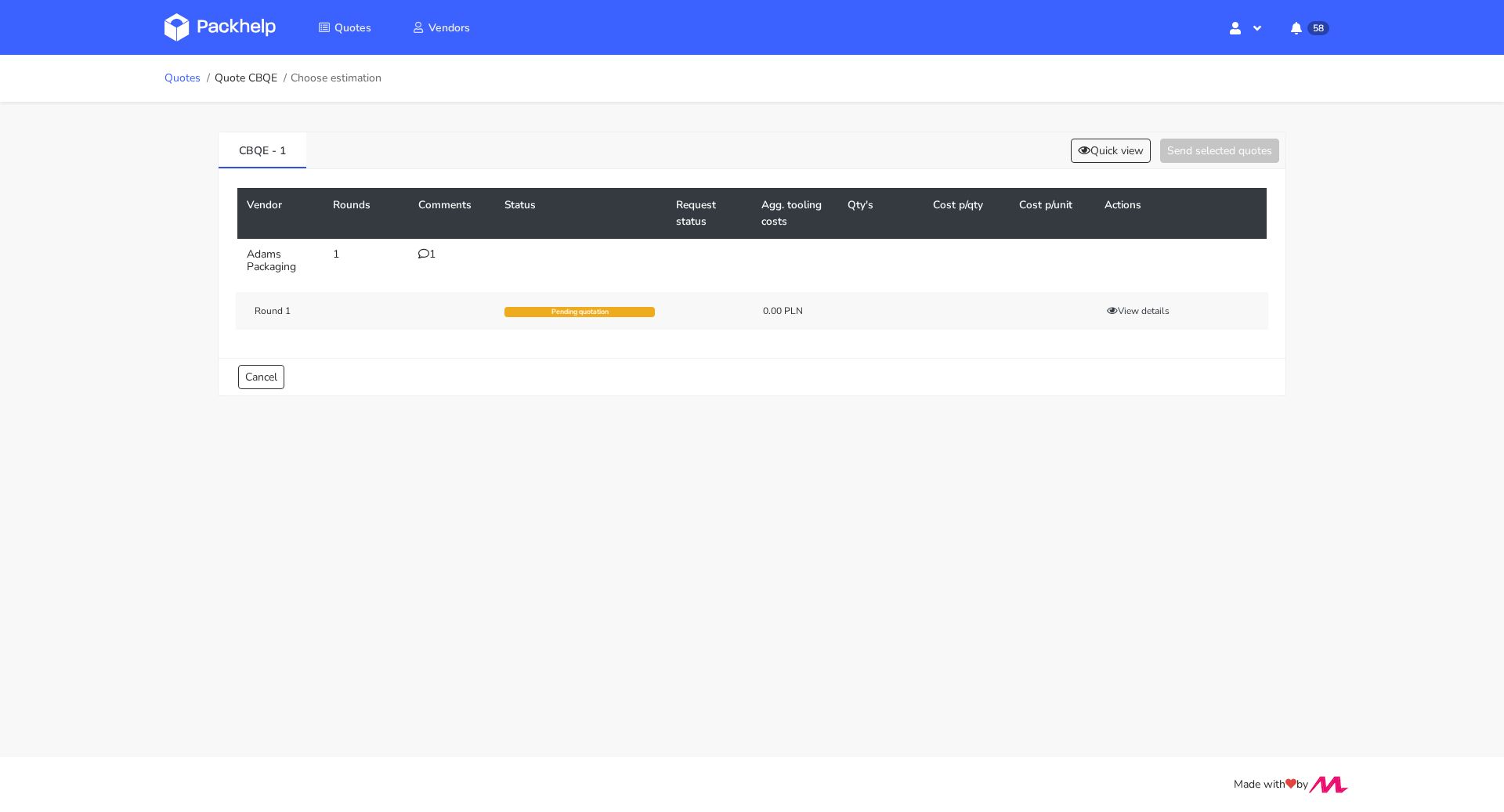
click at [181, 76] on link "Quotes" at bounding box center [182, 78] width 36 height 13
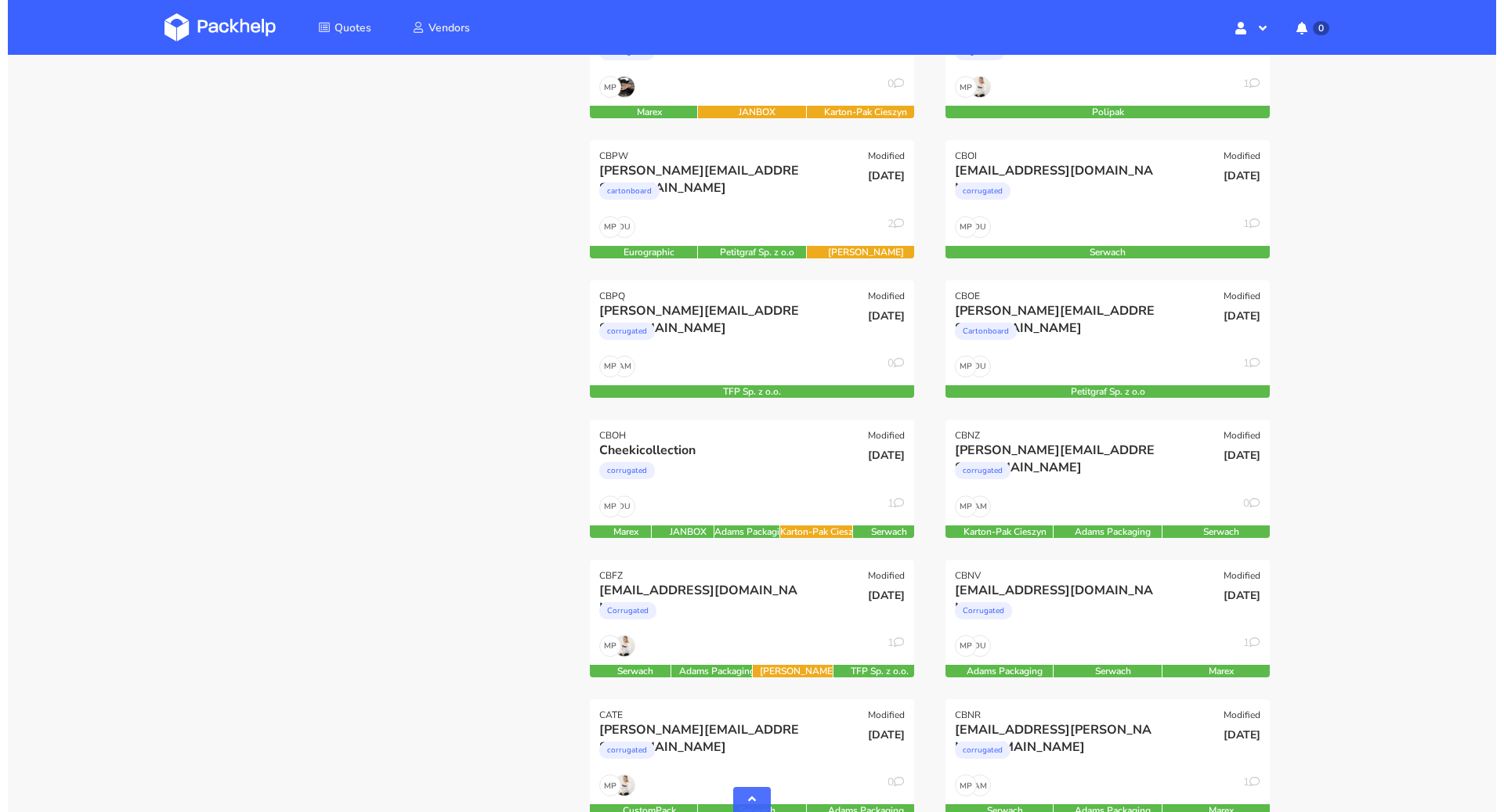
scroll to position [617, 0]
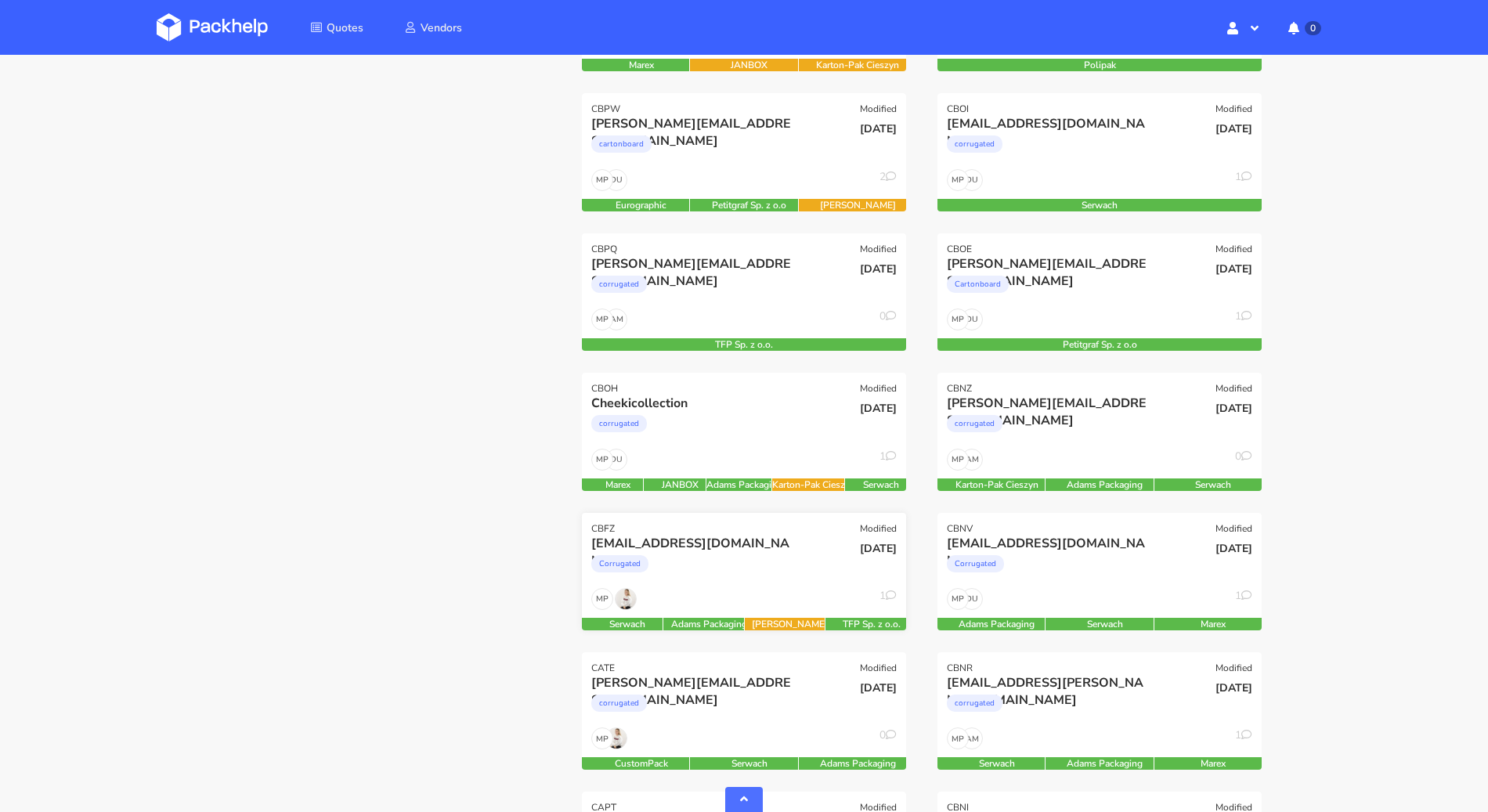
click at [791, 587] on div "[EMAIL_ADDRESS][DOMAIN_NAME] Corrugated" at bounding box center [689, 561] width 219 height 53
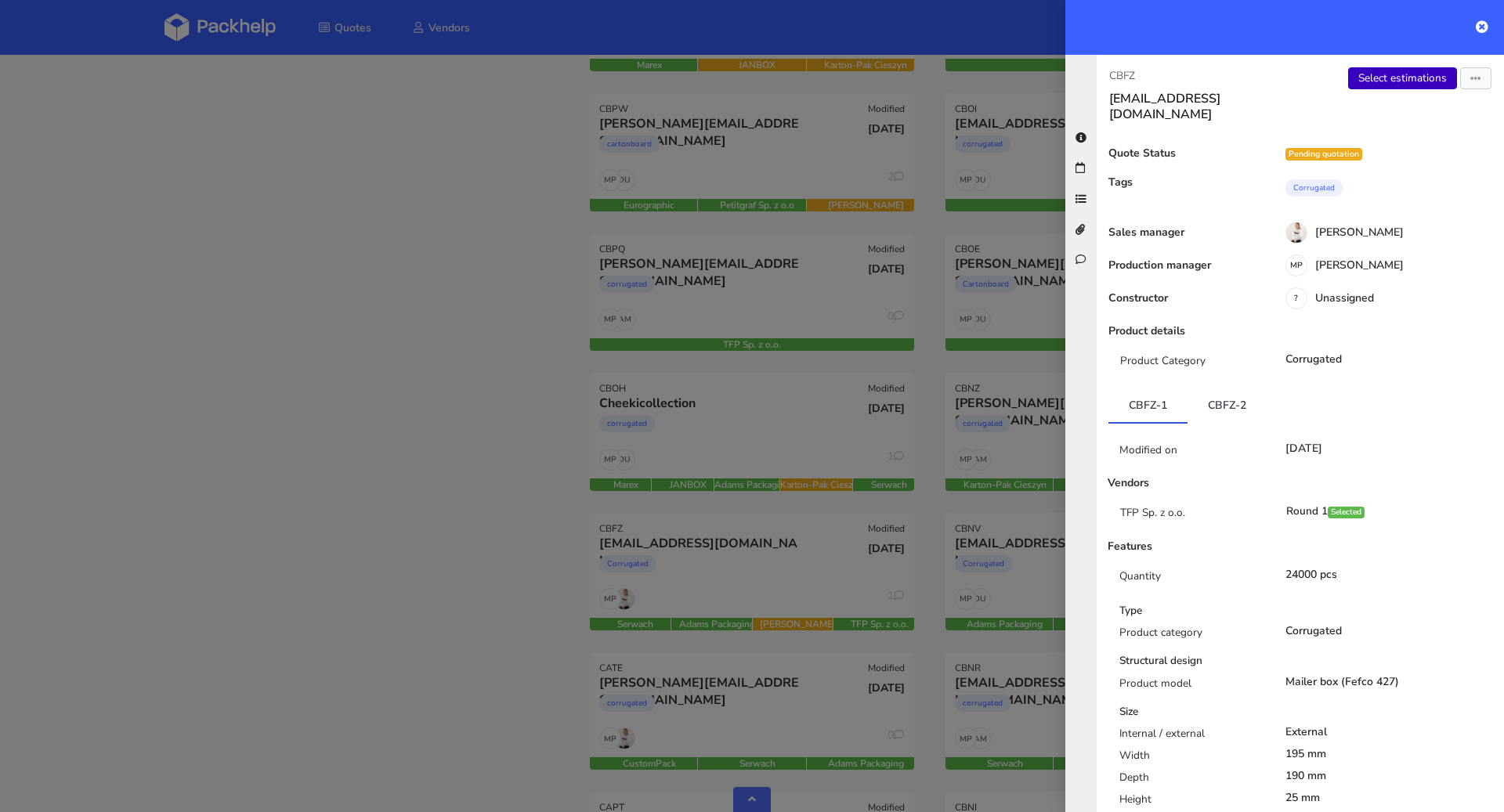
click at [1422, 77] on link "Select estimations" at bounding box center [1402, 78] width 109 height 22
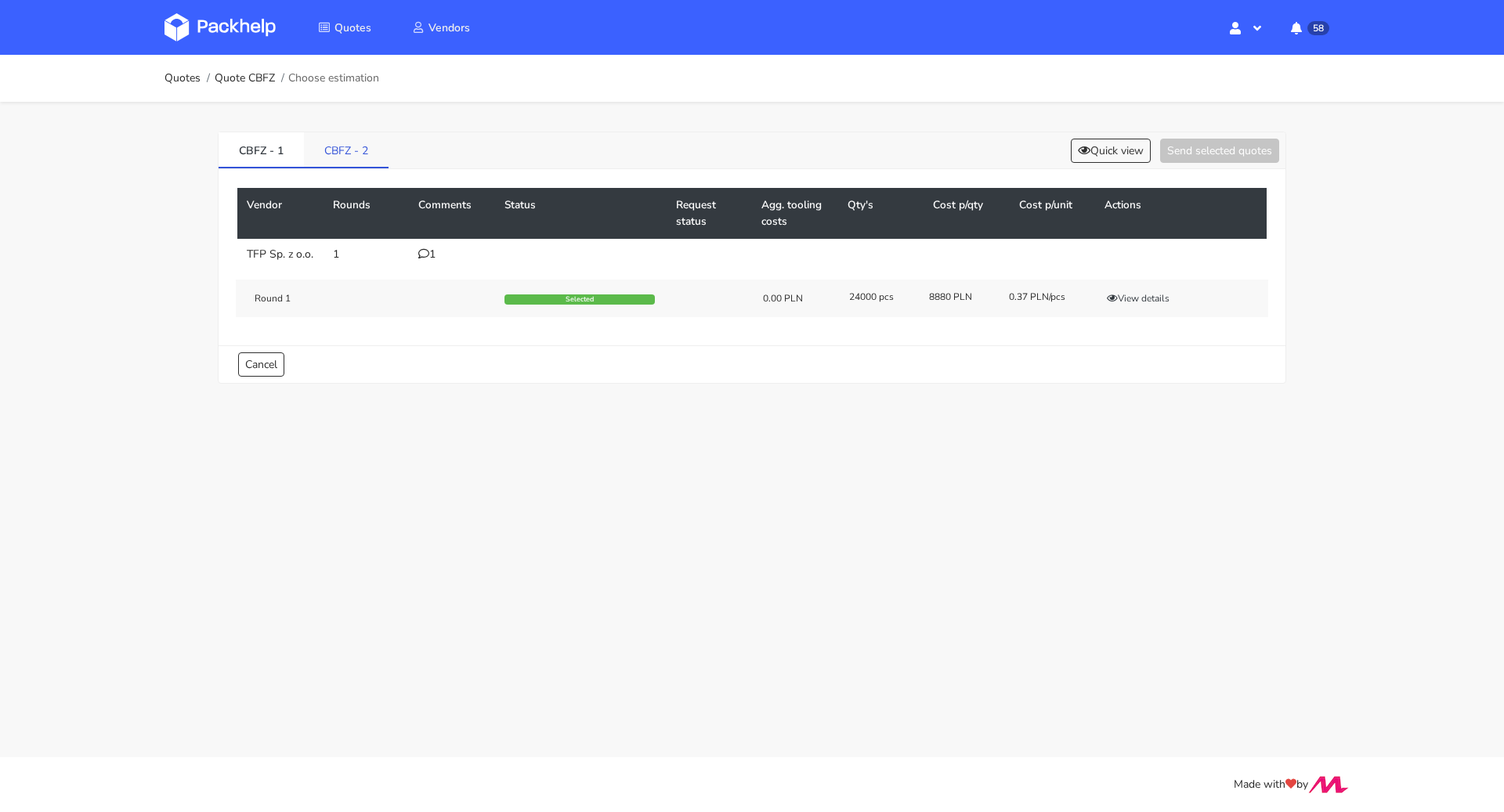
click at [354, 144] on link "CBFZ - 2" at bounding box center [346, 149] width 85 height 35
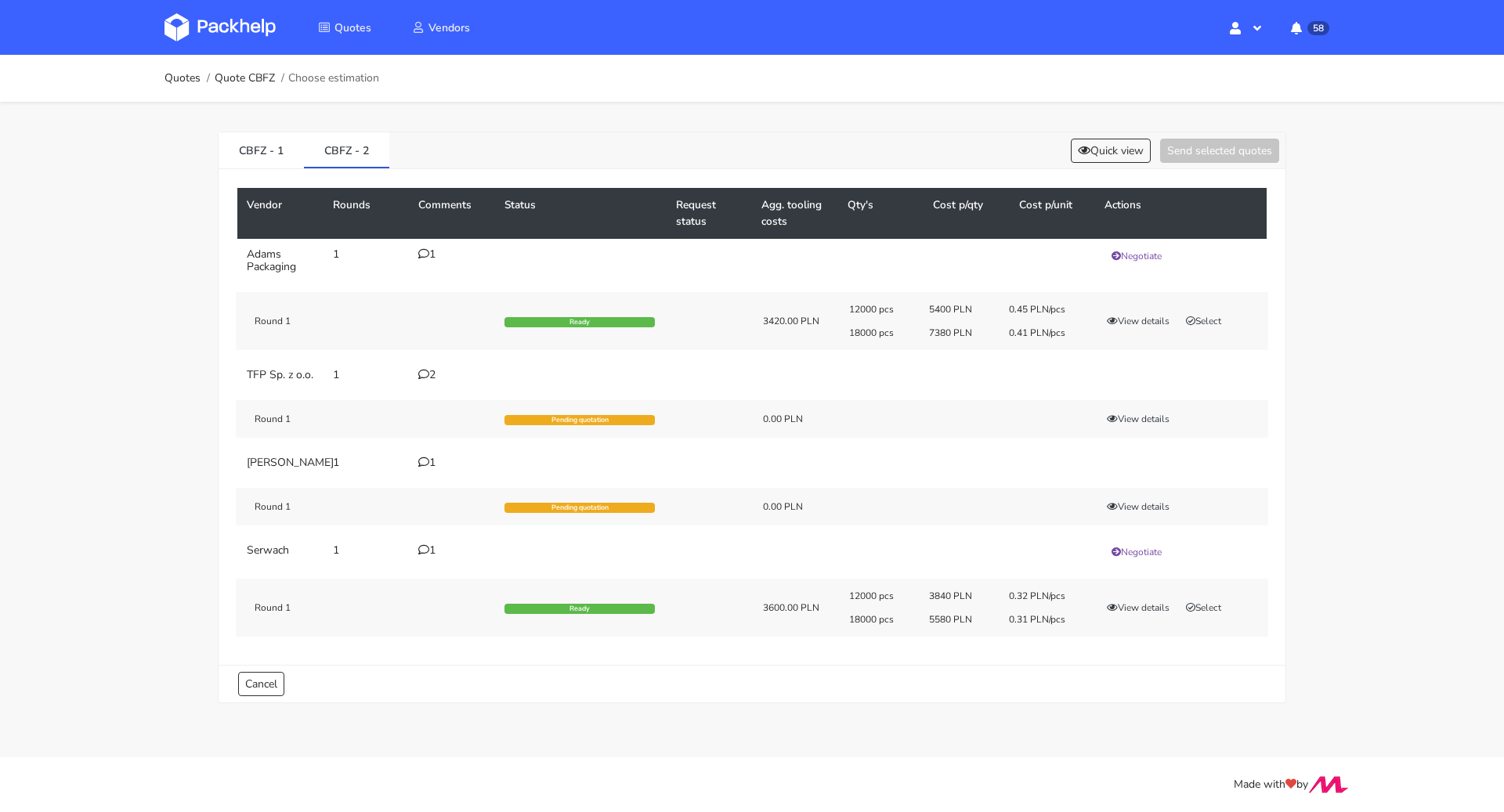
click at [425, 372] on icon at bounding box center [423, 374] width 11 height 11
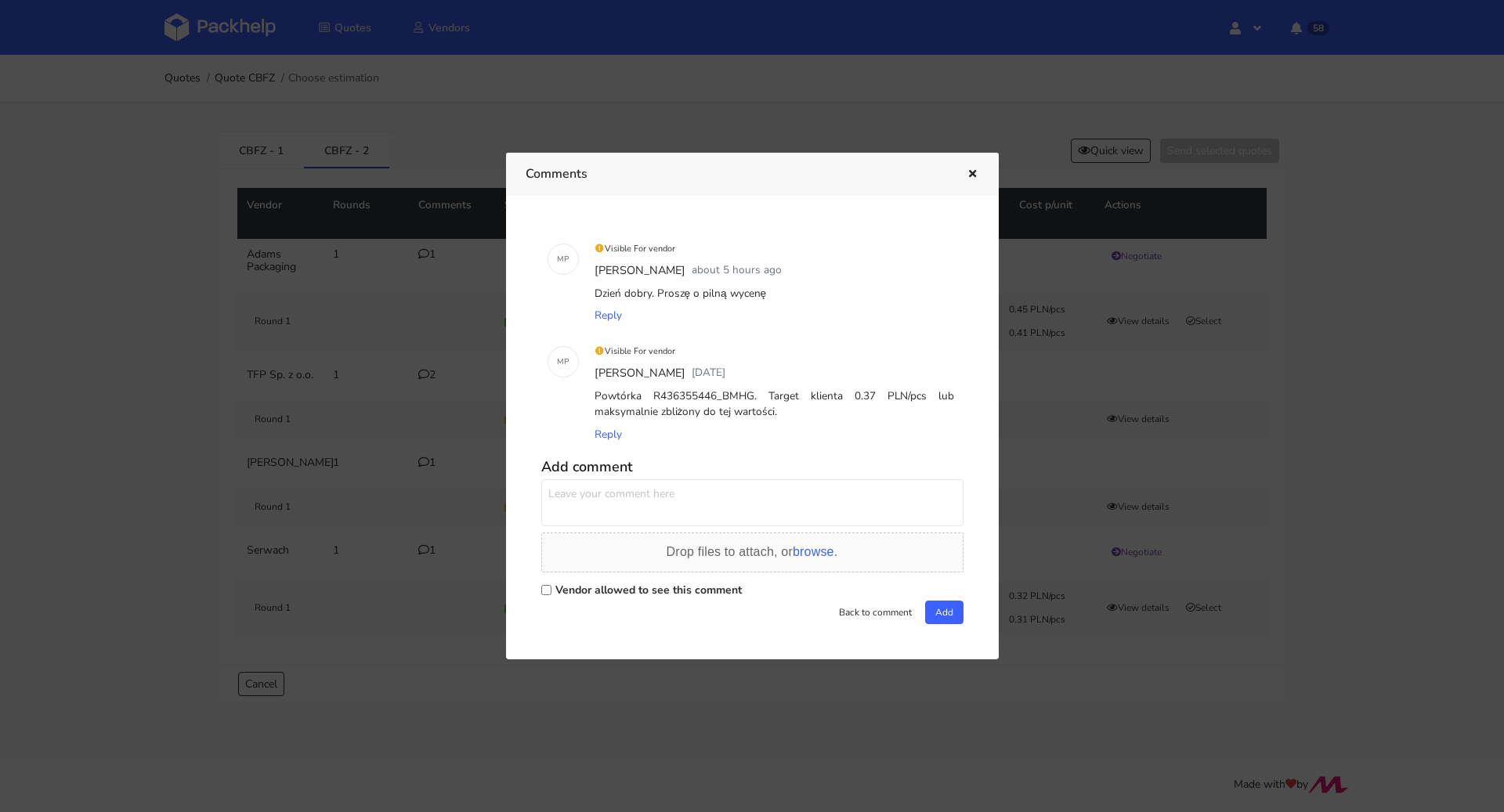
click at [977, 172] on icon "button" at bounding box center [972, 174] width 13 height 11
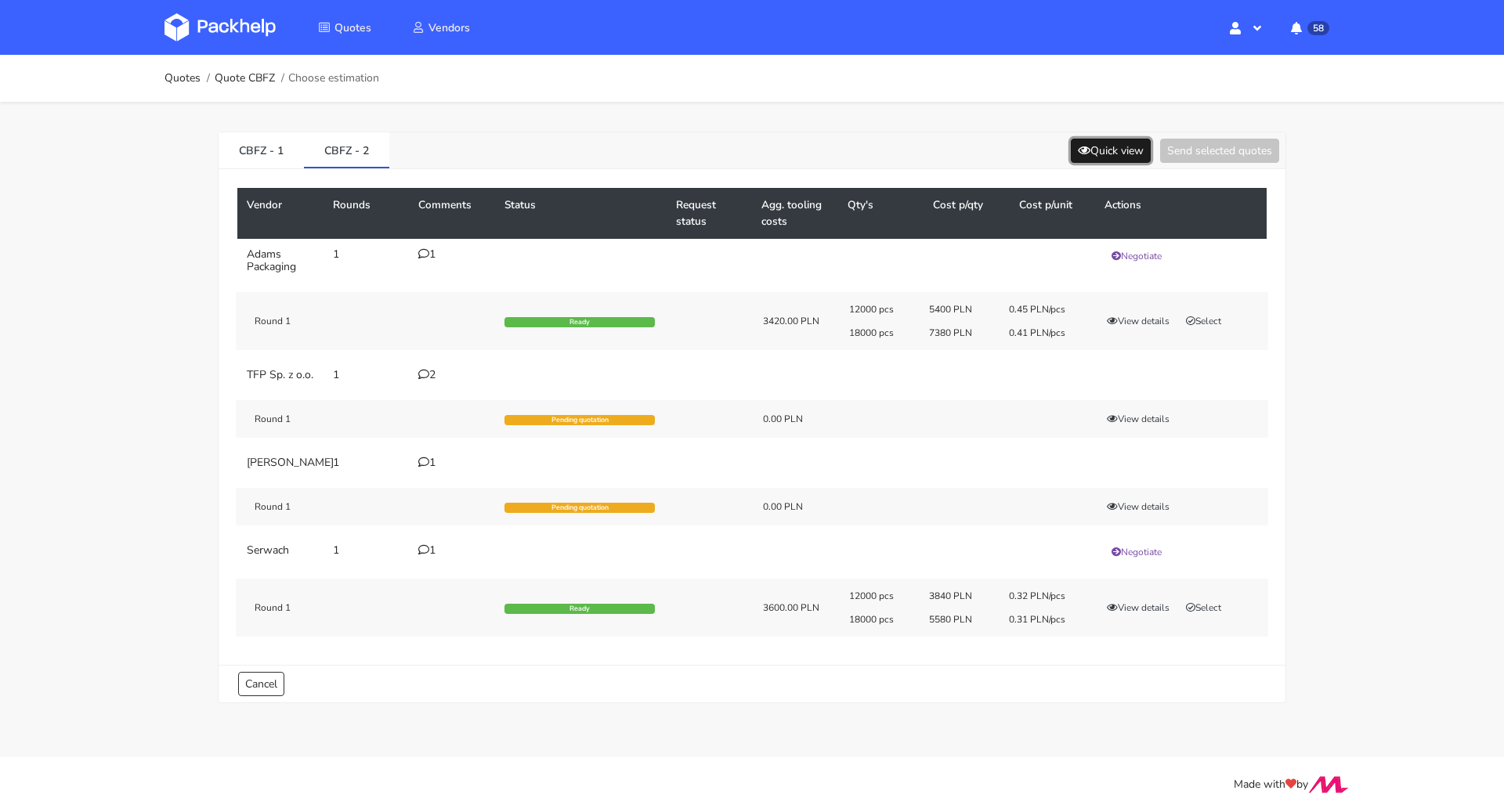
click at [1070, 149] on button "Quick view" at bounding box center [1110, 150] width 80 height 24
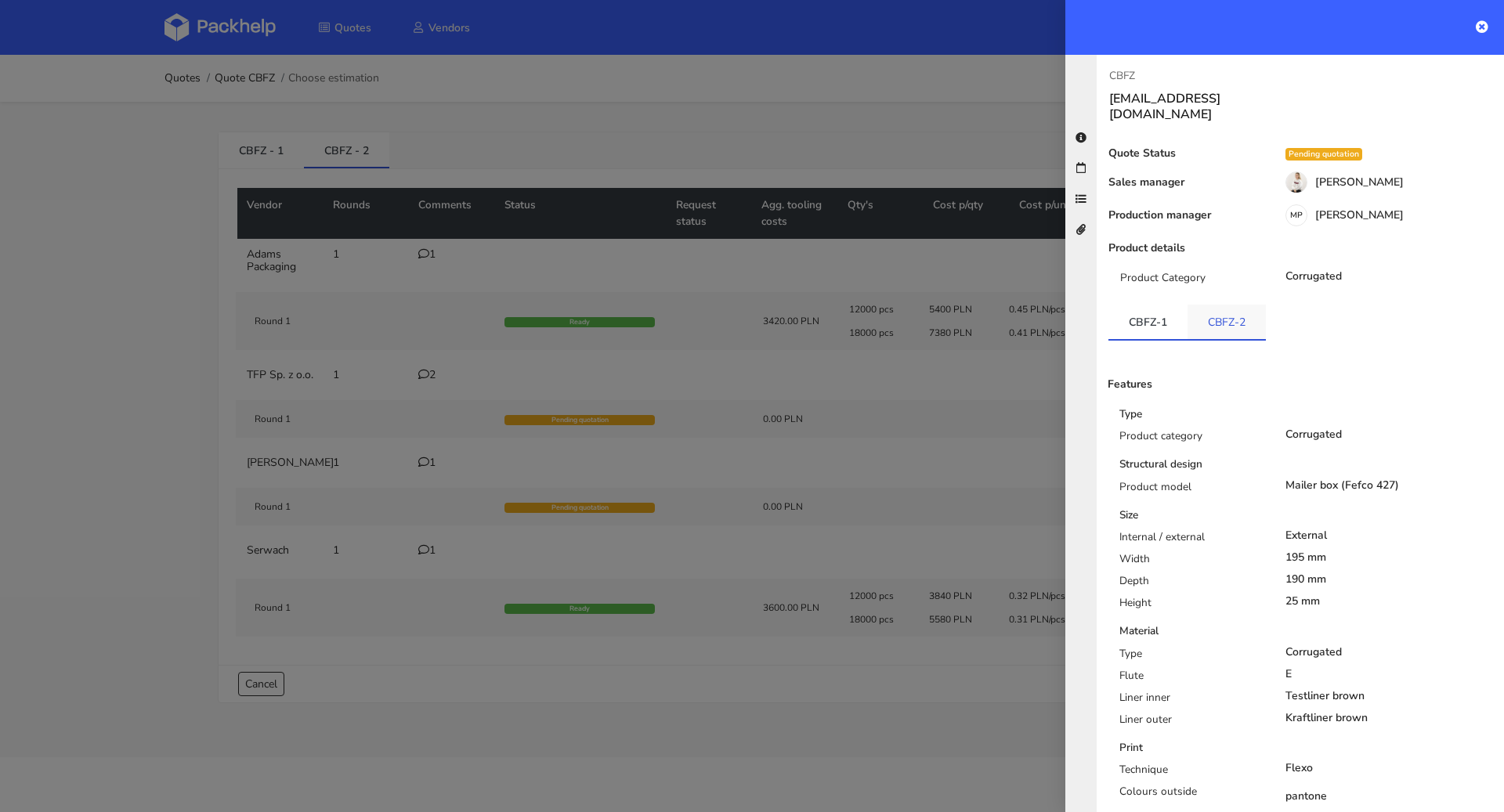
click at [1241, 310] on link "CBFZ-2" at bounding box center [1226, 322] width 78 height 35
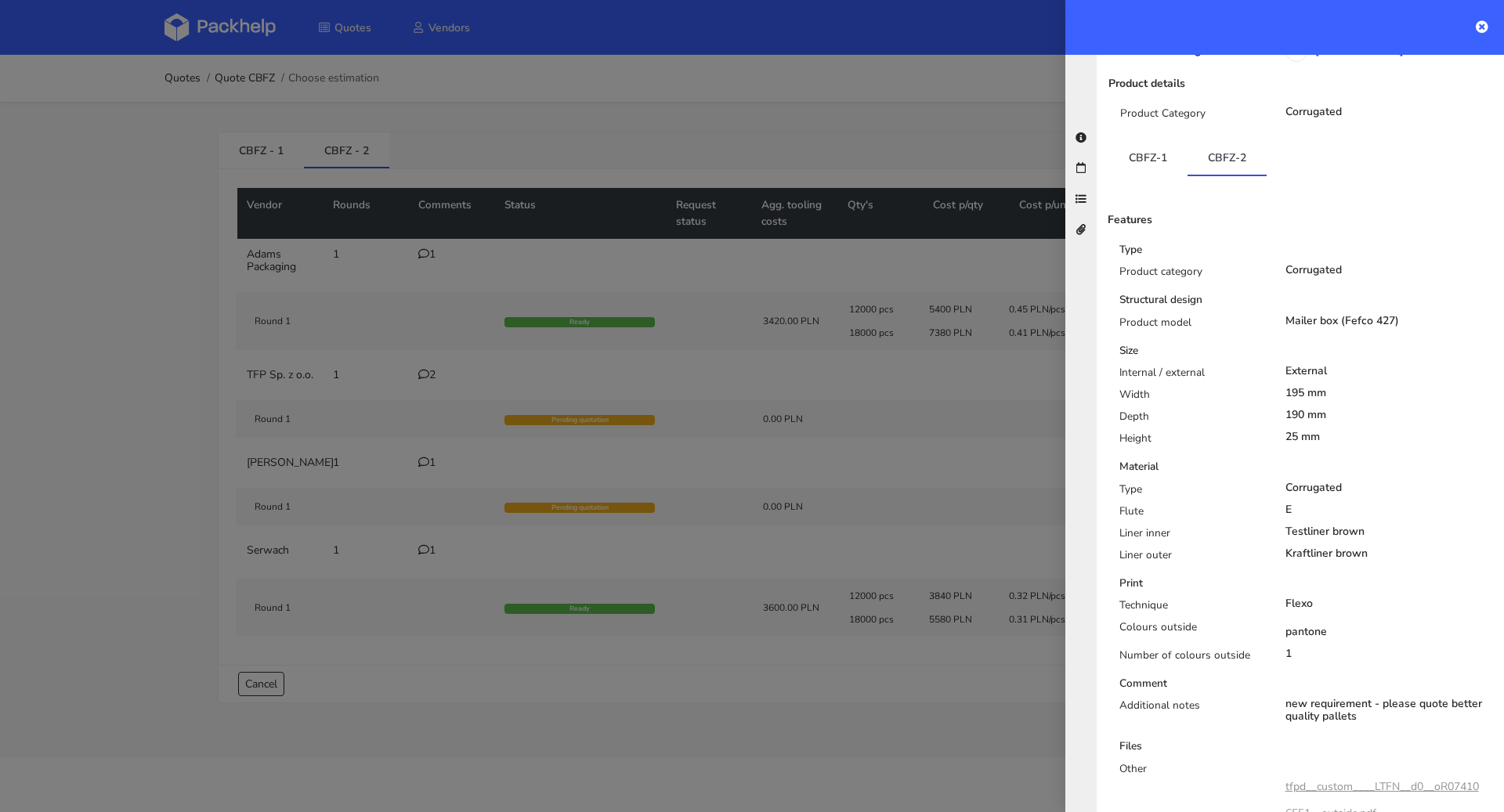
scroll to position [249, 0]
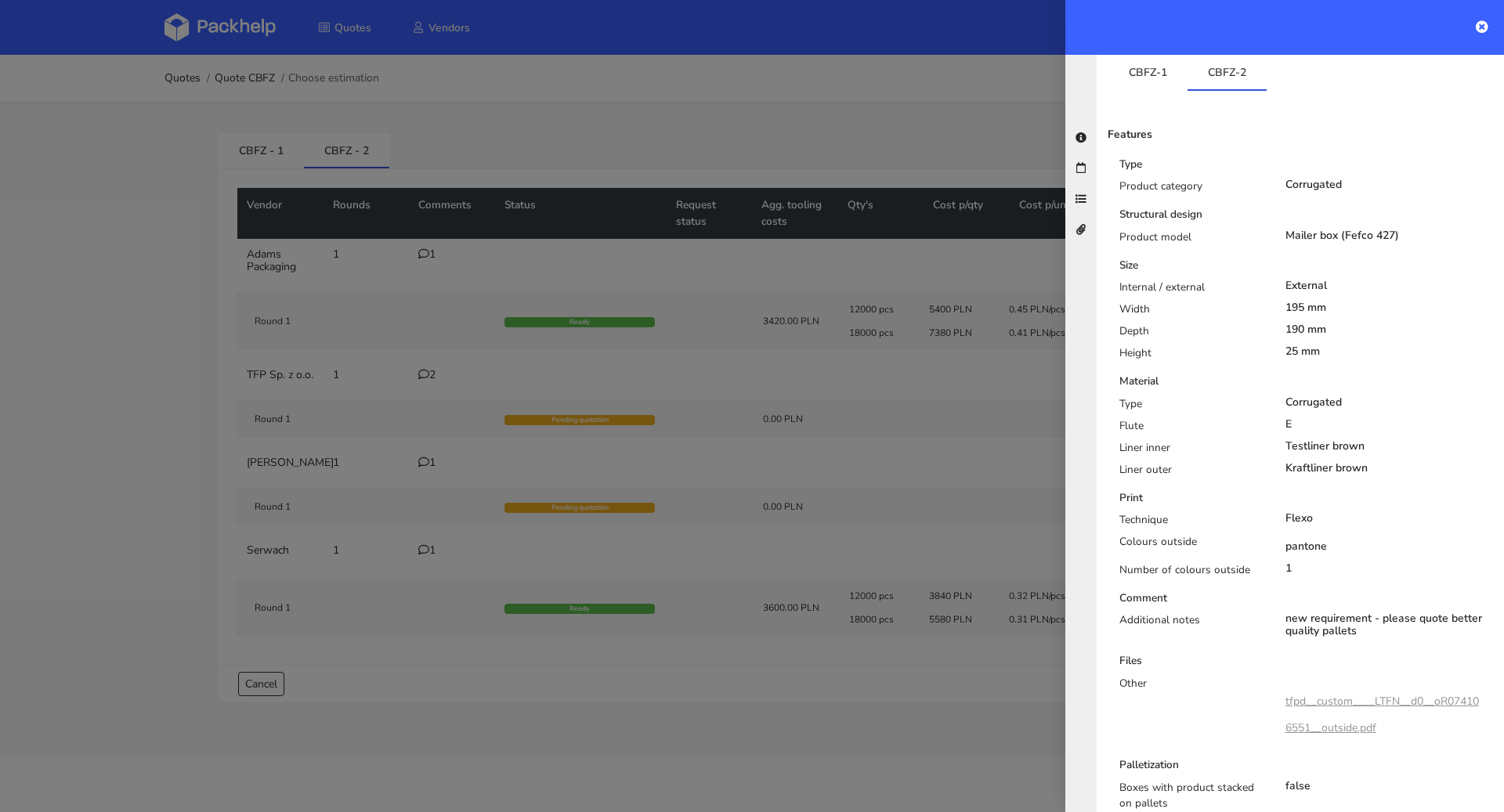
click at [556, 459] on div at bounding box center [752, 406] width 1504 height 812
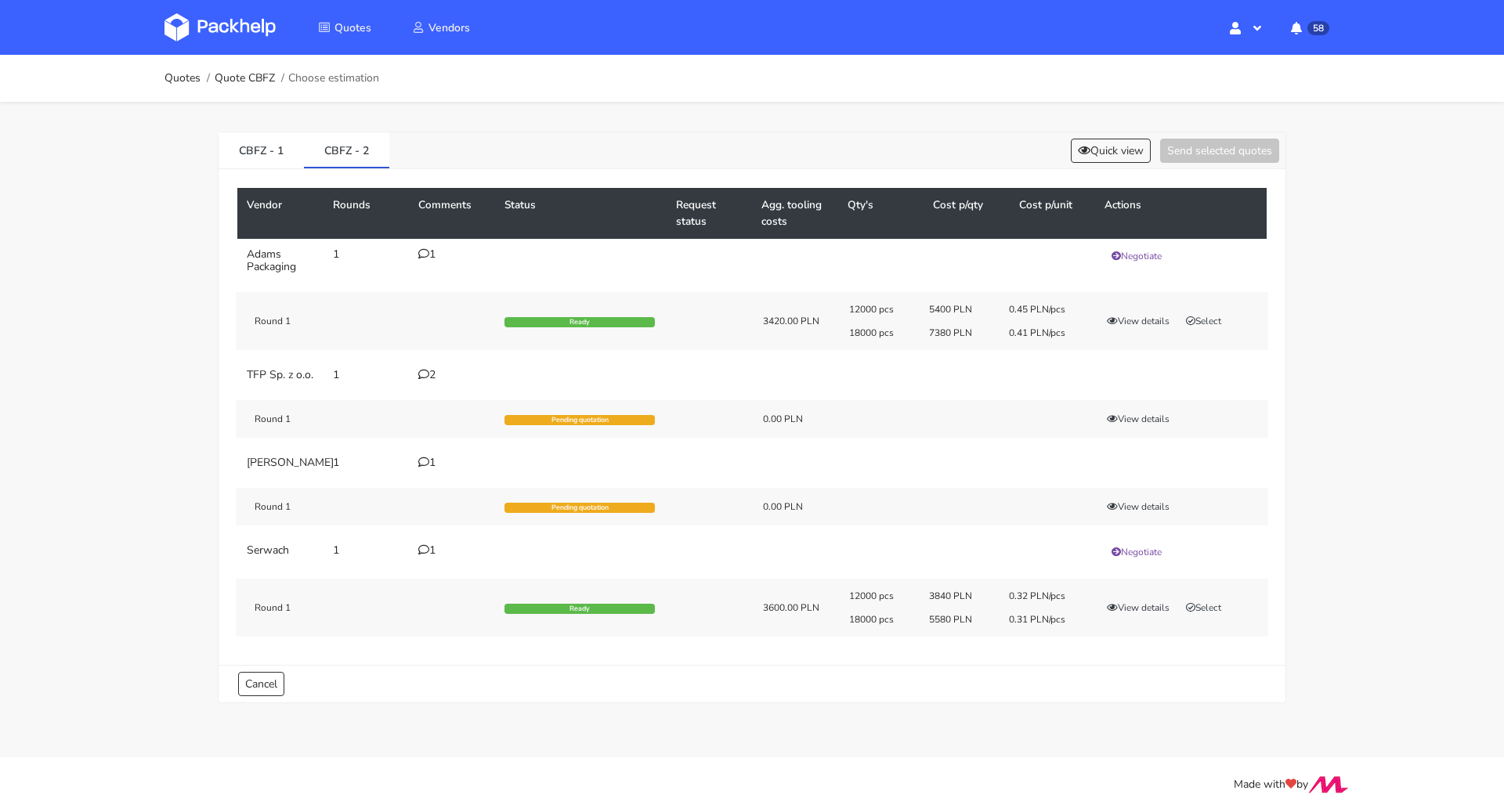
click at [427, 371] on icon at bounding box center [423, 374] width 11 height 11
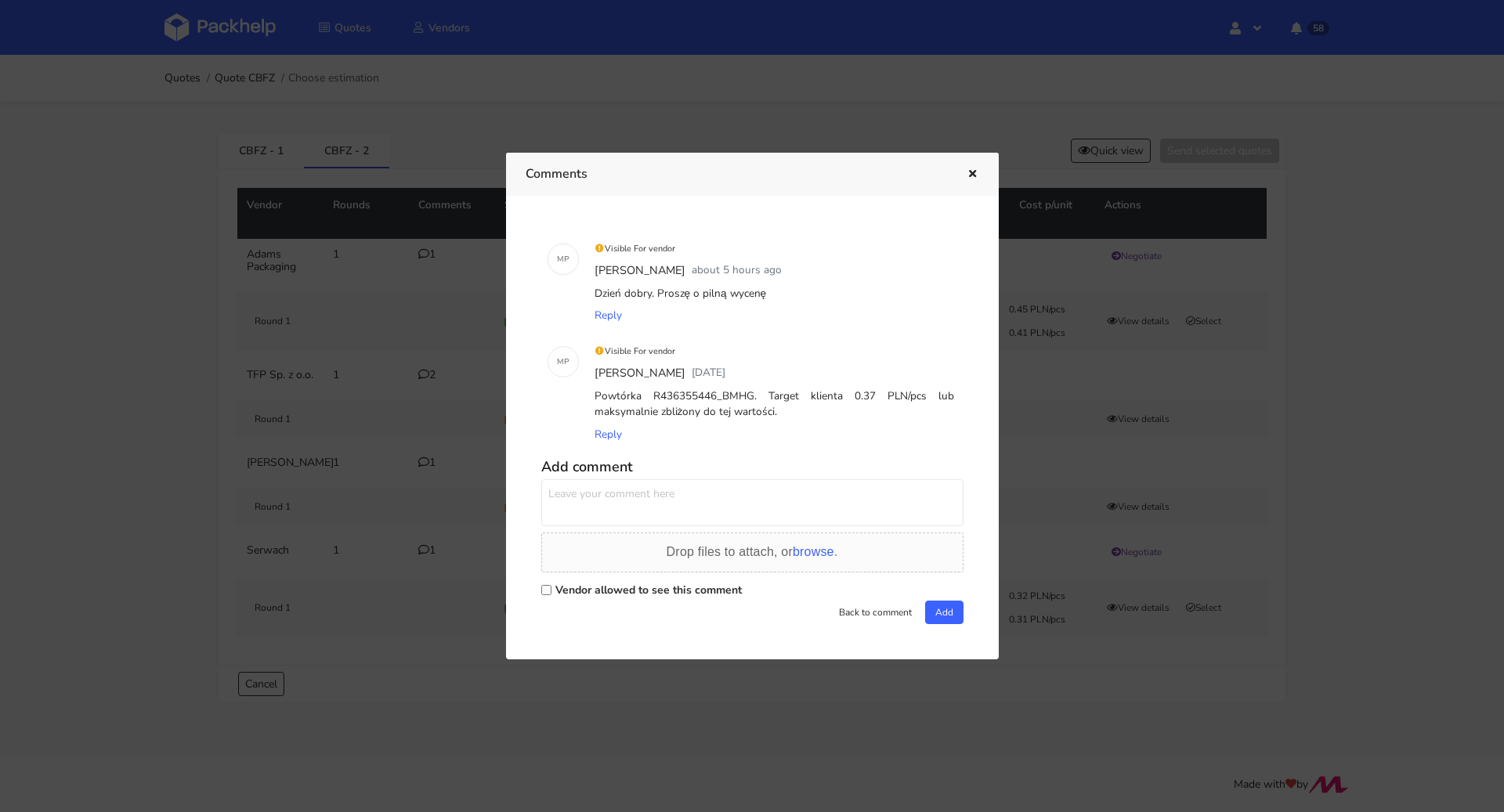
click at [970, 167] on button "button" at bounding box center [970, 174] width 17 height 20
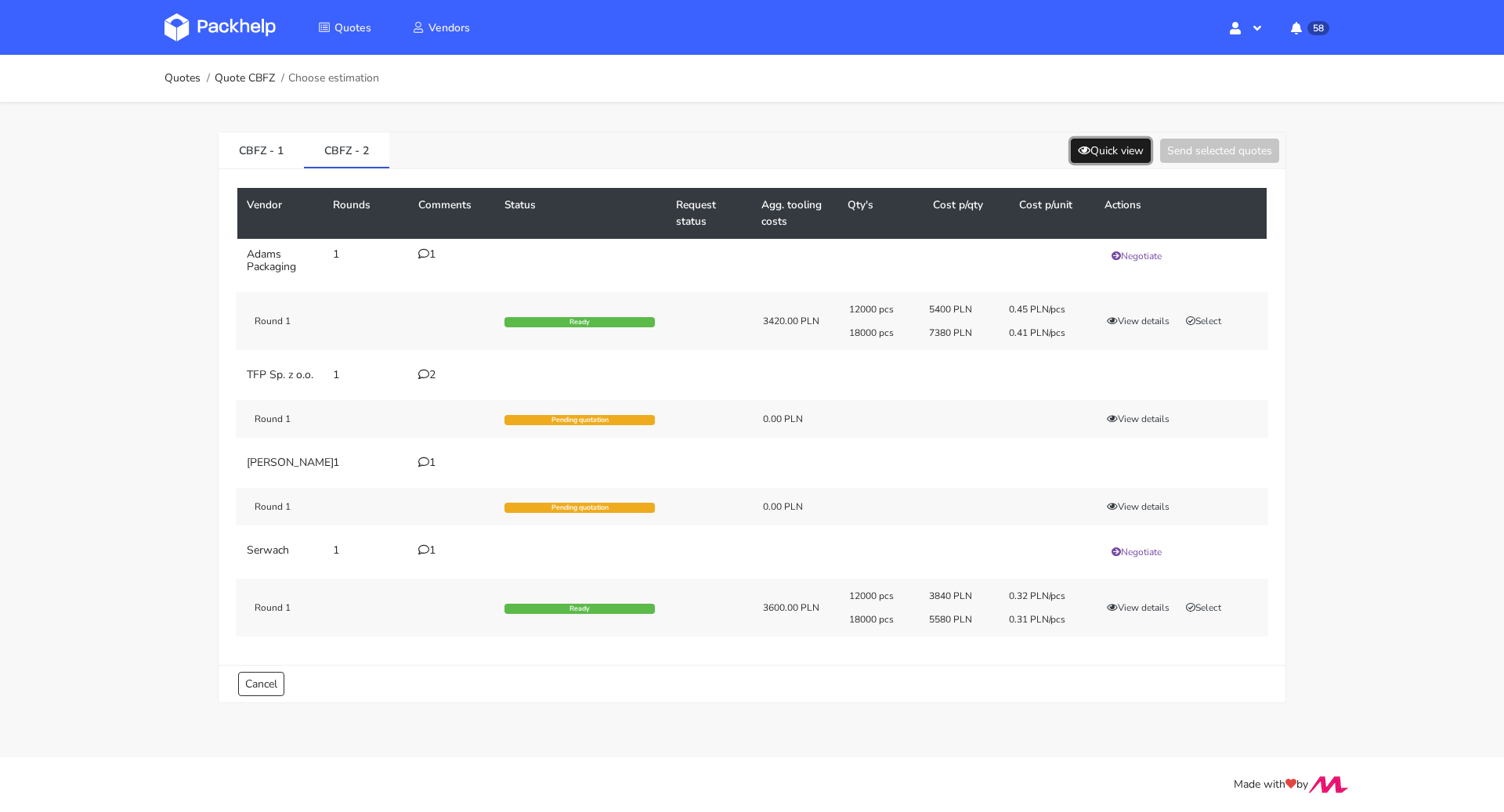
click at [1111, 140] on button "Quick view" at bounding box center [1110, 150] width 80 height 24
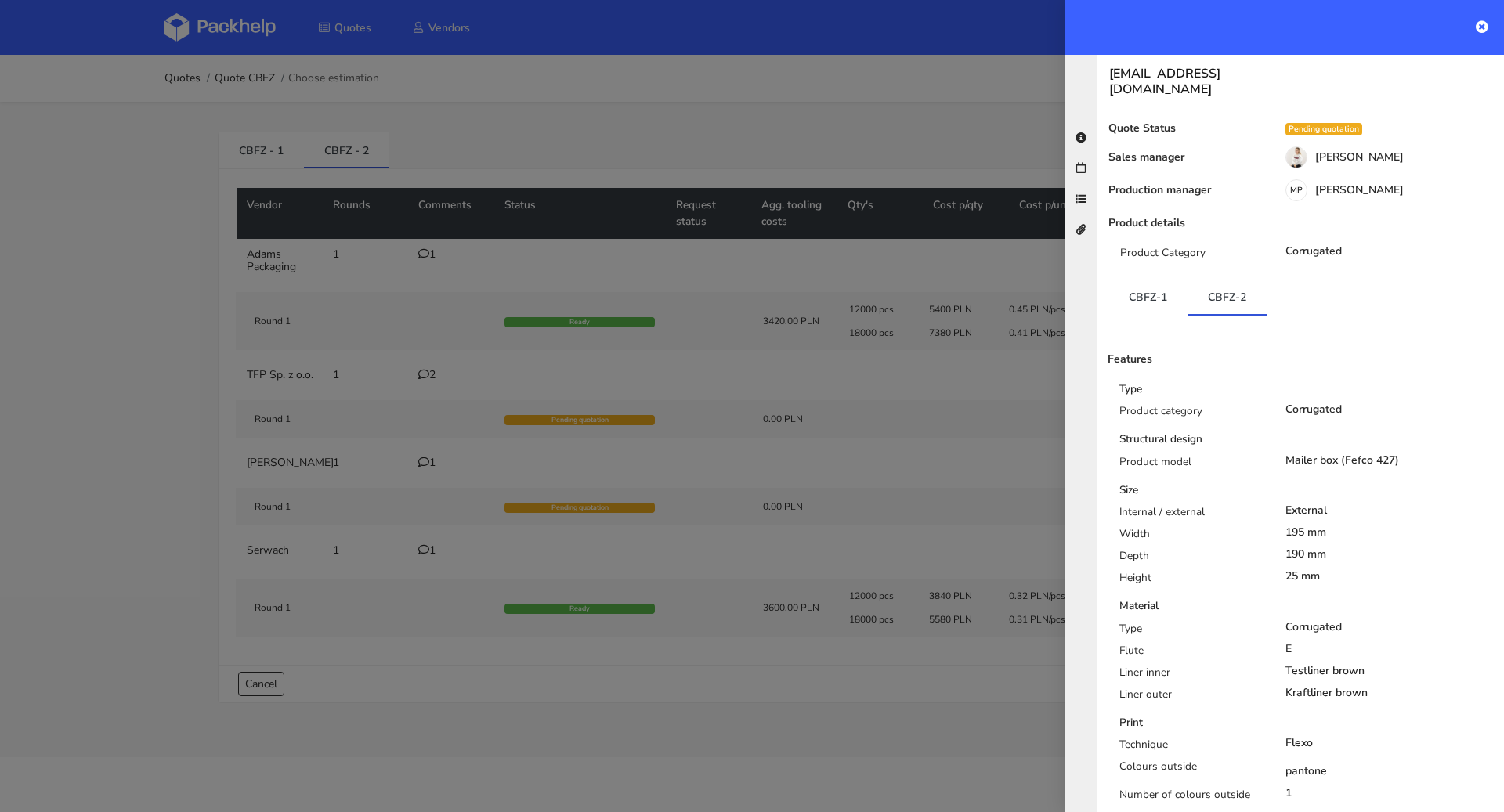
scroll to position [82, 0]
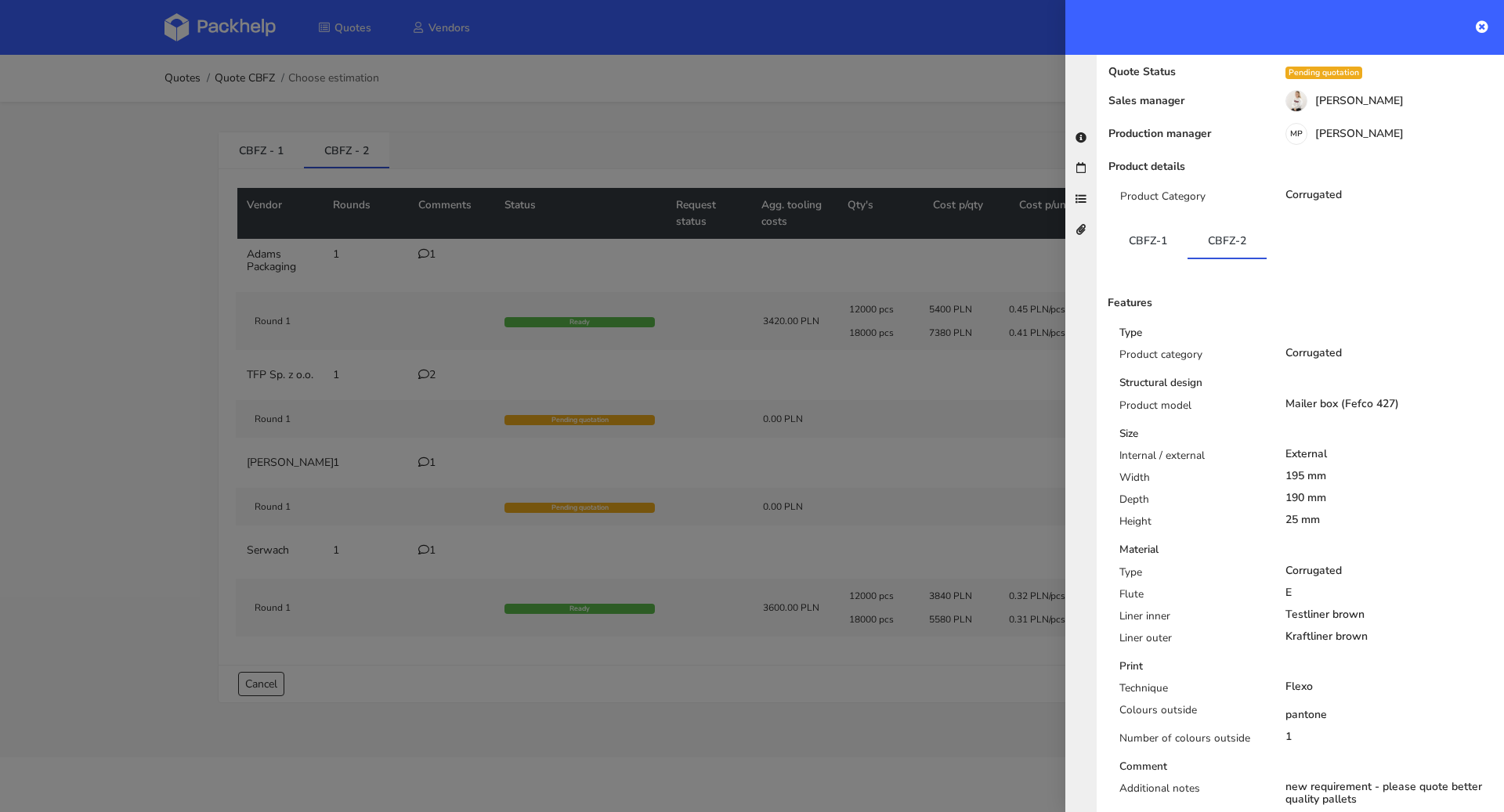
click at [374, 628] on div at bounding box center [752, 406] width 1504 height 812
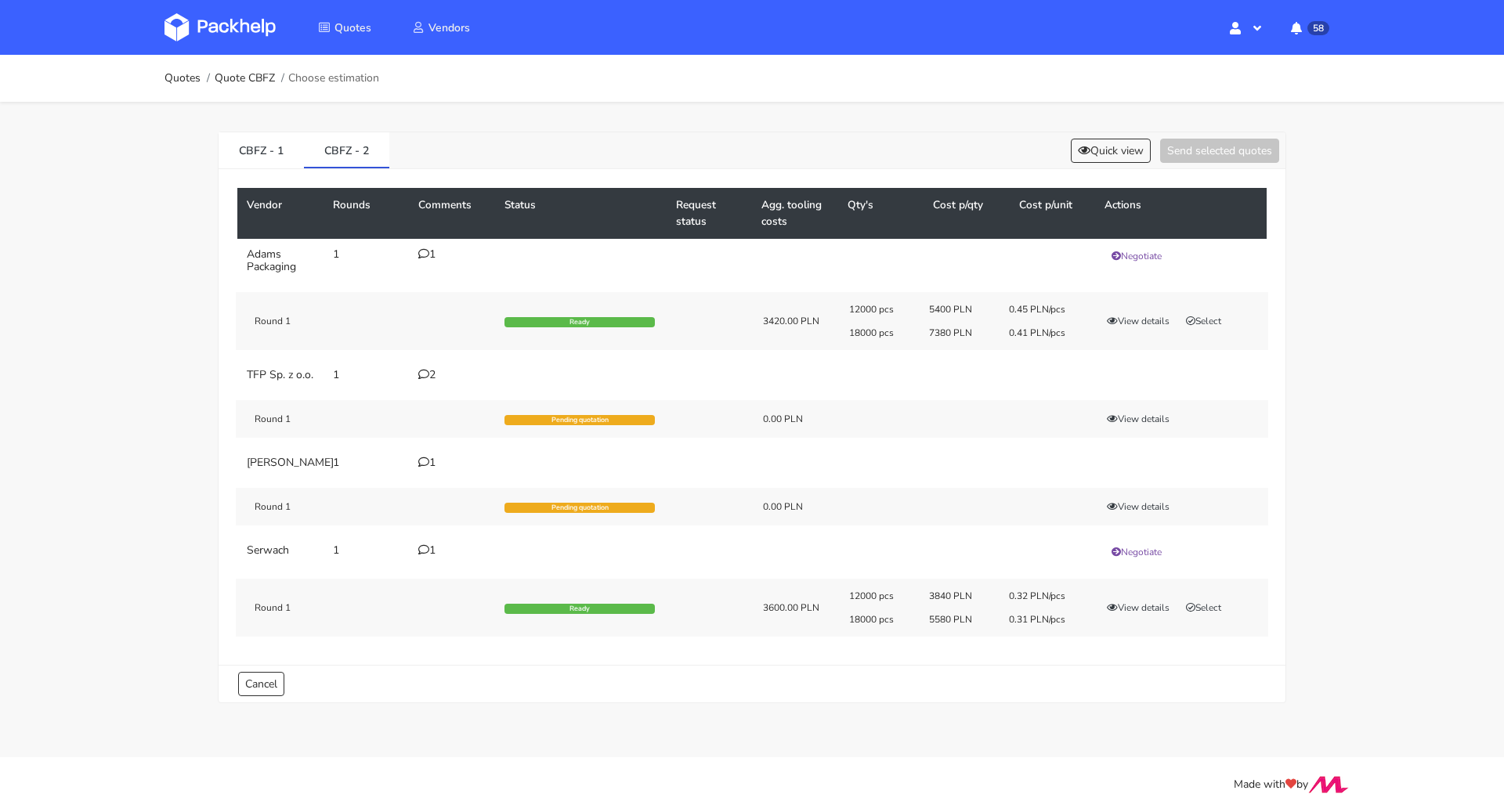
click at [421, 371] on icon at bounding box center [423, 374] width 11 height 11
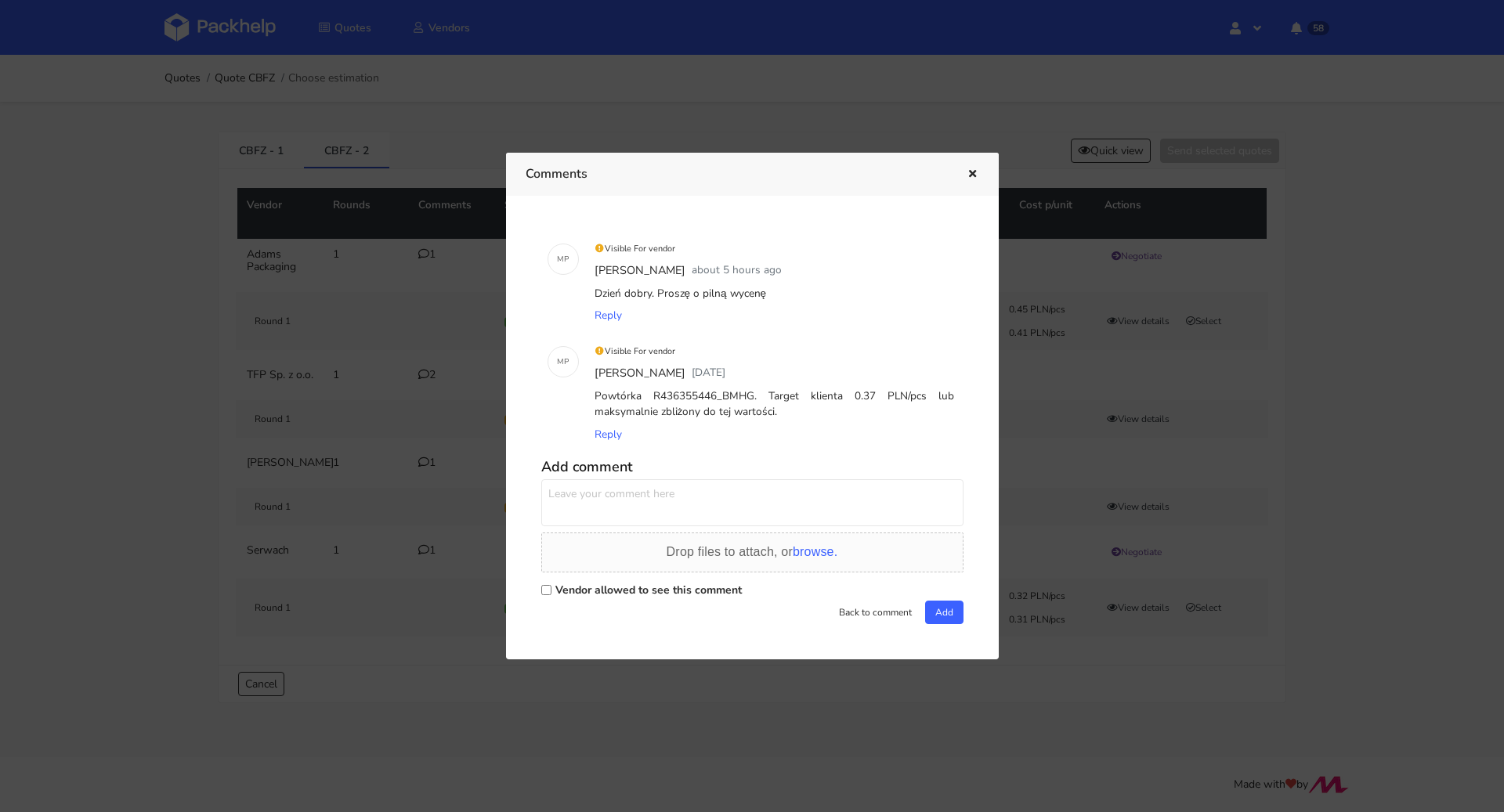
click at [968, 178] on icon "button" at bounding box center [972, 174] width 13 height 11
